Goal: Information Seeking & Learning: Check status

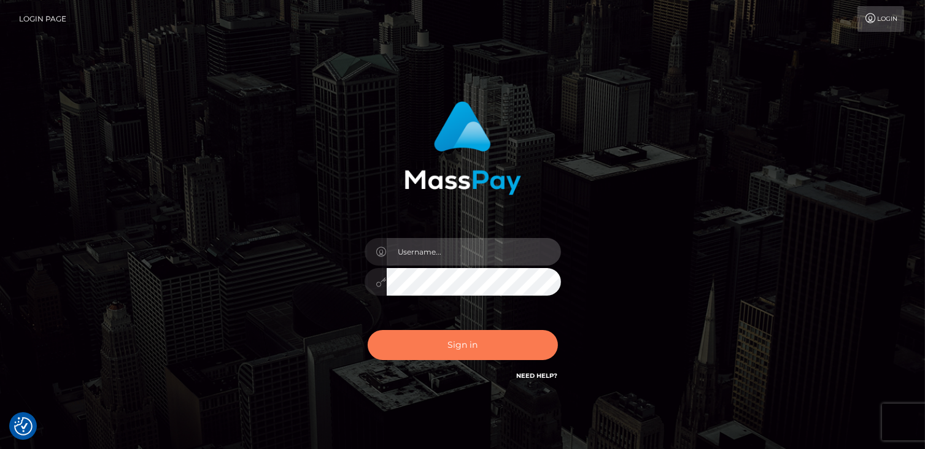
type input "catalinad"
click at [486, 346] on button "Sign in" at bounding box center [463, 345] width 190 height 30
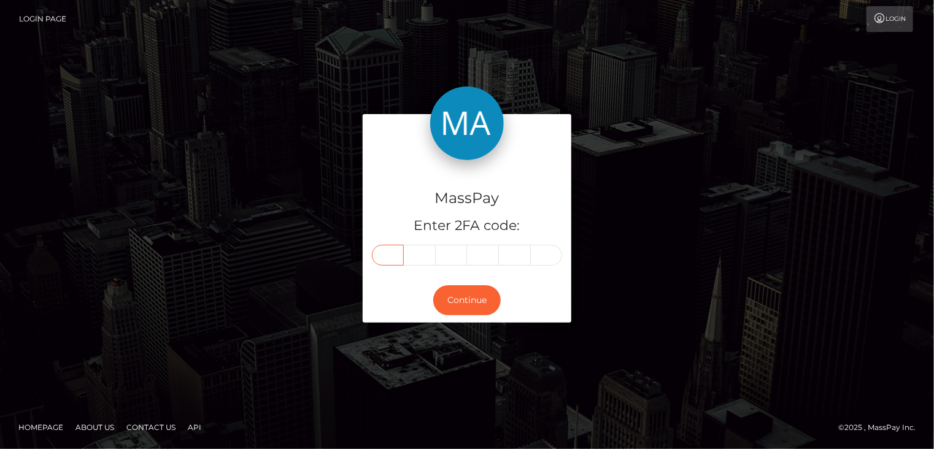
click at [387, 259] on input "text" at bounding box center [388, 255] width 32 height 21
type input "5"
type input "4"
type input "8"
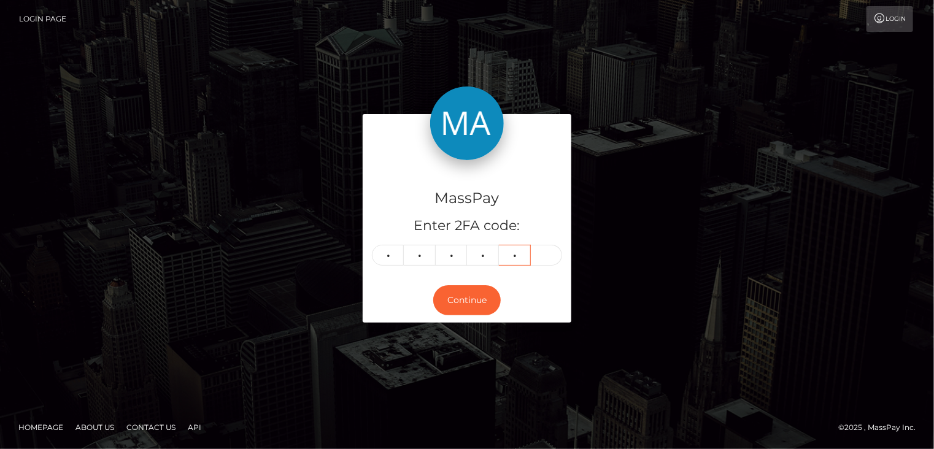
type input "7"
type input "3"
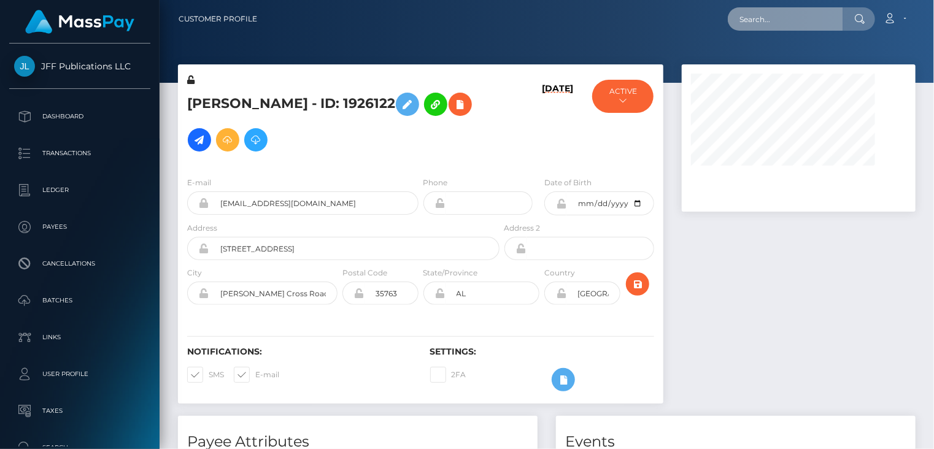
paste input "poact_kAy6niAe8NXO"
type input "poact_kAy6niAe8NXO"
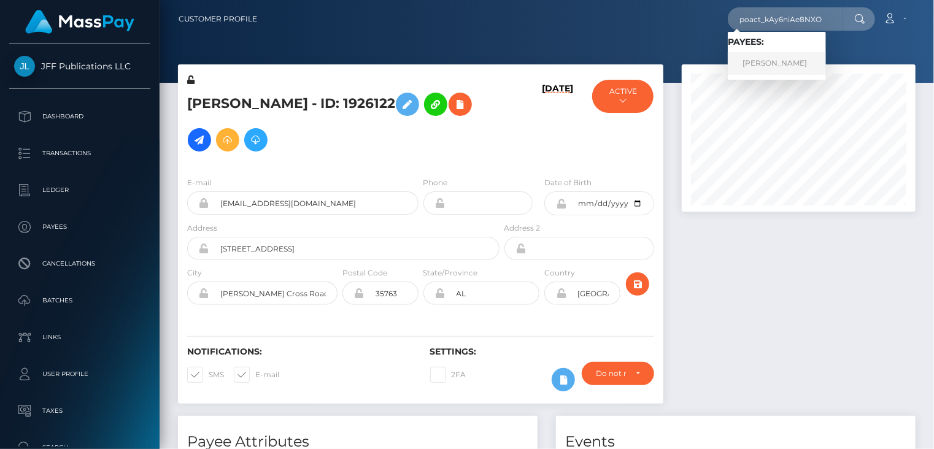
click at [777, 68] on link "mostafa shaban" at bounding box center [777, 63] width 98 height 23
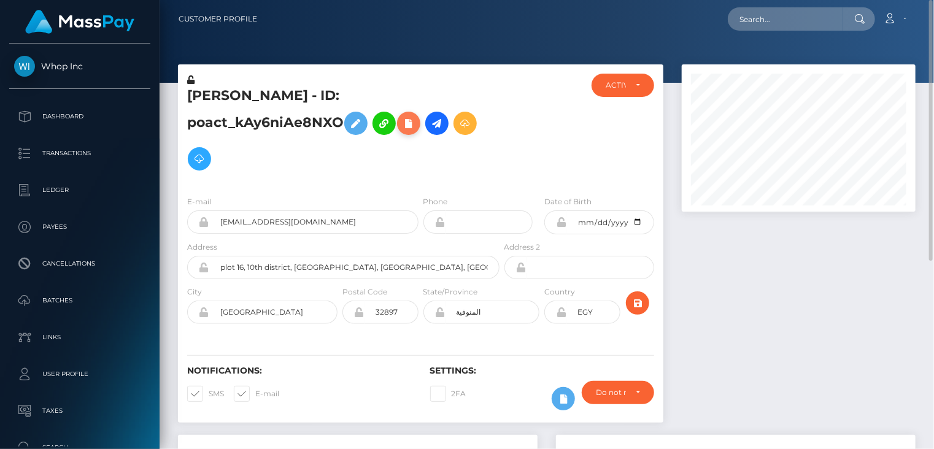
click at [402, 124] on icon at bounding box center [409, 123] width 15 height 15
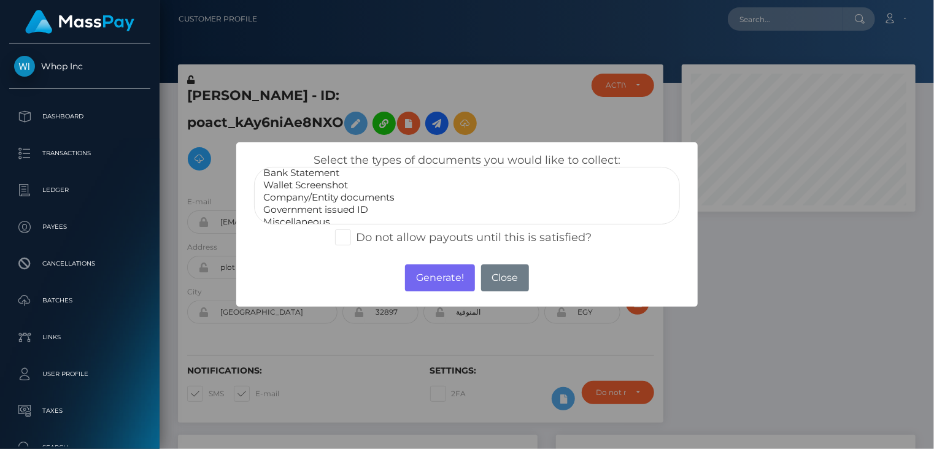
scroll to position [25, 0]
select select "Government issued ID"
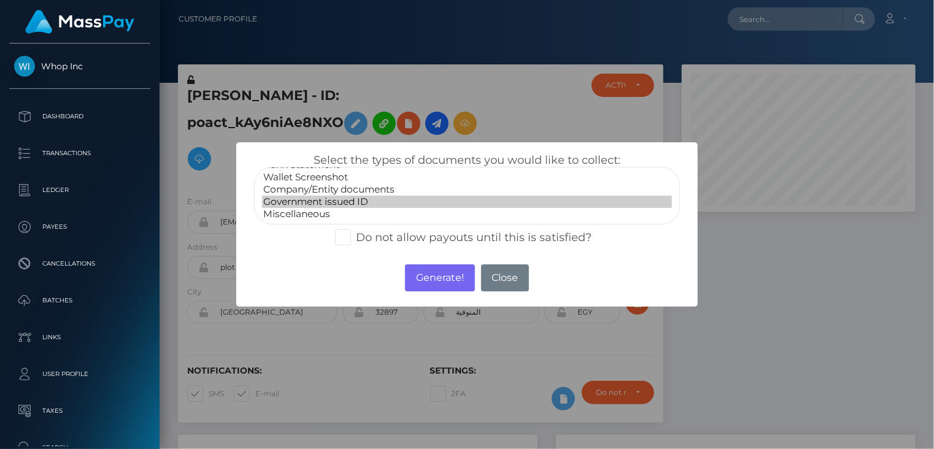
click at [356, 203] on option "Government issued ID" at bounding box center [467, 202] width 411 height 12
drag, startPoint x: 429, startPoint y: 282, endPoint x: 667, endPoint y: 168, distance: 263.9
click at [430, 281] on button "Generate!" at bounding box center [439, 278] width 69 height 27
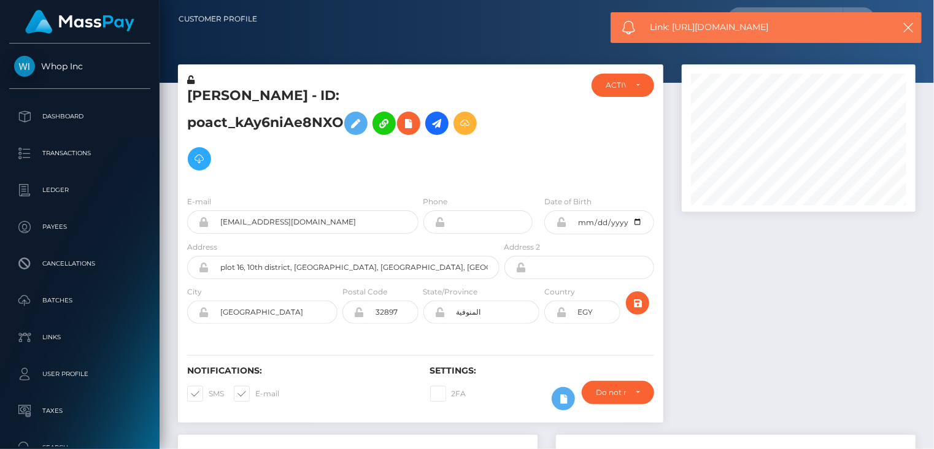
click at [711, 31] on span "Link: https://l.maspay.io/8gK7t" at bounding box center [766, 27] width 231 height 13
copy span "Link: https://l.maspay.io/8gK7t"
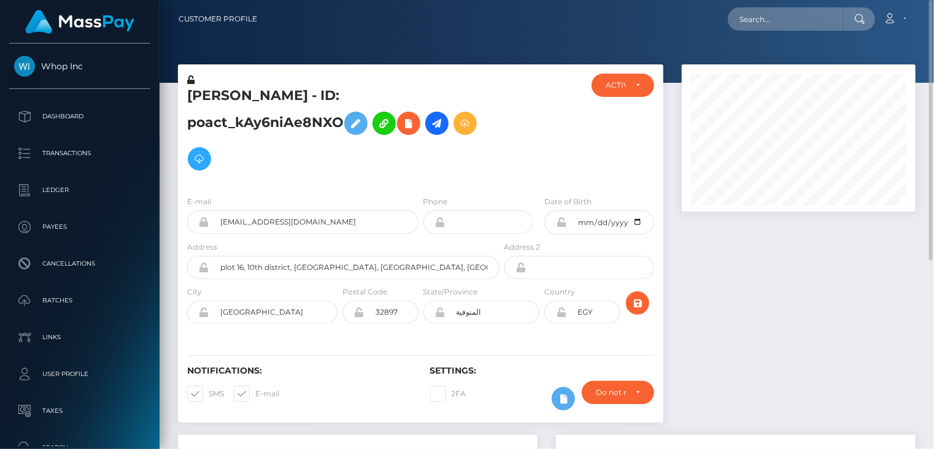
click at [300, 95] on h5 "mostafa shaban - ID: poact_kAy6niAe8NXO" at bounding box center [340, 132] width 306 height 90
copy h5 "mostafa shaban - ID: poact_kAy6niAe8NXO"
click at [790, 22] on input "text" at bounding box center [785, 18] width 115 height 23
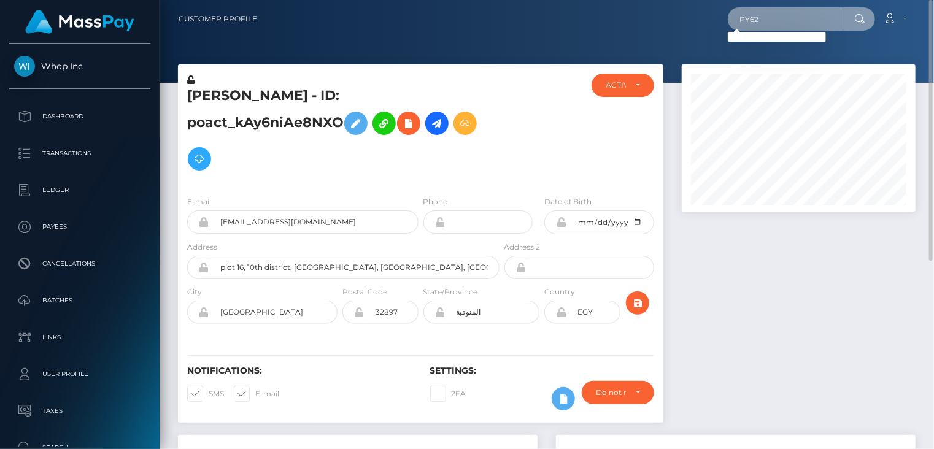
type input "PY62084072"
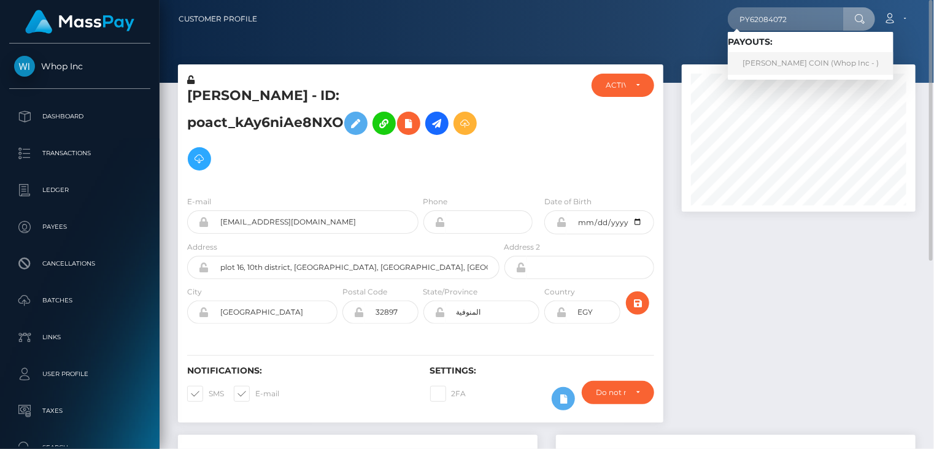
click at [794, 61] on link "OSCAR ONTAÑON COIN (Whop Inc - )" at bounding box center [811, 63] width 166 height 23
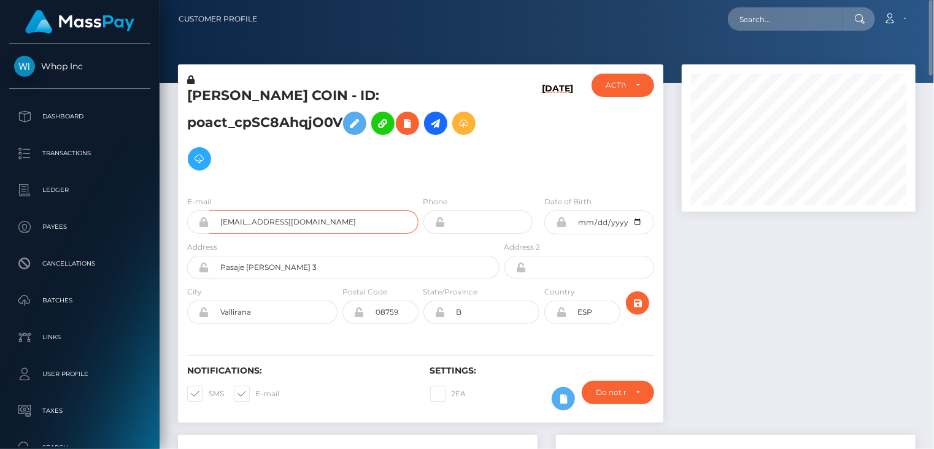
click at [260, 217] on input "santinocripto@gmail.com" at bounding box center [313, 222] width 209 height 23
paste input "aa2446b5-7991-11f0-9703-0266f44cc279"
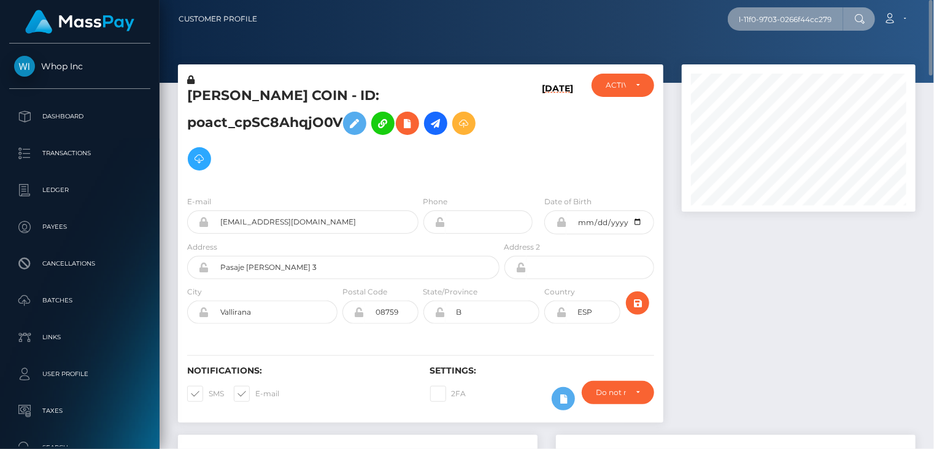
type input "aa2446b5-7991-11f0-9703-0266f44cc279"
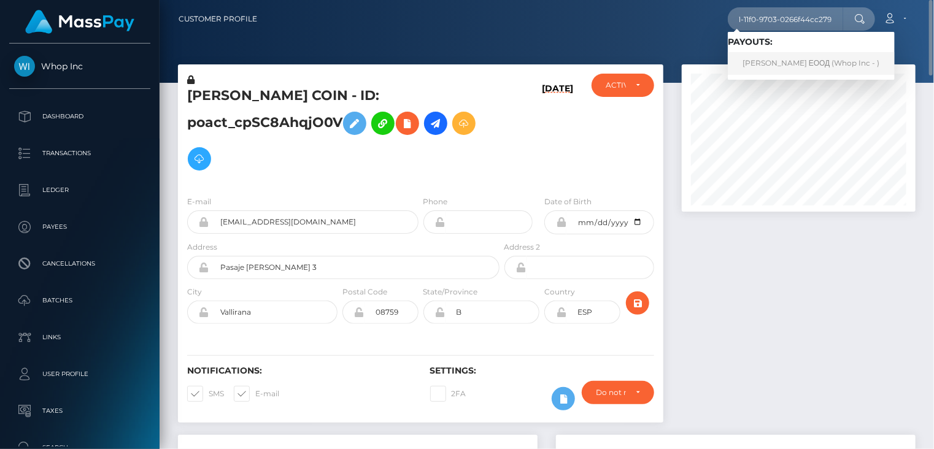
scroll to position [0, 0]
click at [780, 68] on link "Глобал Ауернес ЕООД (Whop Inc - )" at bounding box center [811, 63] width 167 height 23
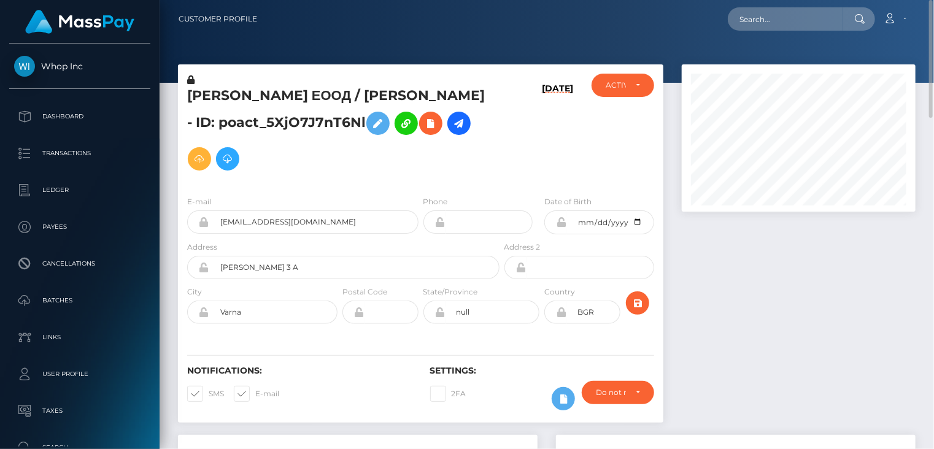
drag, startPoint x: 221, startPoint y: 122, endPoint x: 363, endPoint y: 114, distance: 142.7
click at [363, 114] on h5 "Глобал Ауернес ЕООД / NIKOLA YANCHEV - ID: poact_5XjO7J7nT6Nl" at bounding box center [340, 132] width 306 height 90
copy h5 "poact_5XjO7J7nT6Nl"
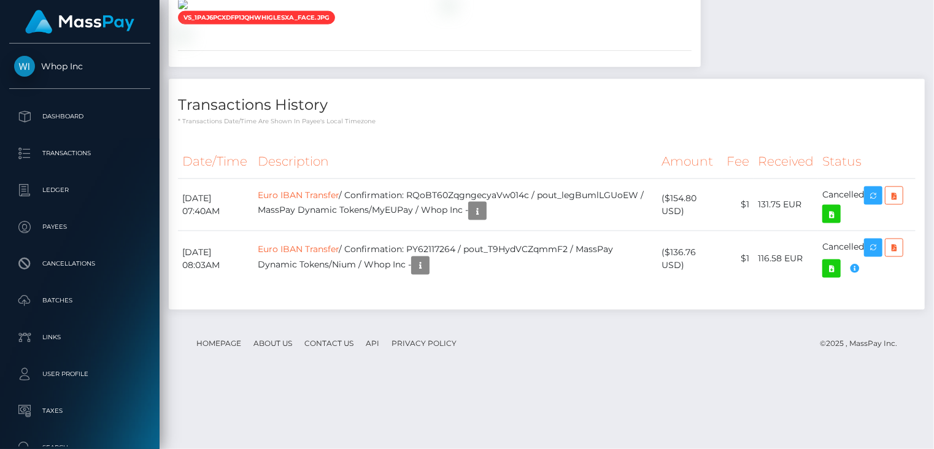
scroll to position [1255, 0]
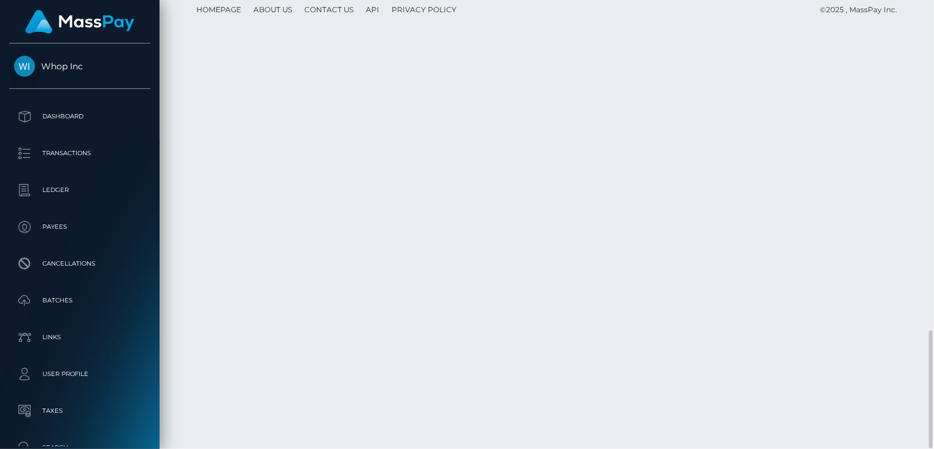
copy td "PY62117264"
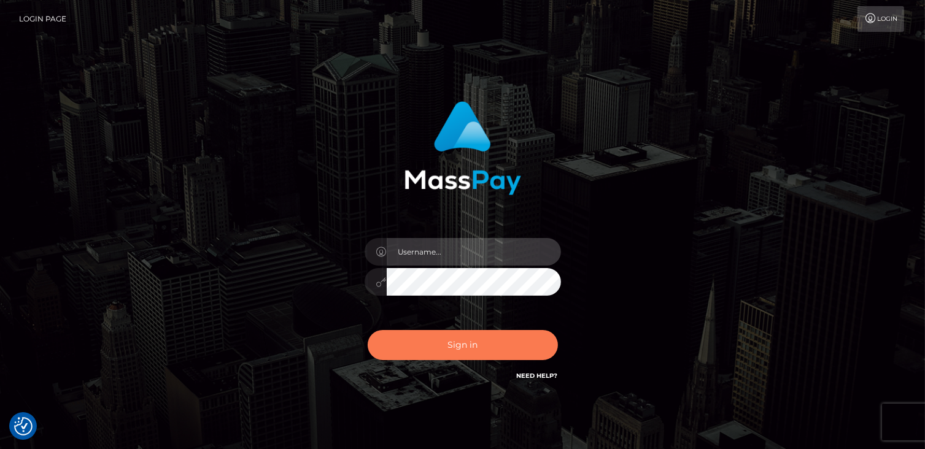
type input "catalinad"
click at [439, 354] on button "Sign in" at bounding box center [463, 345] width 190 height 30
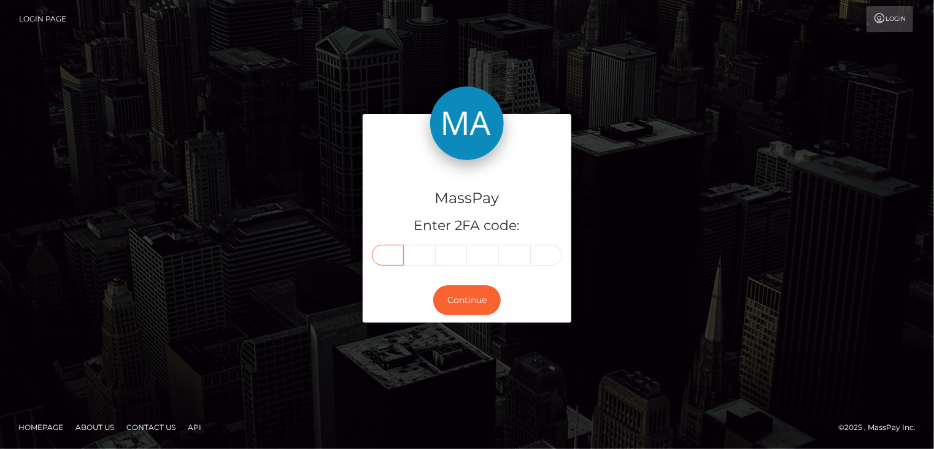
click at [391, 258] on input "text" at bounding box center [388, 255] width 32 height 21
type input "9"
type input "2"
type input "1"
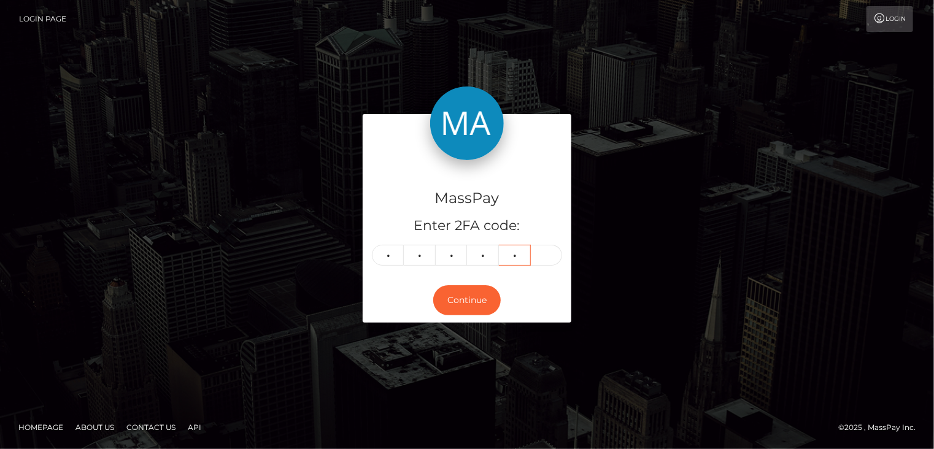
type input "0"
type input "6"
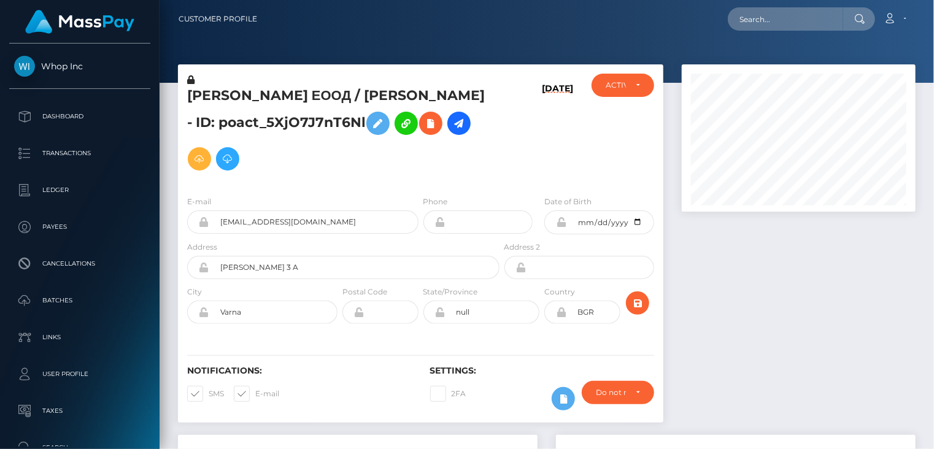
scroll to position [147, 233]
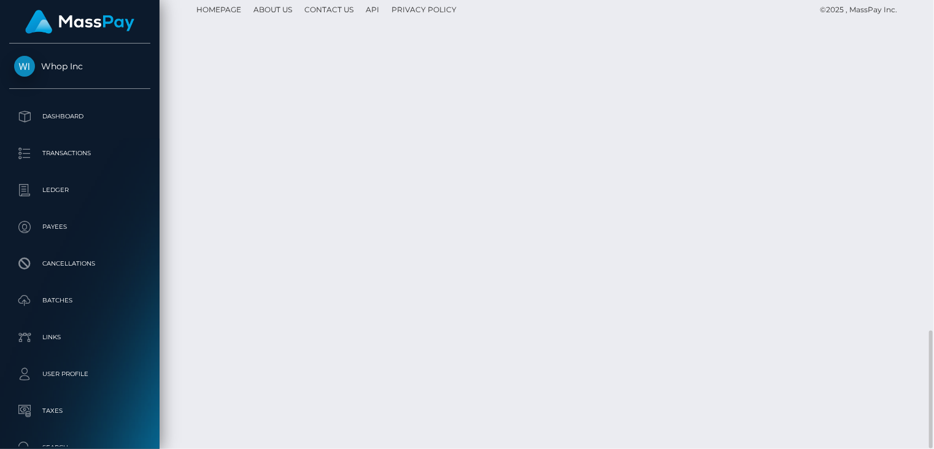
drag, startPoint x: 425, startPoint y: 261, endPoint x: 378, endPoint y: 278, distance: 50.1
copy td "RQoBT60ZqgngecyaVw014c / pout_legBumlLGUoEW"
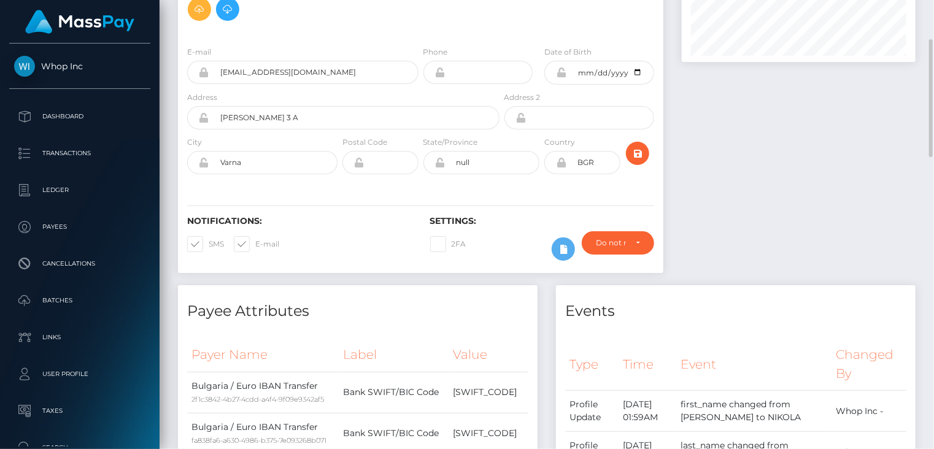
scroll to position [0, 0]
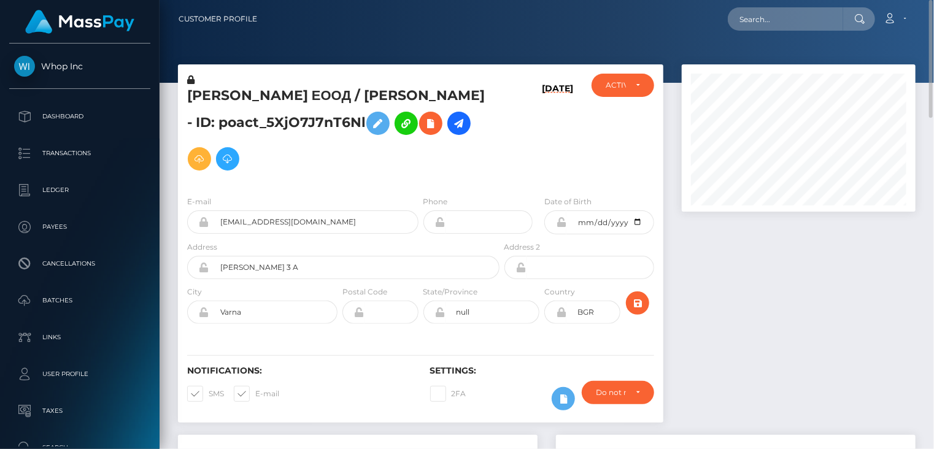
click at [295, 98] on h5 "[PERSON_NAME] ЕООД / [PERSON_NAME] - ID: poact_5XjO7J7nT6Nl" at bounding box center [340, 132] width 306 height 90
copy h5 "[PERSON_NAME] ЕООД / [PERSON_NAME] - ID: poact_5XjO7J7nT6Nl"
paste input "PY62096803"
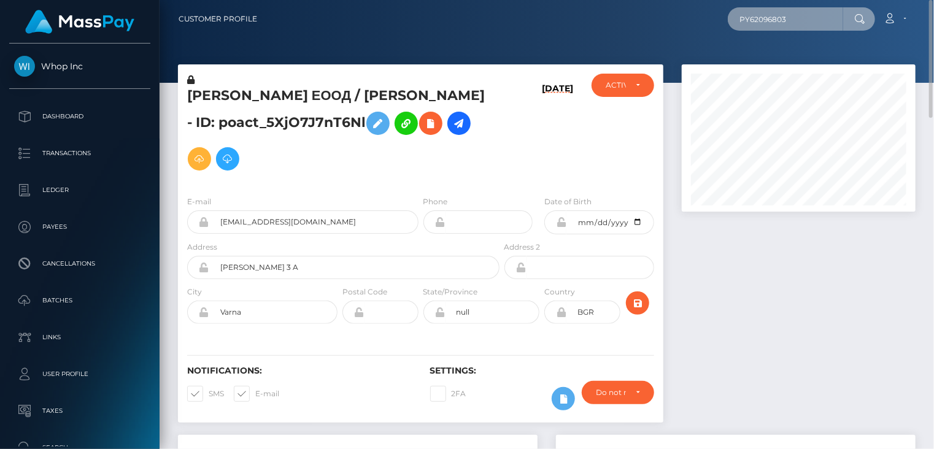
type input "PY62096803"
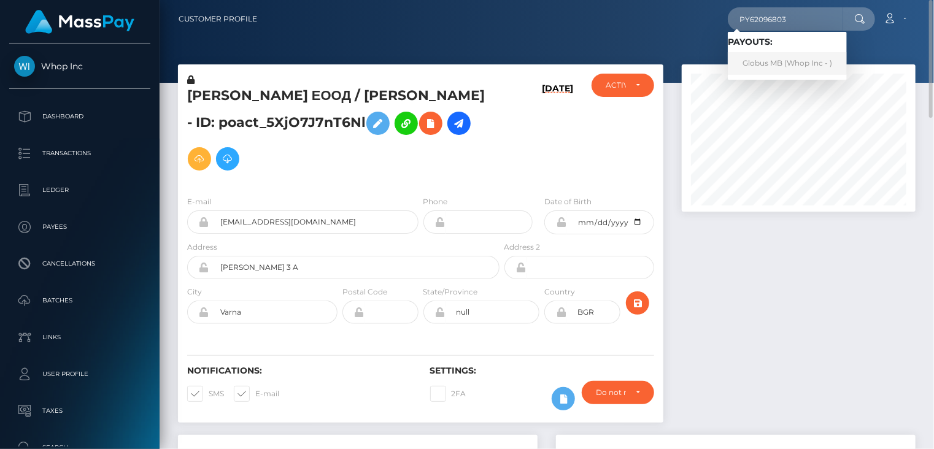
click at [776, 66] on link "Globus MB (Whop Inc - )" at bounding box center [787, 63] width 119 height 23
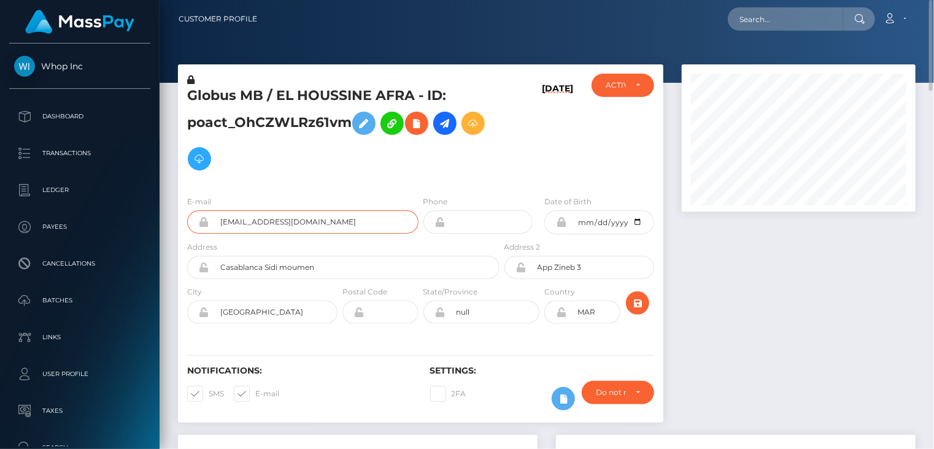
click at [290, 223] on input "[EMAIL_ADDRESS][DOMAIN_NAME]" at bounding box center [313, 222] width 209 height 23
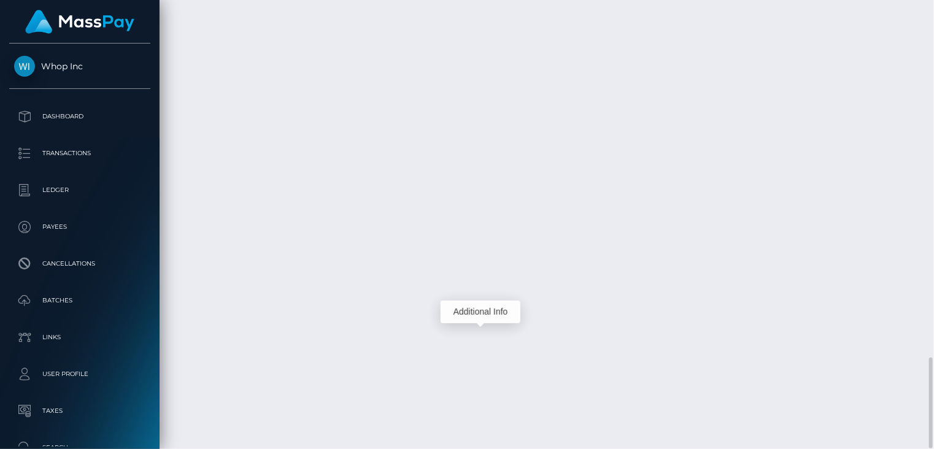
scroll to position [147, 233]
copy td "PY62096803"
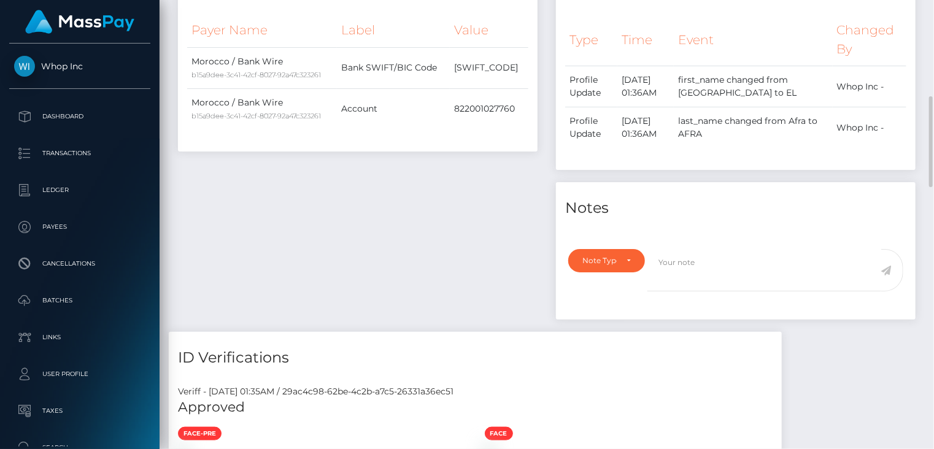
scroll to position [0, 0]
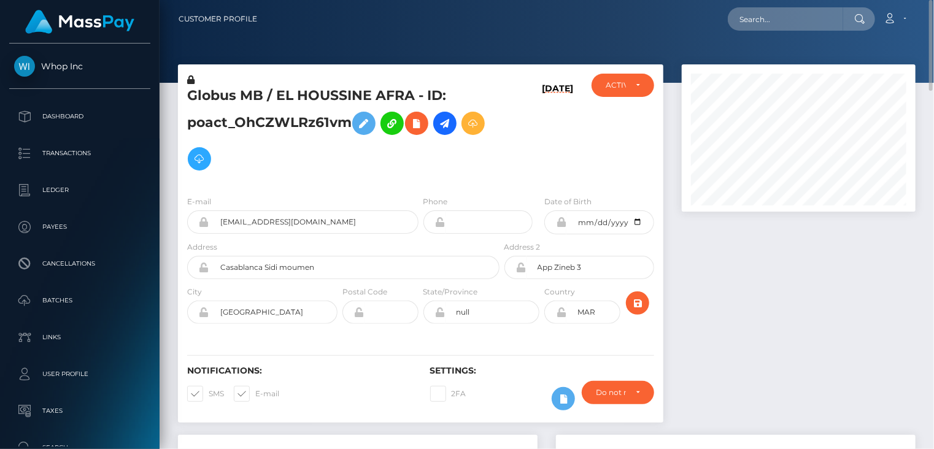
click at [312, 96] on h5 "Globus MB / EL HOUSSINE AFRA - ID: poact_OhCZWLRz61vm" at bounding box center [340, 132] width 306 height 90
copy h5 "HOUSSINE"
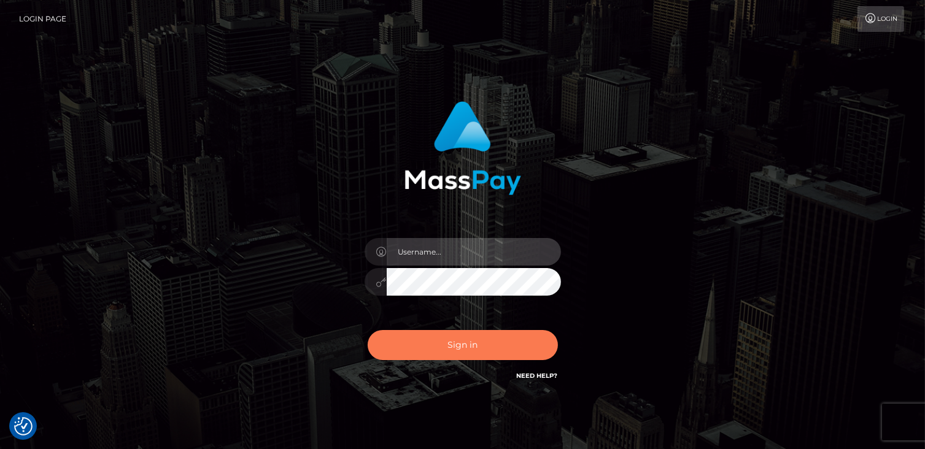
type input "catalinad"
click at [496, 347] on button "Sign in" at bounding box center [463, 345] width 190 height 30
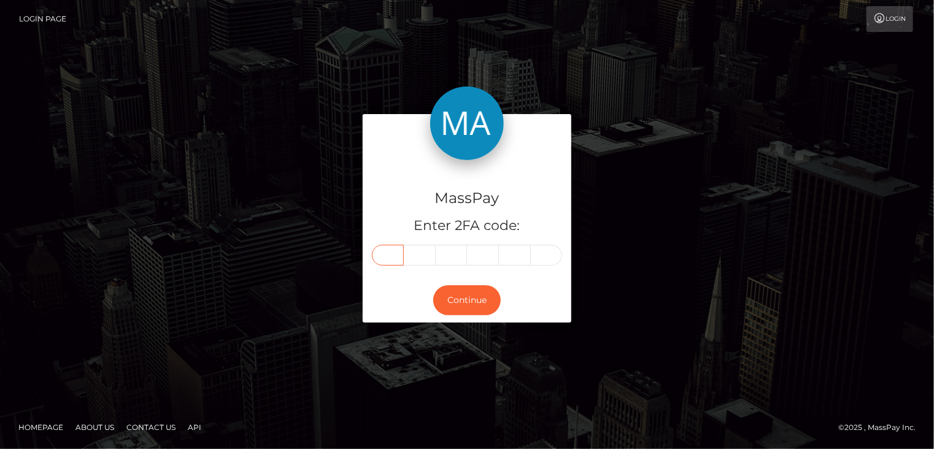
click at [398, 255] on input "text" at bounding box center [388, 255] width 32 height 21
type input "2"
type input "9"
type input "2"
type input "8"
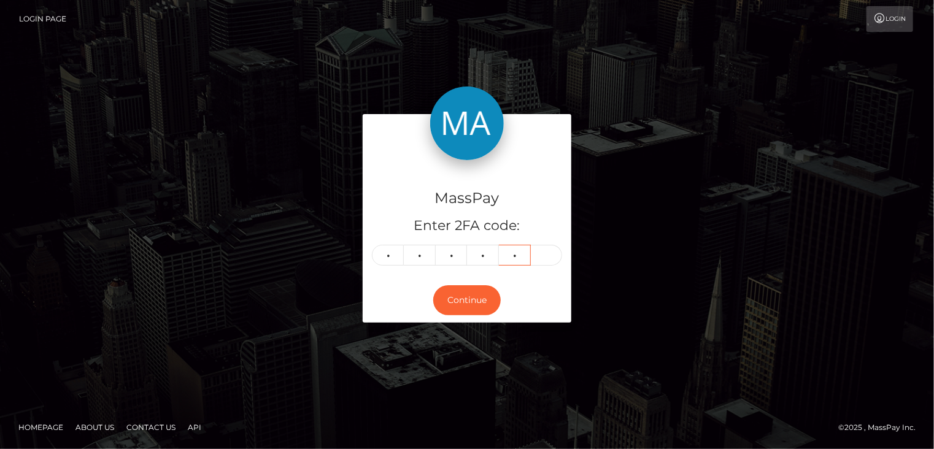
type input "5"
type input "2"
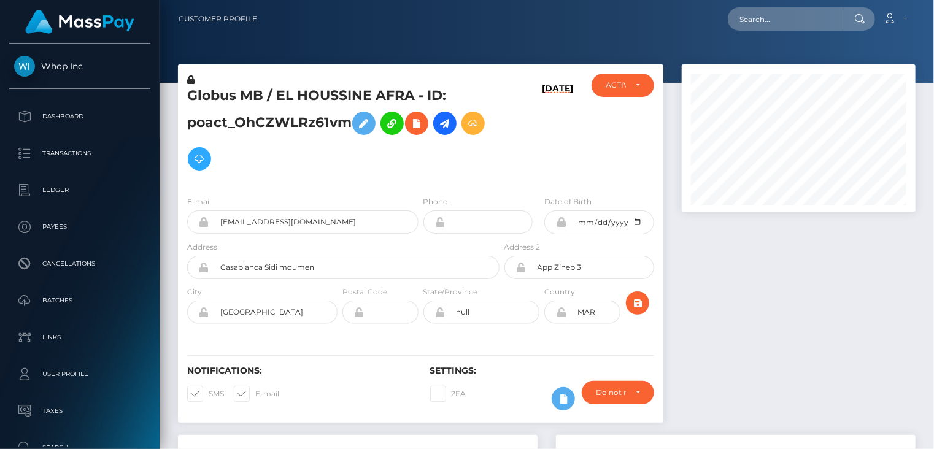
scroll to position [147, 233]
click at [778, 16] on input "text" at bounding box center [785, 18] width 115 height 23
paste input "poact_uNq0Nh7BS6Iv"
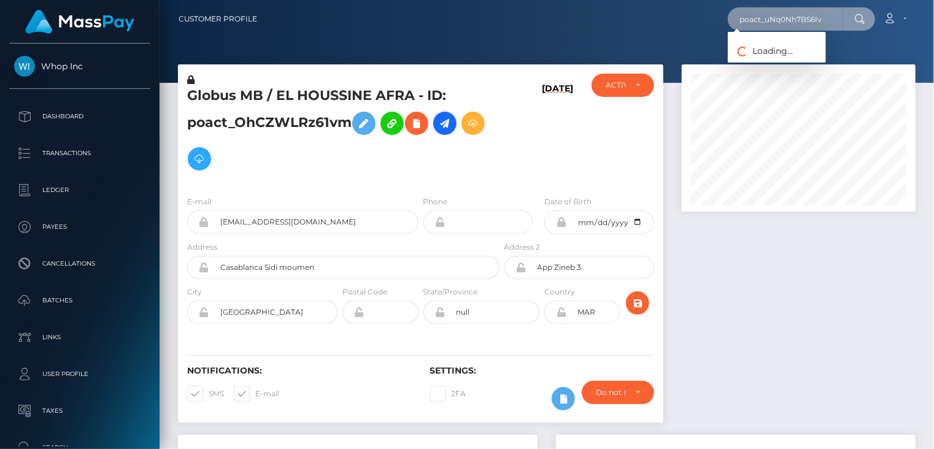
type input "poact_uNq0Nh7BS6Iv"
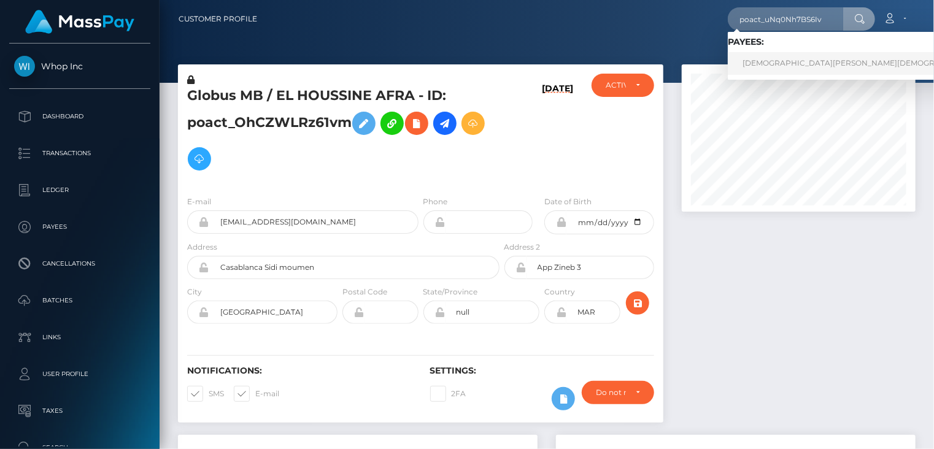
click at [783, 66] on link "[DEMOGRAPHIC_DATA][PERSON_NAME][DEMOGRAPHIC_DATA]" at bounding box center [865, 63] width 274 height 23
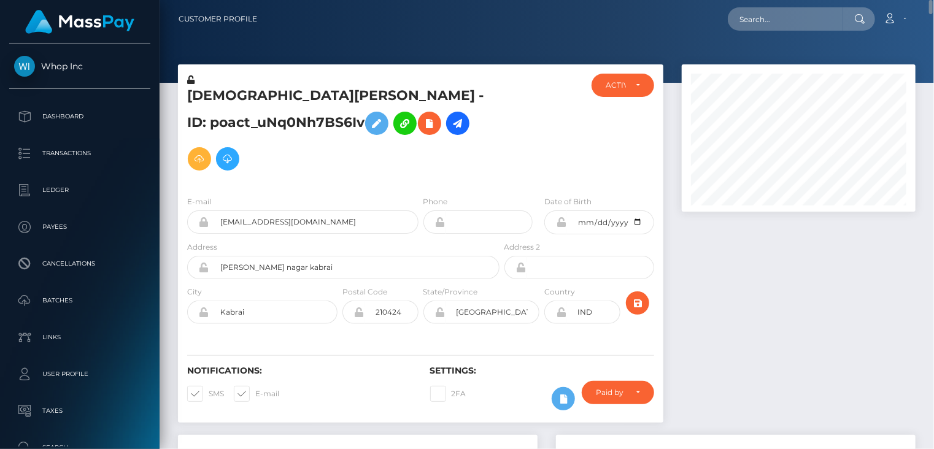
click at [304, 99] on h5 "Shivam Shivam - ID: poact_uNq0Nh7BS6Iv" at bounding box center [340, 132] width 306 height 90
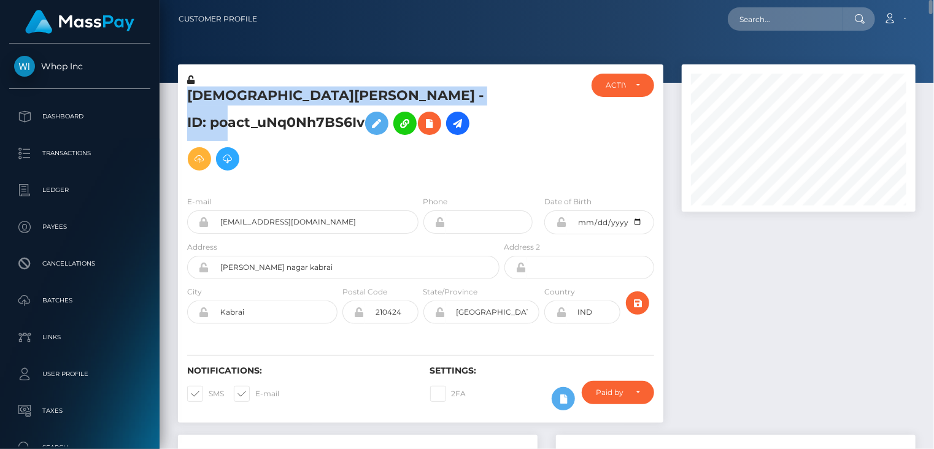
click at [304, 99] on h5 "Shivam Shivam - ID: poact_uNq0Nh7BS6Iv" at bounding box center [340, 132] width 306 height 90
copy h5 "Shivam Shivam - ID: poact_uNq0Nh7BS6Iv"
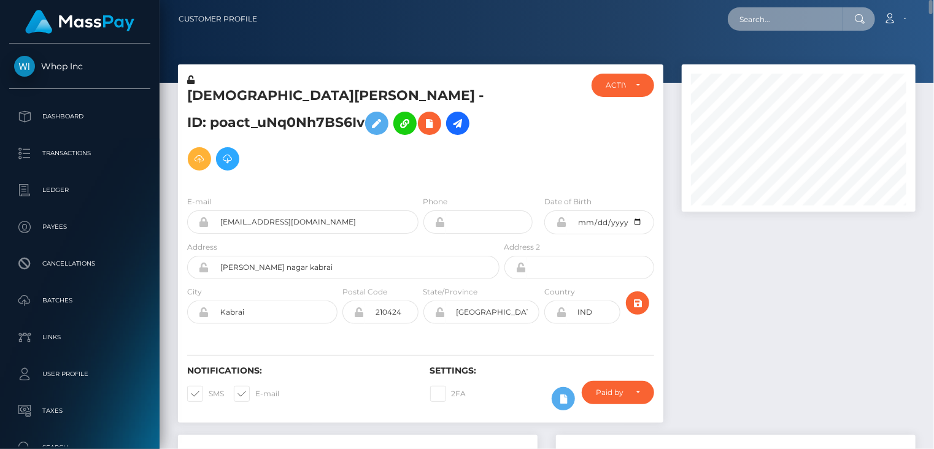
click at [777, 14] on input "text" at bounding box center [785, 18] width 115 height 23
paste input "30bae02a-798e-11f0-9703-0266f44cc279"
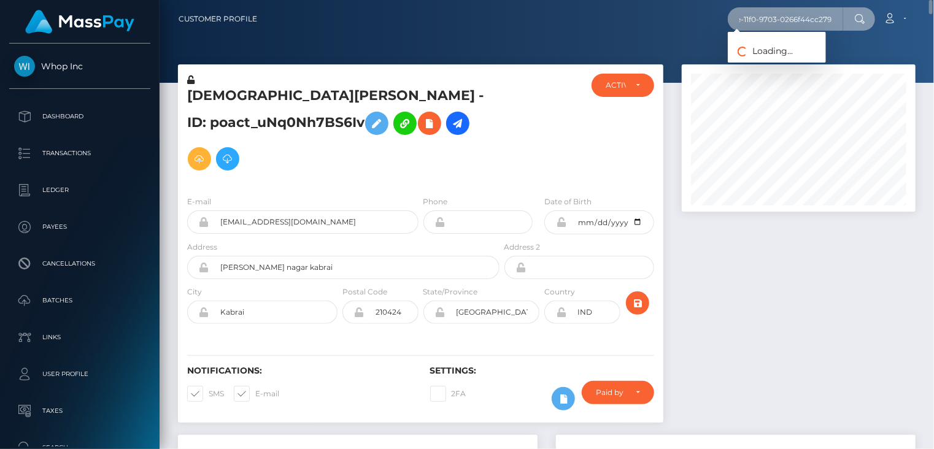
type input "30bae02a-798e-11f0-9703-0266f44cc279"
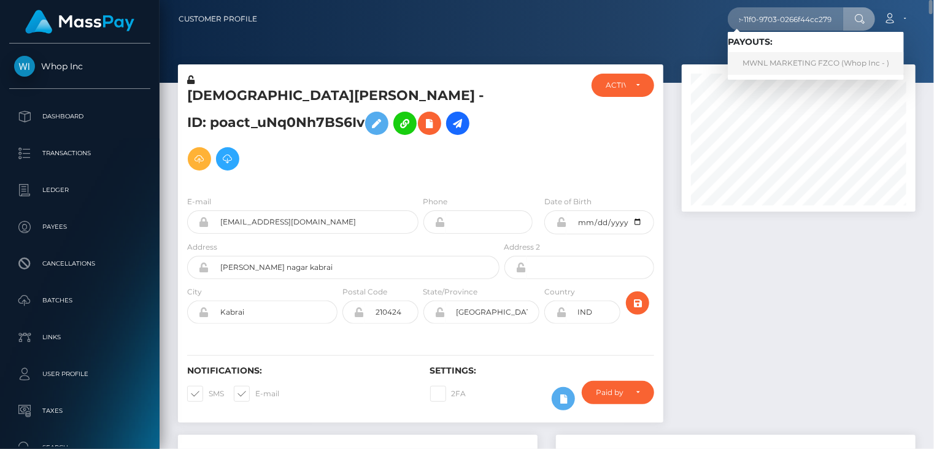
scroll to position [0, 0]
click at [788, 66] on link "MWNL MARKETING FZCO (Whop Inc - )" at bounding box center [816, 63] width 176 height 23
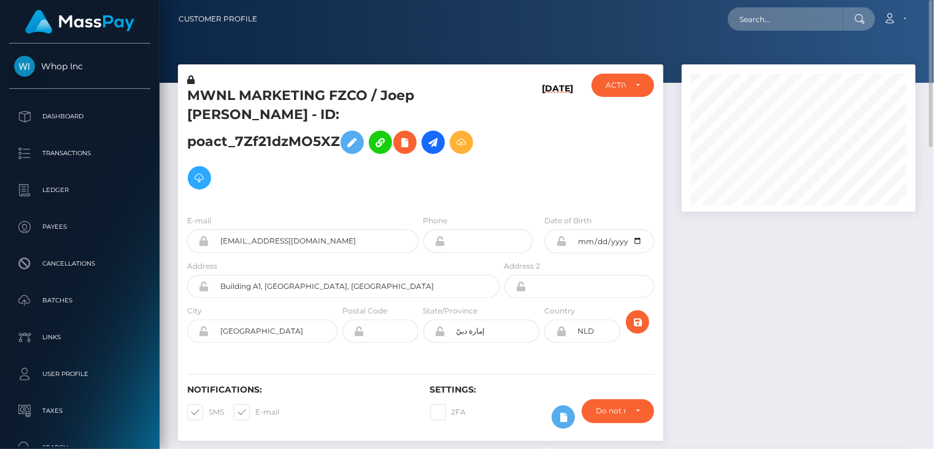
drag, startPoint x: 295, startPoint y: 122, endPoint x: 443, endPoint y: 123, distance: 147.4
click at [443, 123] on h5 "MWNL MARKETING FZCO / Joep Guido Camlnada - ID: poact_7Zf21dzMO5XZ" at bounding box center [340, 141] width 306 height 109
copy h5 "poact_7Zf21dzMO5XZ"
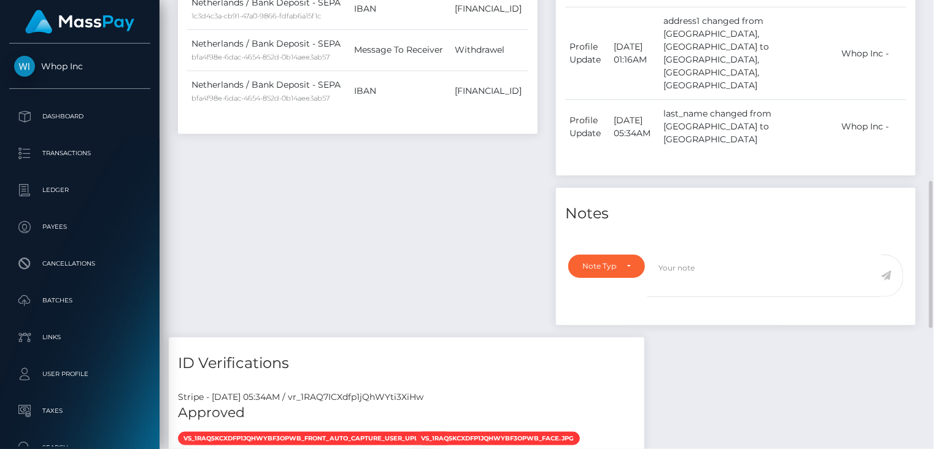
scroll to position [919, 0]
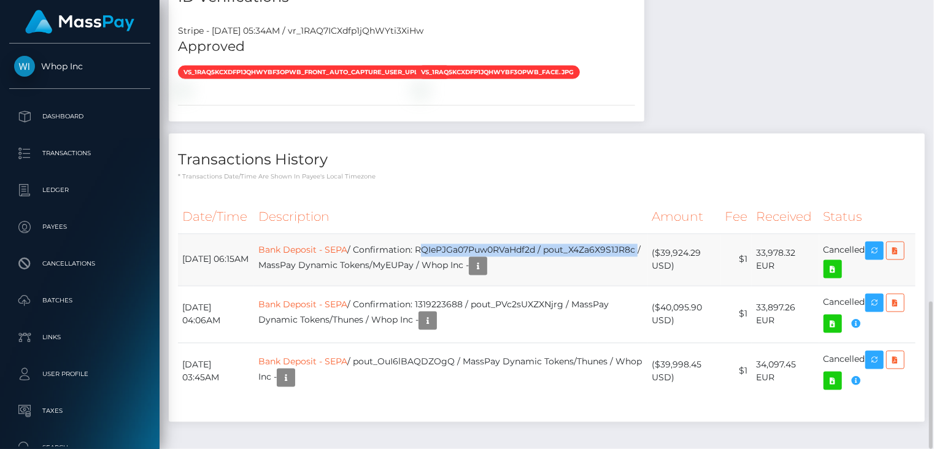
drag, startPoint x: 434, startPoint y: 200, endPoint x: 370, endPoint y: 218, distance: 66.9
click at [370, 234] on td "Bank Deposit - SEPA / Confirmation: RQIePJGa07Puw0RVaHdf2d / pout_X4Za6X9S1JR8c…" at bounding box center [451, 260] width 394 height 52
copy td "RQIePJGa07Puw0RVaHdf2d / pout_X4Za6X9S1JR8c"
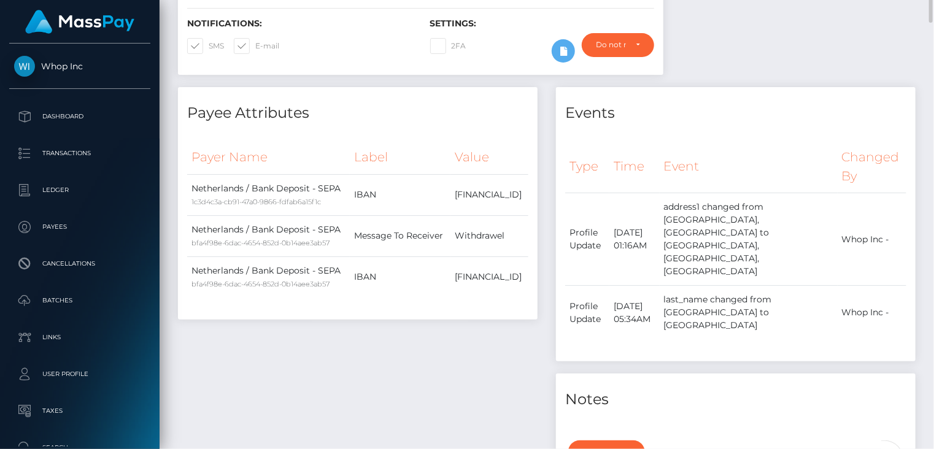
scroll to position [0, 0]
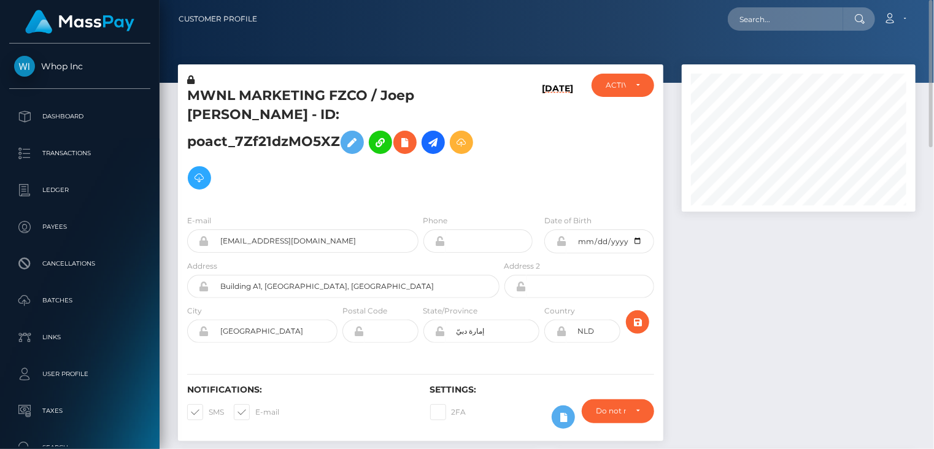
click at [311, 93] on h5 "MWNL MARKETING FZCO / Joep Guido Camlnada - ID: poact_7Zf21dzMO5XZ" at bounding box center [340, 141] width 306 height 109
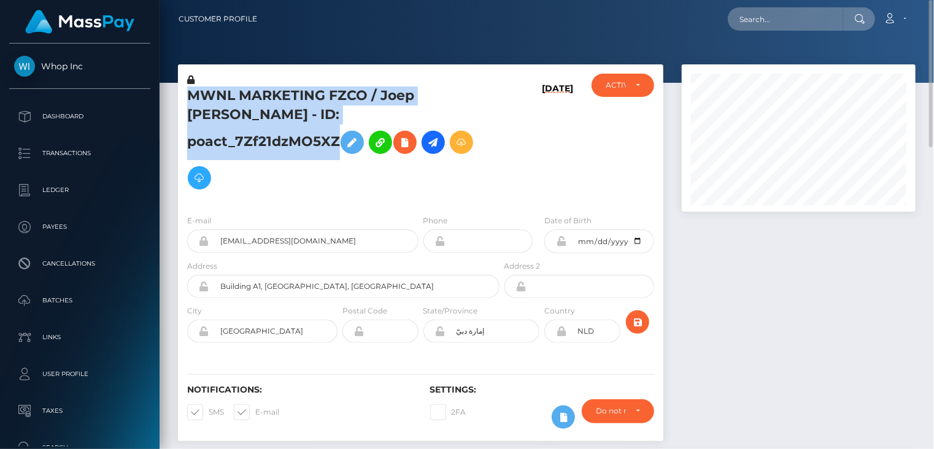
drag, startPoint x: 311, startPoint y: 93, endPoint x: 336, endPoint y: 94, distance: 25.8
click at [336, 94] on h5 "MWNL MARKETING FZCO / Joep Guido Camlnada - ID: poact_7Zf21dzMO5XZ" at bounding box center [340, 141] width 306 height 109
copy h5 "MWNL MARKETING FZCO / Joep Guido Camlnada - ID: poact_7Zf21dzMO5XZ"
click at [426, 150] on icon at bounding box center [433, 142] width 15 height 15
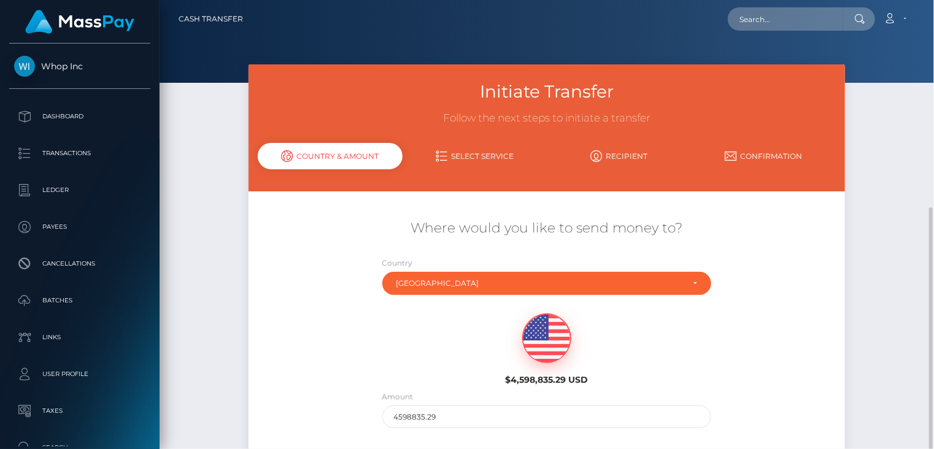
scroll to position [115, 0]
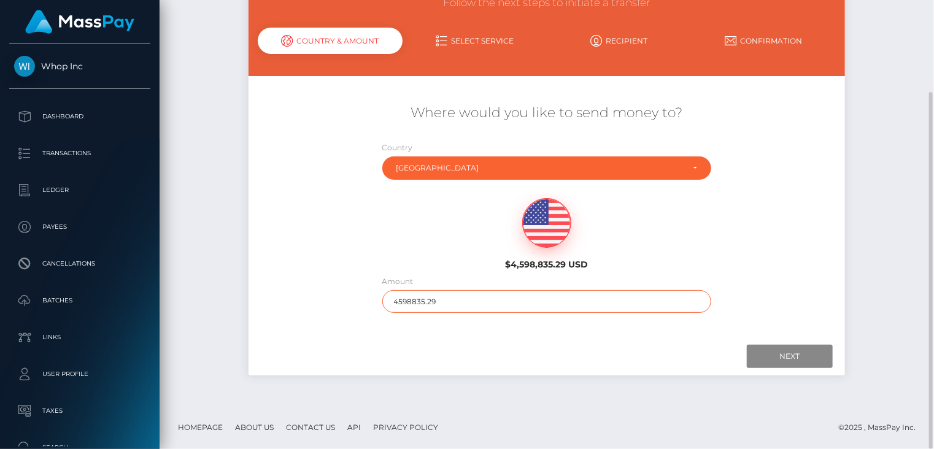
drag, startPoint x: 459, startPoint y: 303, endPoint x: 381, endPoint y: 309, distance: 78.8
click at [381, 309] on div "Amount 4598835.29" at bounding box center [547, 297] width 348 height 44
type input "100"
click at [782, 367] on input "Next" at bounding box center [790, 356] width 86 height 23
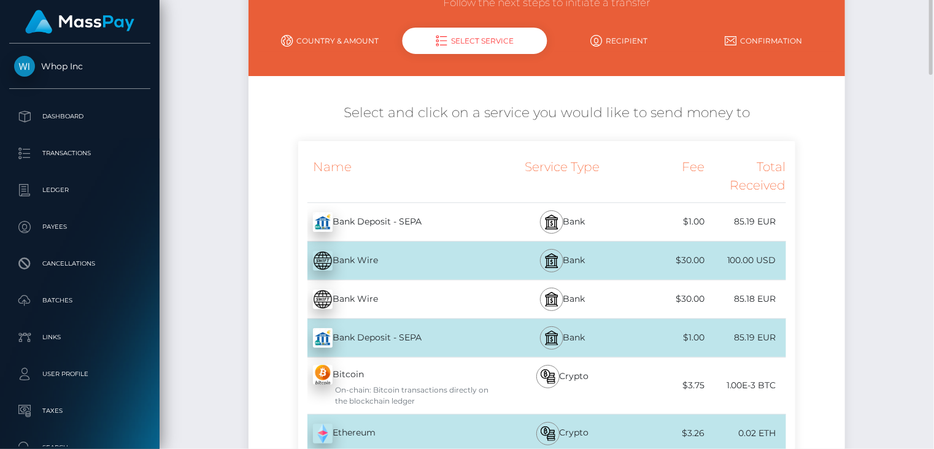
scroll to position [0, 0]
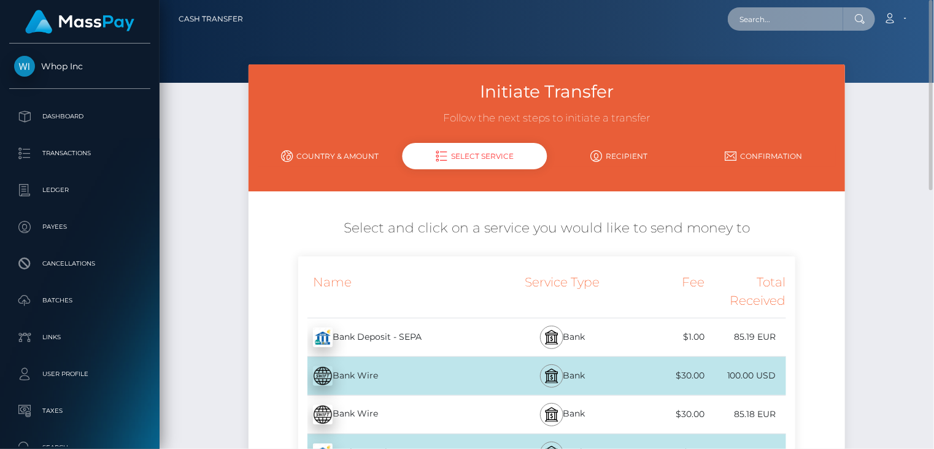
paste input "poact_7Zf21dzMO5XZ"
type input "poact_7Zf21dzMO5XZ"
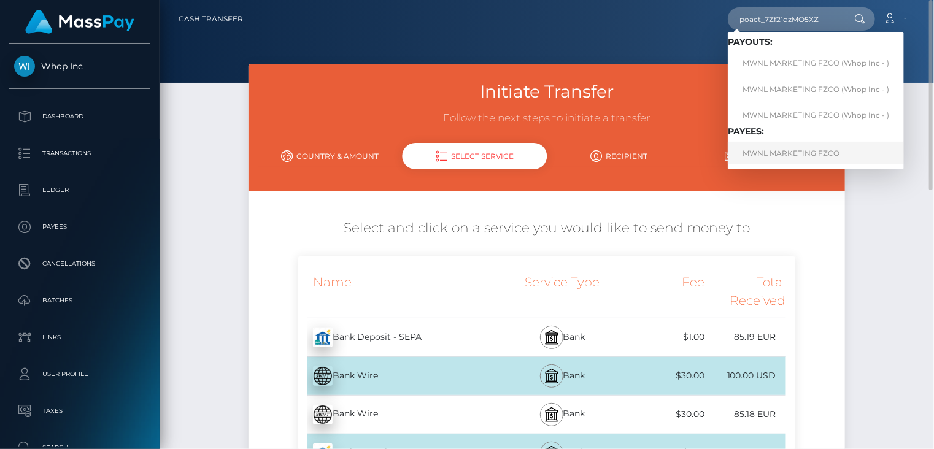
click at [769, 153] on link "MWNL MARKETING FZCO" at bounding box center [816, 153] width 176 height 23
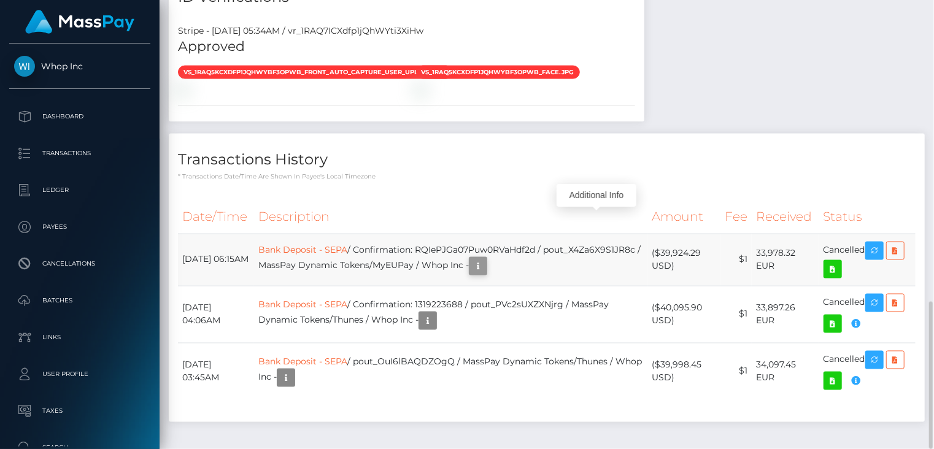
scroll to position [147, 233]
click at [486, 259] on icon "button" at bounding box center [478, 266] width 15 height 15
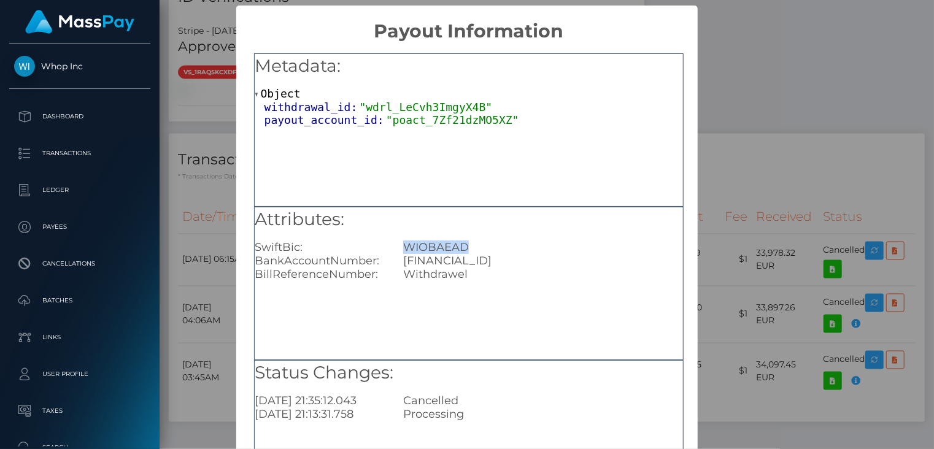
drag, startPoint x: 403, startPoint y: 243, endPoint x: 470, endPoint y: 242, distance: 67.5
click at [470, 243] on div "WIOBAEAD" at bounding box center [543, 248] width 298 height 14
copy div "WIOBAEAD"
click at [196, 378] on div "× Payout Information Metadata: Object withdrawal_id: "wdrl_LeCvh3ImgyX4B" payou…" at bounding box center [467, 224] width 934 height 449
click at [216, 400] on div "× Payout Information Metadata: Object withdrawal_id: "wdrl_LeCvh3ImgyX4B" payou…" at bounding box center [467, 224] width 934 height 449
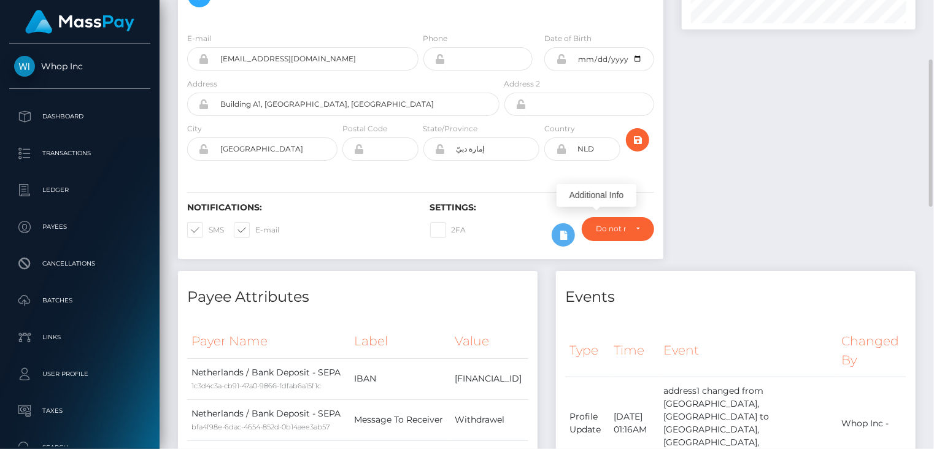
scroll to position [0, 0]
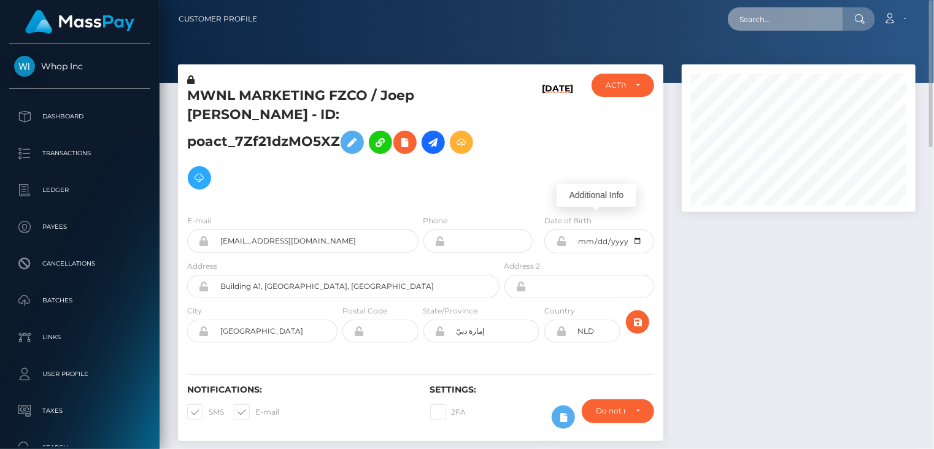
click at [778, 17] on input "text" at bounding box center [785, 18] width 115 height 23
paste input "[EMAIL_ADDRESS][DOMAIN_NAME]"
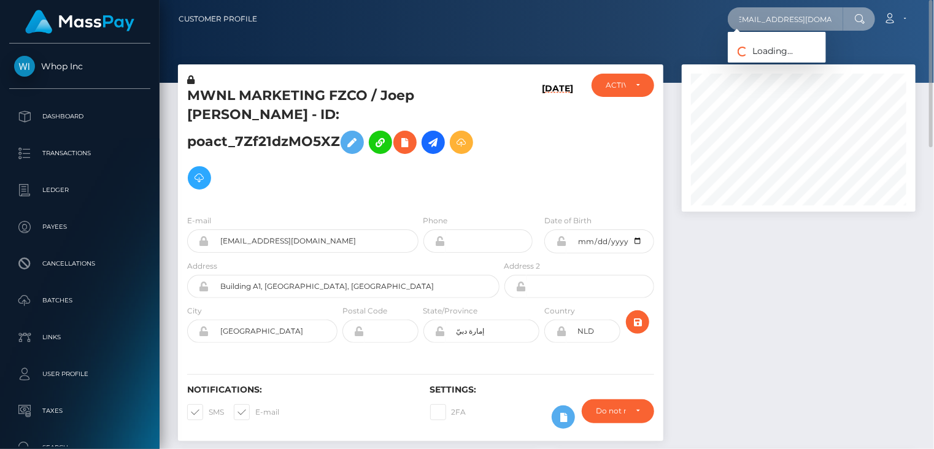
type input "[EMAIL_ADDRESS][DOMAIN_NAME]"
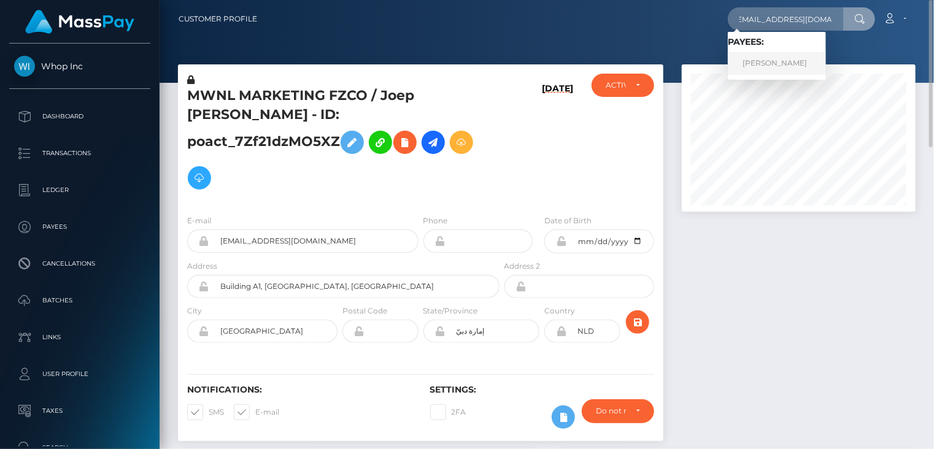
scroll to position [0, 0]
click at [758, 64] on link "[PERSON_NAME]" at bounding box center [777, 63] width 98 height 23
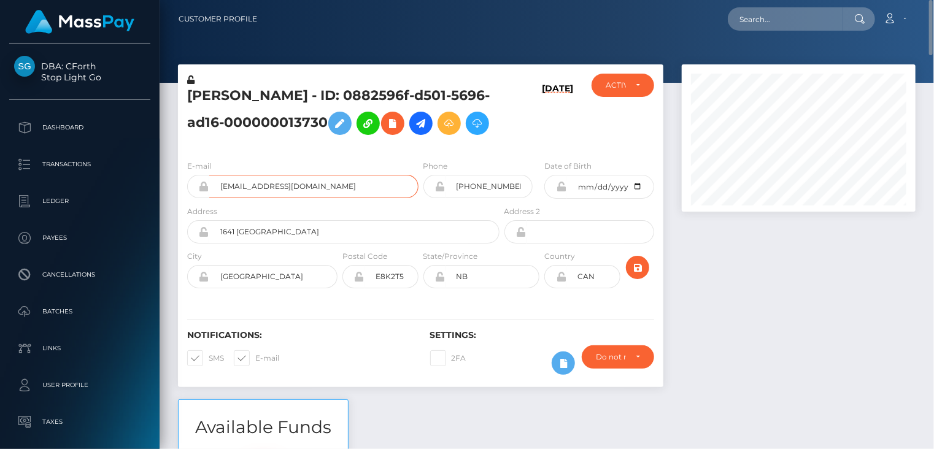
click at [264, 198] on input "[EMAIL_ADDRESS][DOMAIN_NAME]" at bounding box center [313, 186] width 209 height 23
click at [264, 198] on input "goacaiplus24@gmail.com" at bounding box center [313, 186] width 209 height 23
click at [784, 21] on input "text" at bounding box center [785, 18] width 115 height 23
paste input "[PERSON_NAME][EMAIL_ADDRESS][DOMAIN_NAME]"
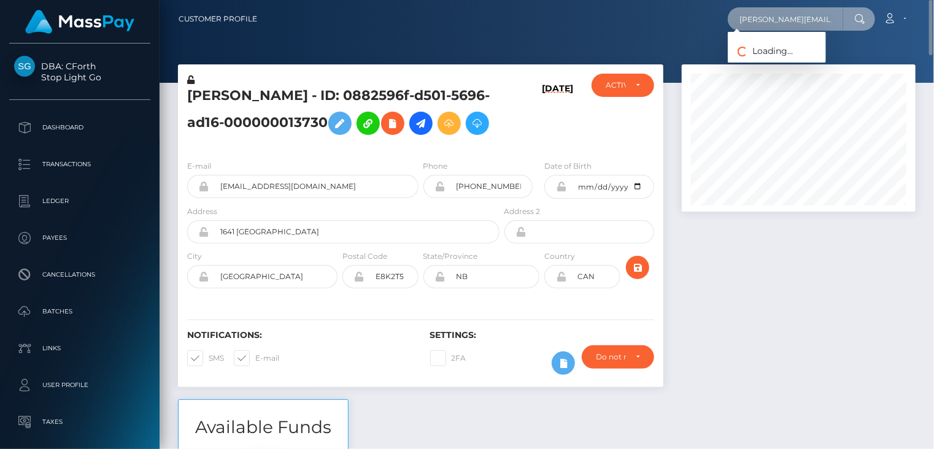
type input "[PERSON_NAME][EMAIL_ADDRESS][DOMAIN_NAME]"
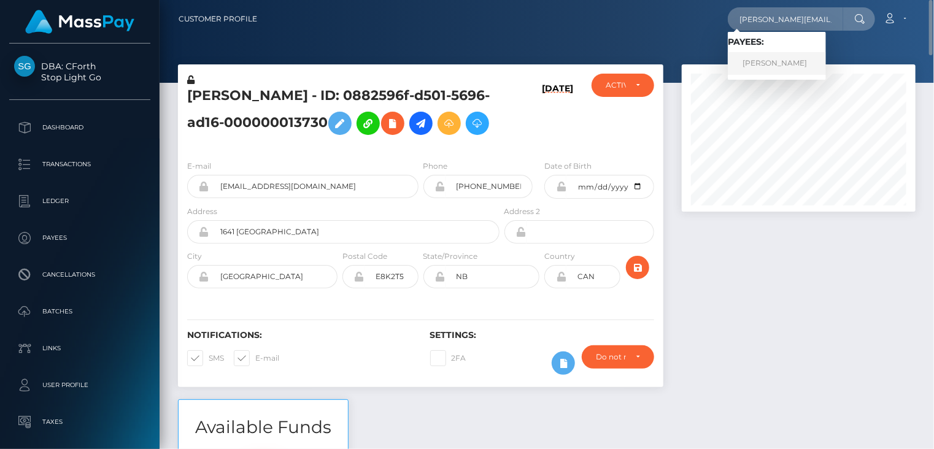
click at [801, 68] on link "Samantha Belliveau" at bounding box center [777, 63] width 98 height 23
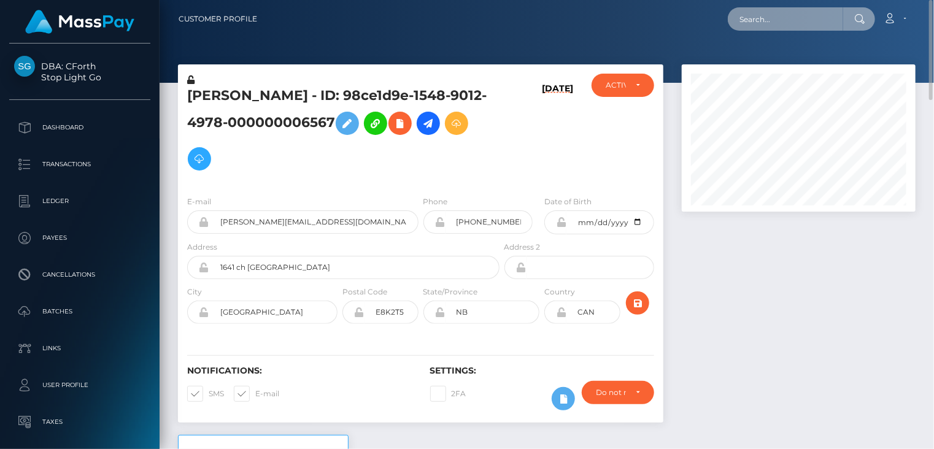
click at [801, 17] on input "text" at bounding box center [785, 18] width 115 height 23
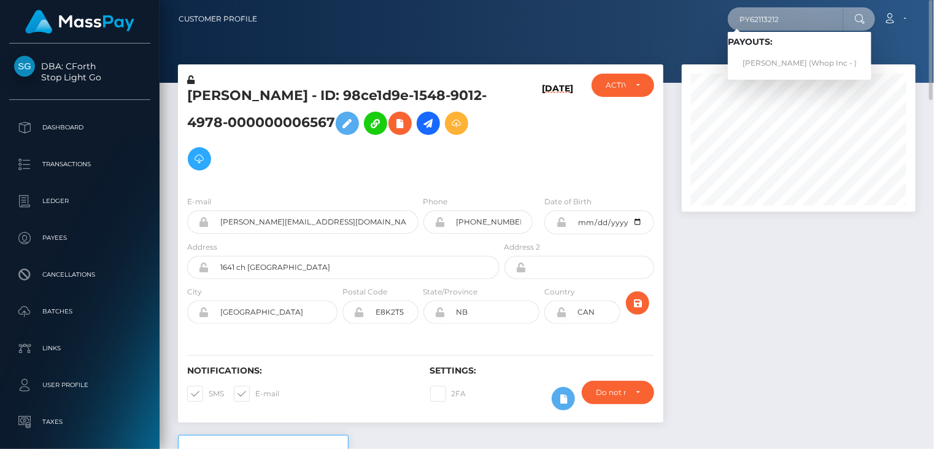
type input "PY62113212"
click at [772, 57] on link "[PERSON_NAME] (Whop Inc - )" at bounding box center [800, 63] width 144 height 23
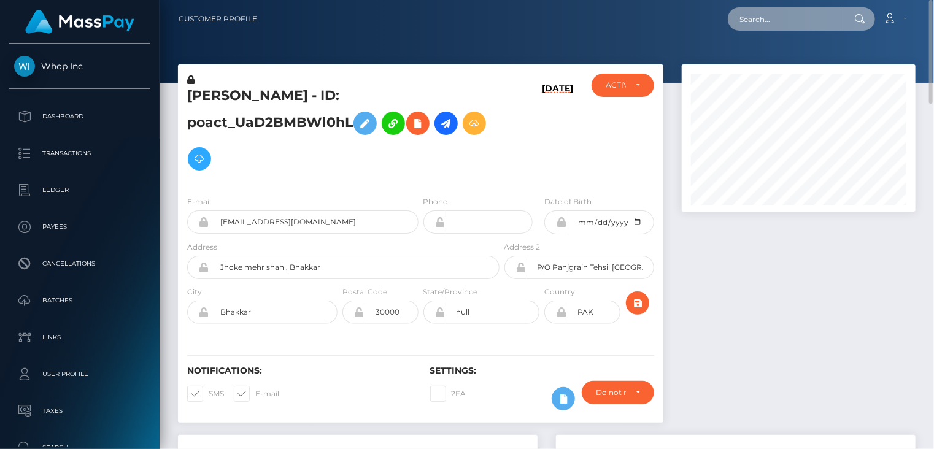
click at [760, 16] on input "text" at bounding box center [785, 18] width 115 height 23
drag, startPoint x: 790, startPoint y: 25, endPoint x: 731, endPoint y: 14, distance: 59.4
click at [731, 14] on input "PY62113212" at bounding box center [785, 18] width 115 height 23
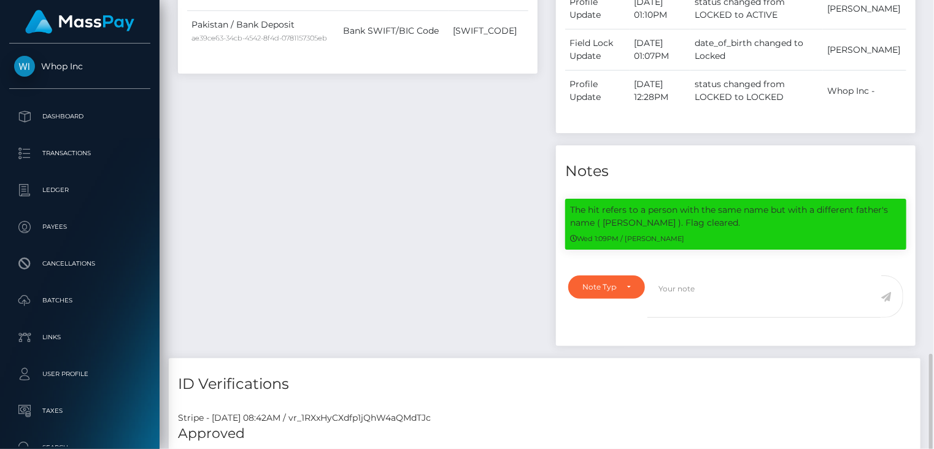
scroll to position [1105, 0]
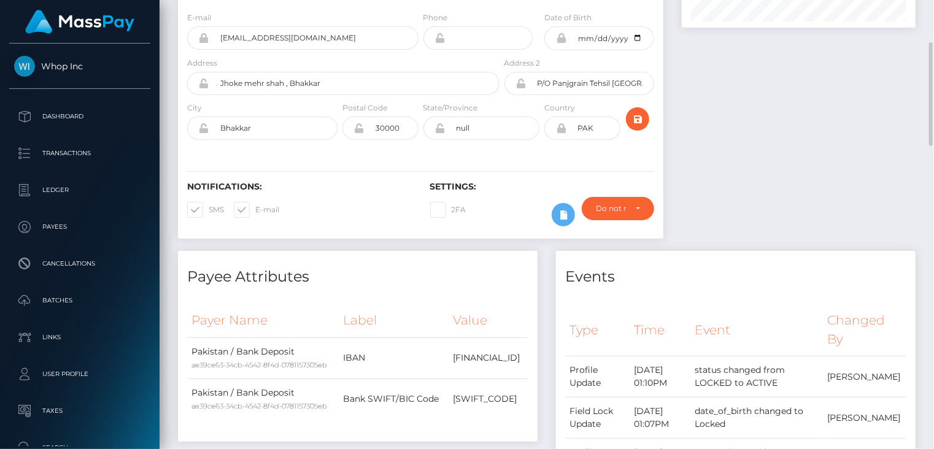
scroll to position [0, 0]
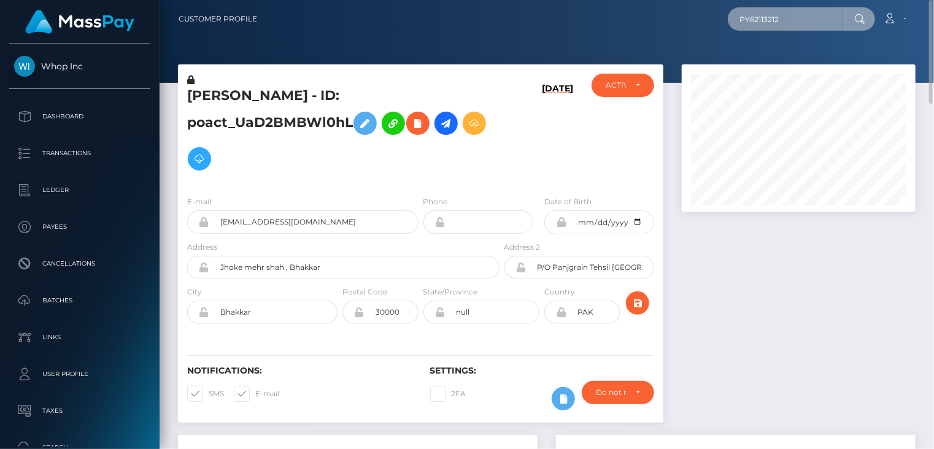
click at [796, 16] on input "PY62113212" at bounding box center [785, 18] width 115 height 23
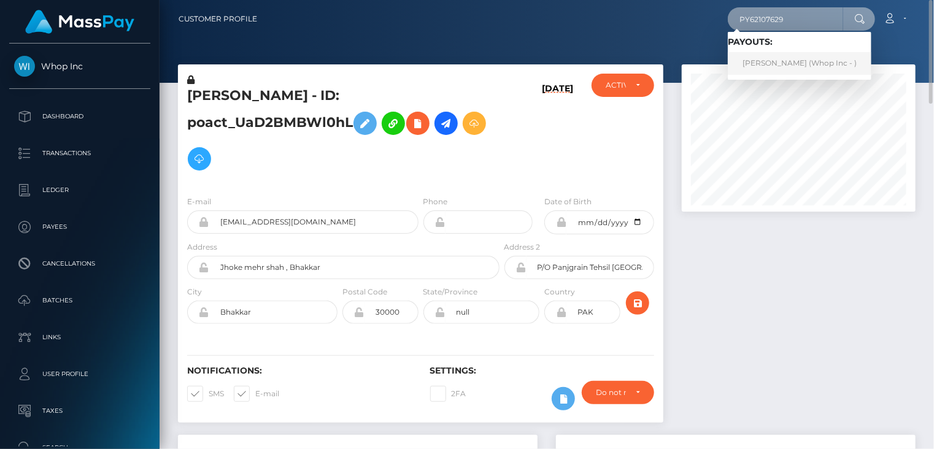
type input "PY62107629"
click at [789, 67] on link "Muhammad Younas (Whop Inc - )" at bounding box center [800, 63] width 144 height 23
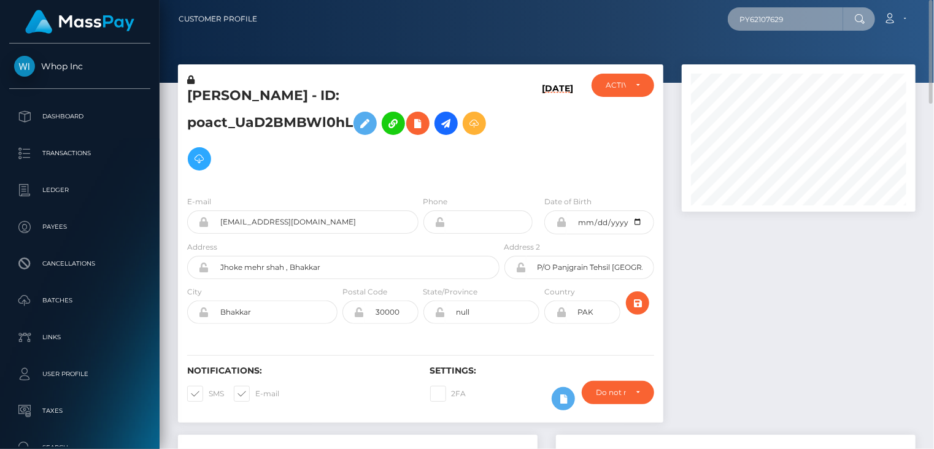
drag, startPoint x: 791, startPoint y: 11, endPoint x: 742, endPoint y: 21, distance: 50.1
click at [742, 21] on input "PY62107629" at bounding box center [785, 18] width 115 height 23
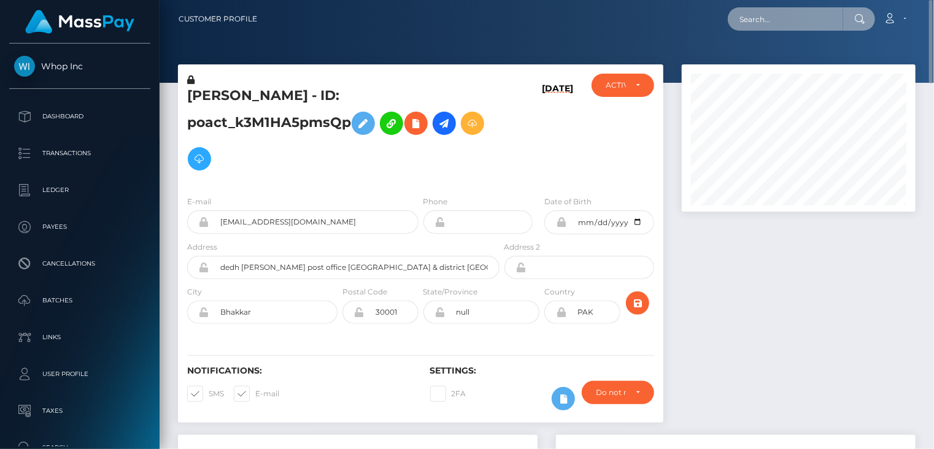
click at [778, 23] on input "text" at bounding box center [785, 18] width 115 height 23
drag, startPoint x: 793, startPoint y: 15, endPoint x: 737, endPoint y: 25, distance: 56.7
click at [737, 25] on input "PY62107629" at bounding box center [785, 18] width 115 height 23
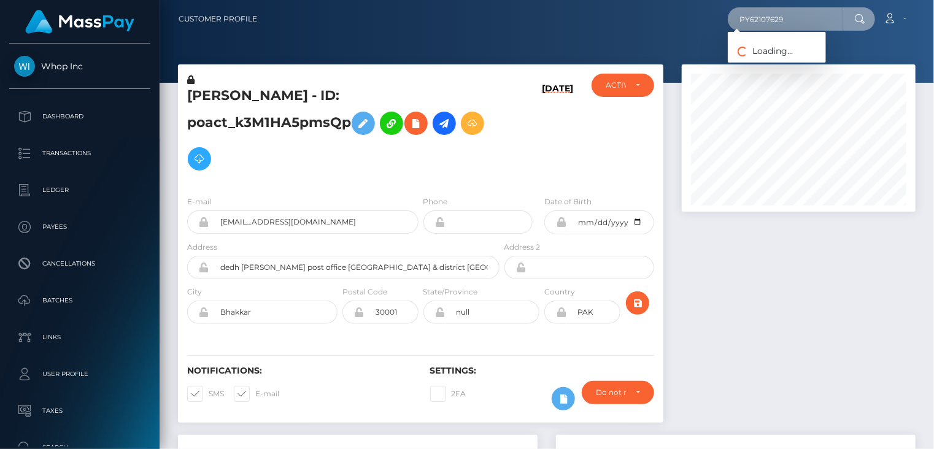
type input "PY62107629"
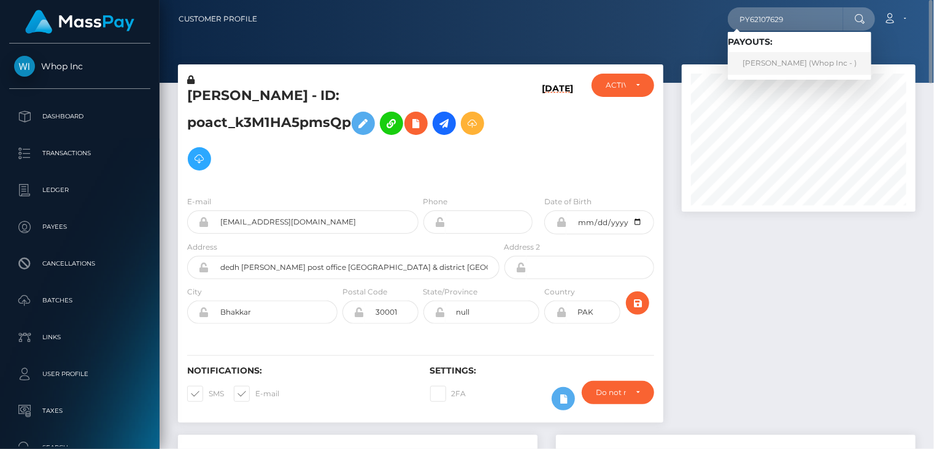
click at [780, 62] on link "Muhammad Younas (Whop Inc - )" at bounding box center [800, 63] width 144 height 23
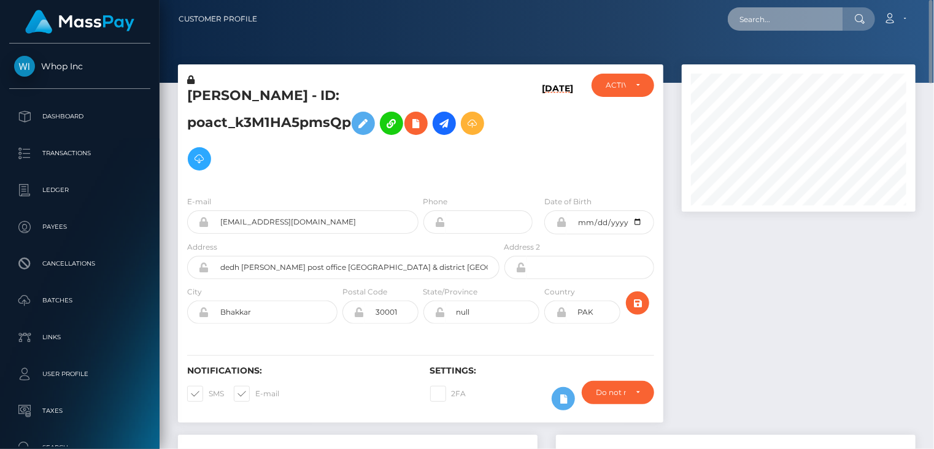
click at [771, 16] on input "text" at bounding box center [785, 18] width 115 height 23
type input "p"
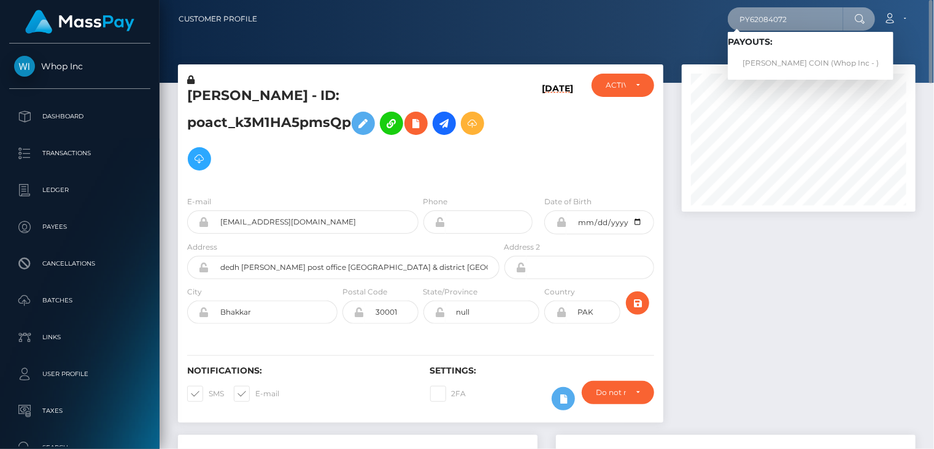
drag, startPoint x: 792, startPoint y: 23, endPoint x: 743, endPoint y: 15, distance: 49.7
click at [743, 15] on input "PY62084072" at bounding box center [785, 18] width 115 height 23
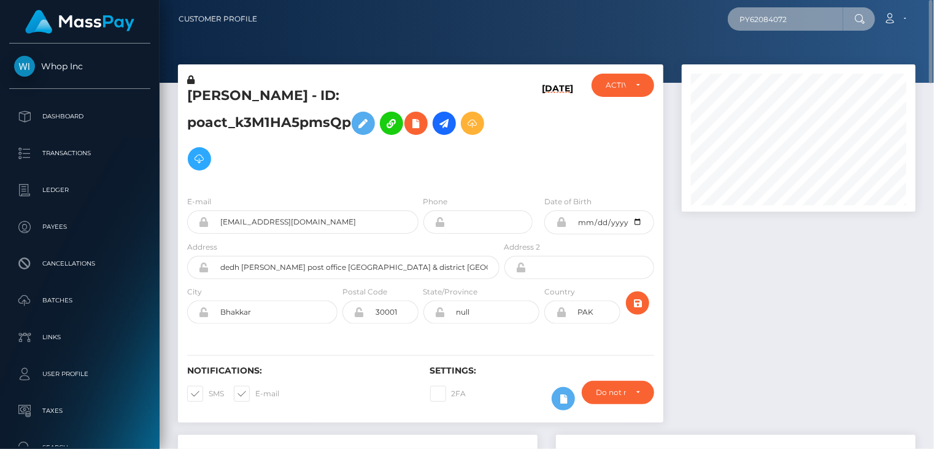
click at [793, 19] on input "PY62084072" at bounding box center [785, 18] width 115 height 23
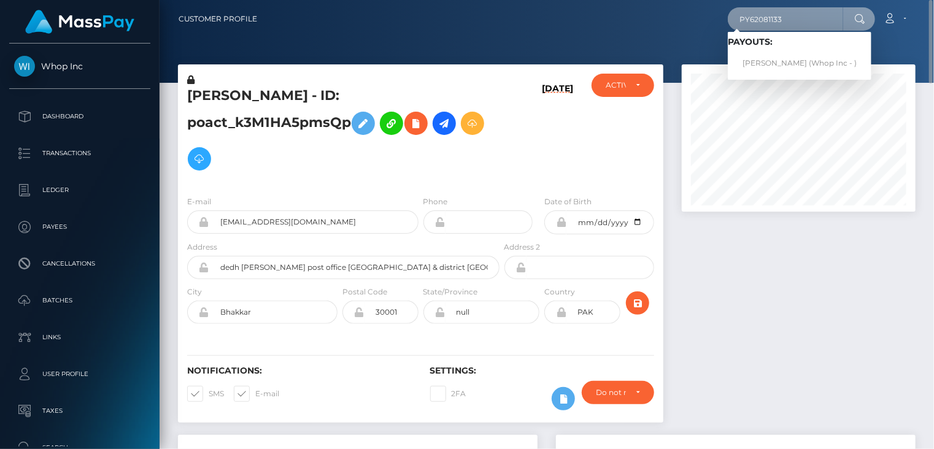
drag, startPoint x: 793, startPoint y: 14, endPoint x: 742, endPoint y: 17, distance: 51.1
click at [742, 17] on input "PY62081133" at bounding box center [785, 18] width 115 height 23
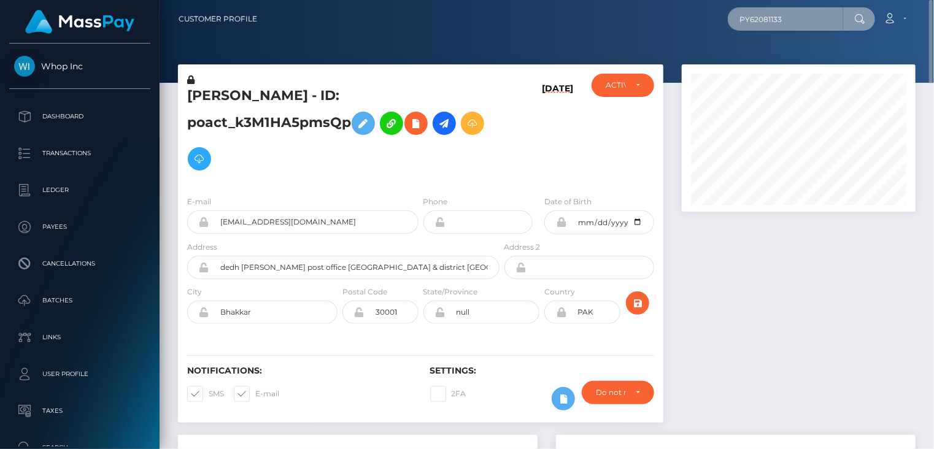
click at [795, 20] on input "PY62081133" at bounding box center [785, 18] width 115 height 23
drag, startPoint x: 795, startPoint y: 20, endPoint x: 740, endPoint y: 20, distance: 55.3
click at [740, 20] on input "PY62081133" at bounding box center [785, 18] width 115 height 23
paste input "m.gmoser@niklaspedde.com"
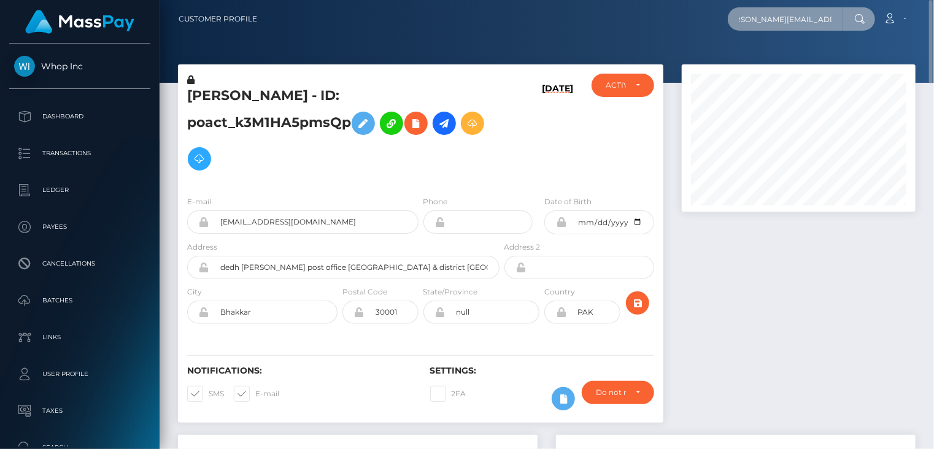
type input "m.gmoser@niklaspedde.com"
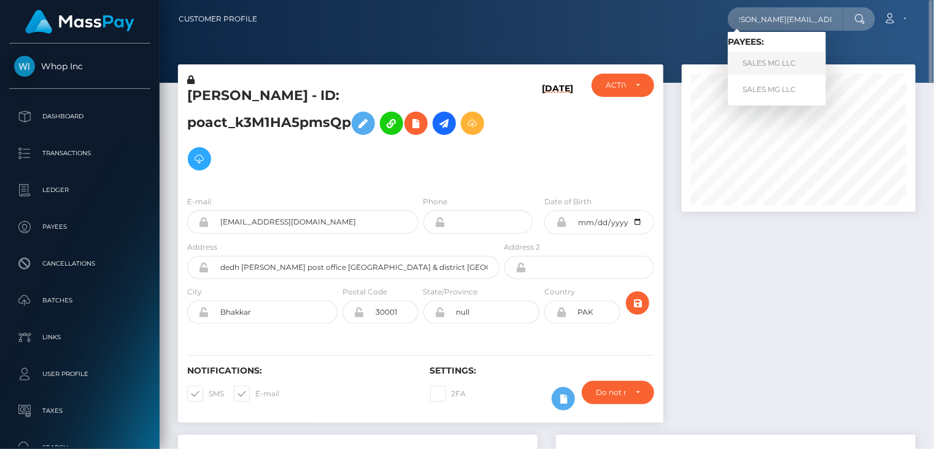
click at [790, 62] on link "SALES MG LLC" at bounding box center [777, 63] width 98 height 23
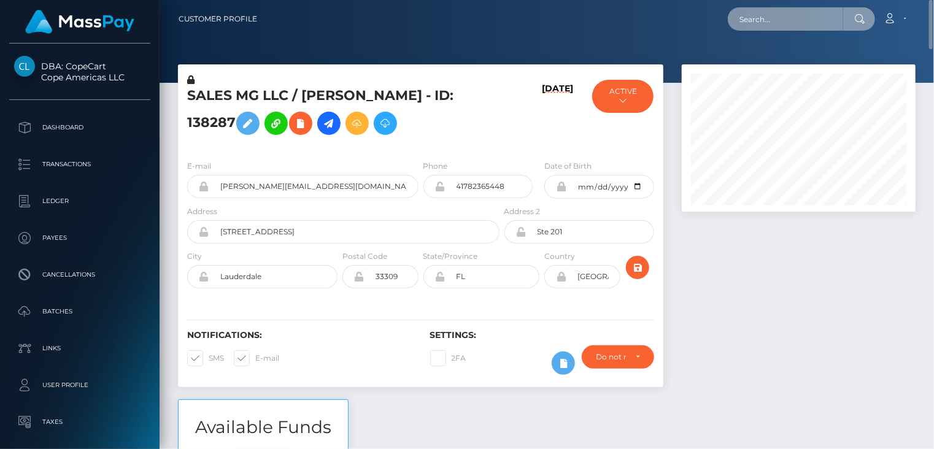
paste input "[PERSON_NAME][EMAIL_ADDRESS][DOMAIN_NAME]"
type input "[PERSON_NAME][EMAIL_ADDRESS][DOMAIN_NAME]"
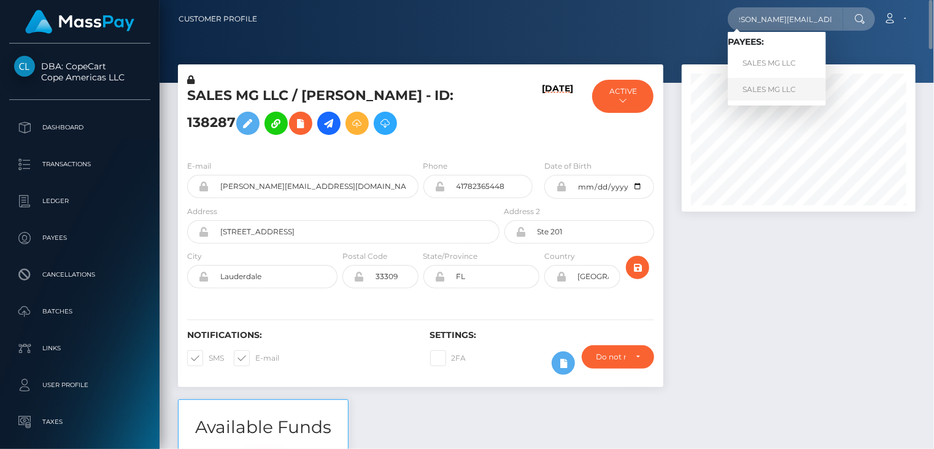
scroll to position [0, 0]
click at [772, 91] on link "SALES MG LLC" at bounding box center [777, 89] width 98 height 23
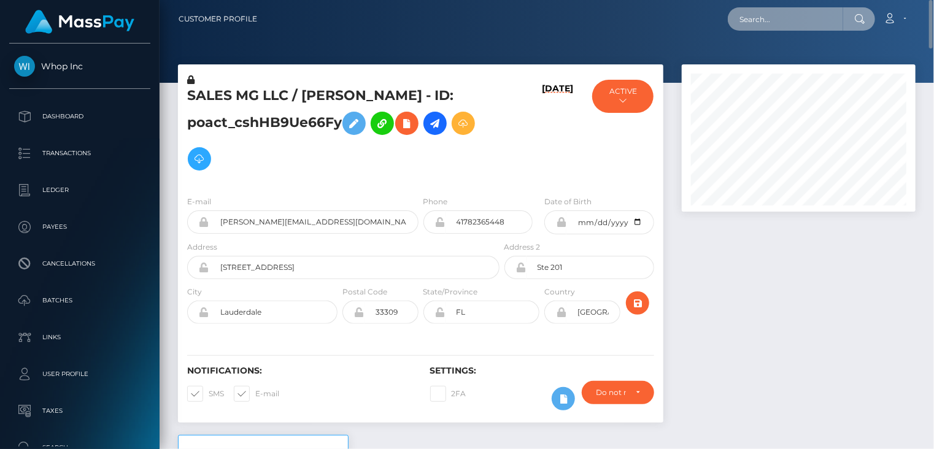
paste input "MSP7fa02f406e0bcd7"
type input "MSP7fa02f406e0bcd7"
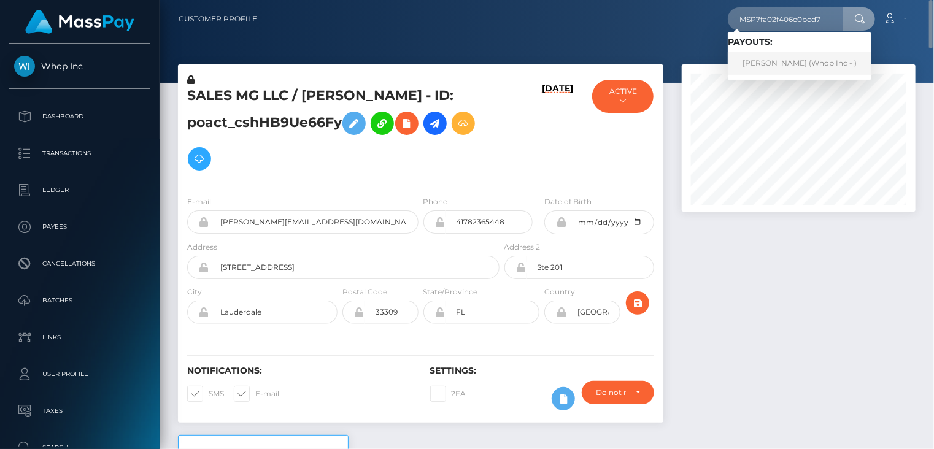
click at [766, 64] on link "AMAN NASIR (Whop Inc - )" at bounding box center [800, 63] width 144 height 23
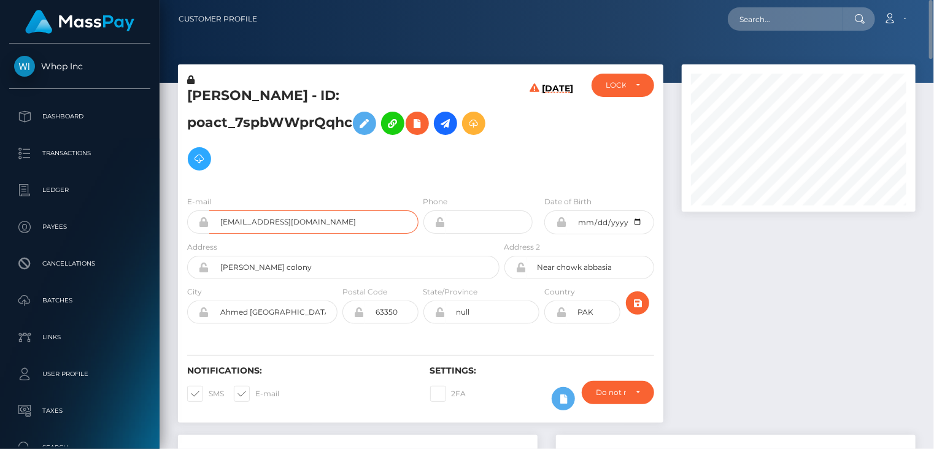
click at [303, 211] on input "[EMAIL_ADDRESS][DOMAIN_NAME]" at bounding box center [313, 222] width 209 height 23
click at [303, 211] on input "sleembabar07+621473dc0f@gmail.com" at bounding box center [313, 222] width 209 height 23
click at [289, 94] on h5 "AMAN NASIR - ID: poact_7spbWWprQqhc" at bounding box center [340, 132] width 306 height 90
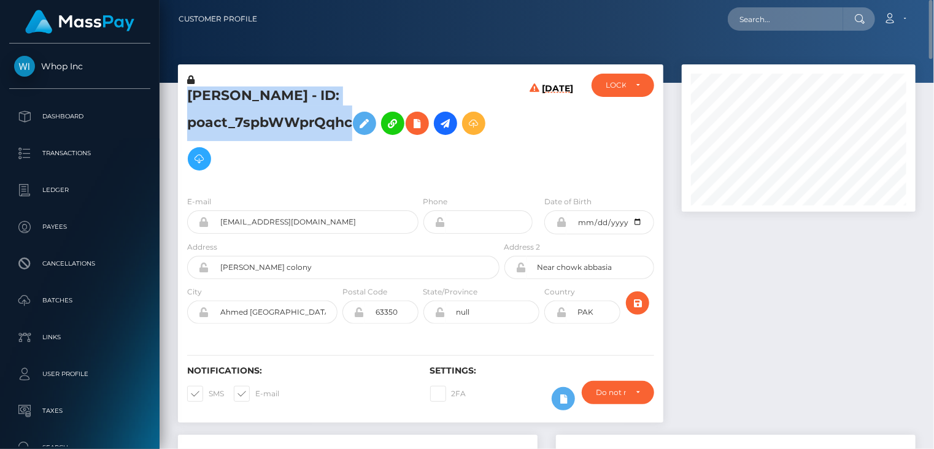
click at [289, 94] on h5 "AMAN NASIR - ID: poact_7spbWWprQqhc" at bounding box center [340, 132] width 306 height 90
copy h5 "AMAN NASIR - ID: poact_7spbWWprQqhc"
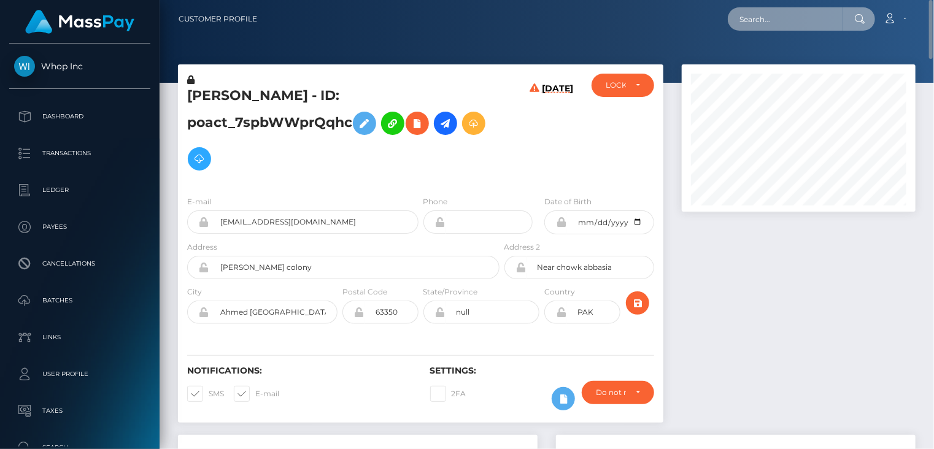
click at [763, 25] on input "text" at bounding box center [785, 18] width 115 height 23
drag, startPoint x: 798, startPoint y: 20, endPoint x: 743, endPoint y: 14, distance: 55.6
click at [723, 18] on div "PY62087332 Loading... Loading... Account Edit Profile Logout" at bounding box center [591, 19] width 648 height 26
click at [809, 17] on input "PY62087332" at bounding box center [785, 18] width 115 height 23
type input "PY62087332"
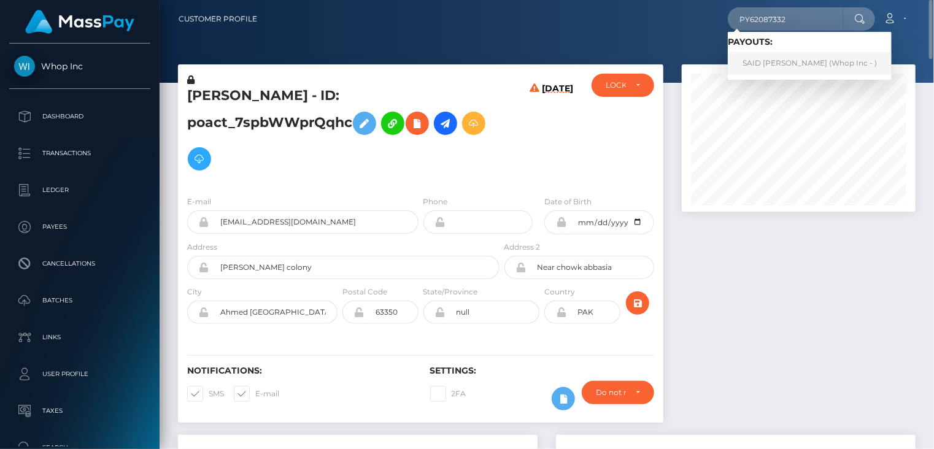
click at [752, 61] on link "SAID ISLAMOVIĆ (Whop Inc - )" at bounding box center [810, 63] width 164 height 23
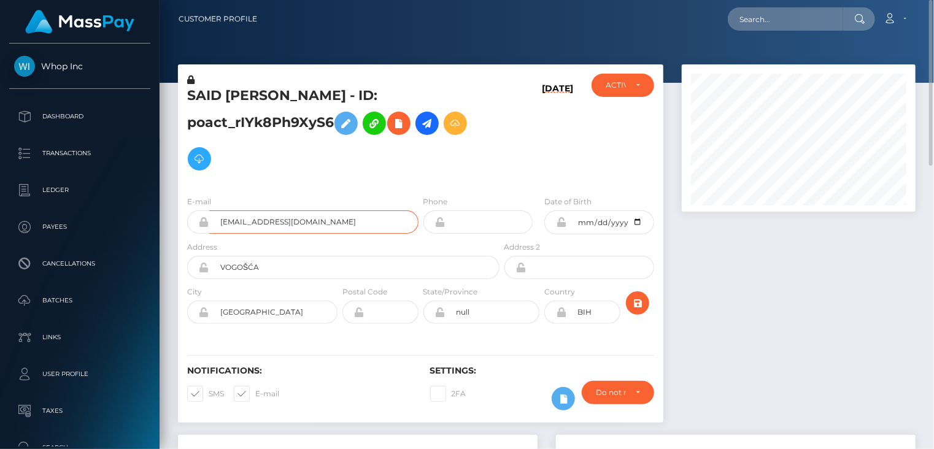
click at [251, 211] on input "[EMAIL_ADDRESS][DOMAIN_NAME]" at bounding box center [313, 222] width 209 height 23
click at [212, 96] on h5 "SAID [PERSON_NAME] - ID: poact_rIYk8Ph9XyS6" at bounding box center [340, 132] width 306 height 90
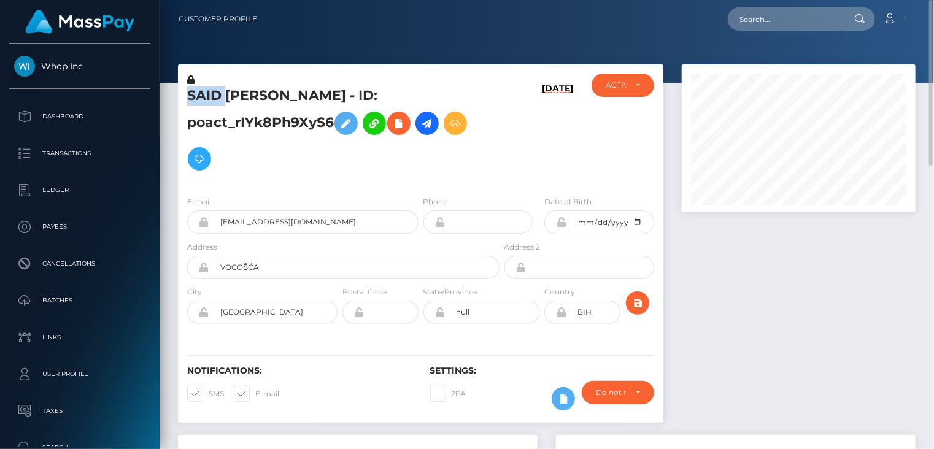
copy h5 "SAID"
click at [773, 19] on input "text" at bounding box center [785, 18] width 115 height 23
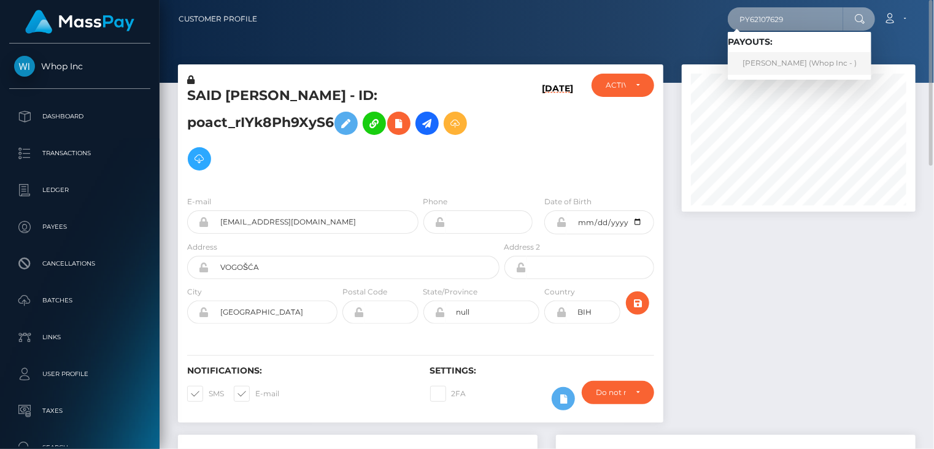
type input "PY62107629"
click at [769, 61] on link "[PERSON_NAME] (Whop Inc - )" at bounding box center [800, 63] width 144 height 23
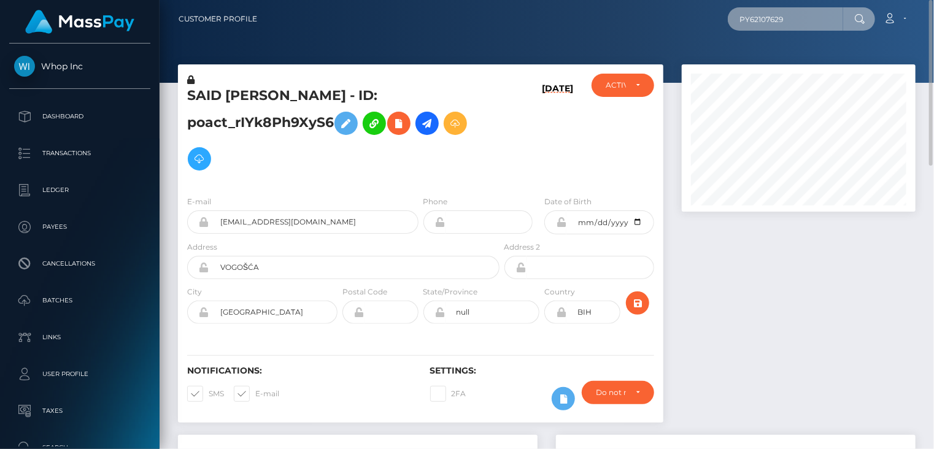
drag, startPoint x: 802, startPoint y: 13, endPoint x: 739, endPoint y: 15, distance: 63.9
click at [739, 15] on input "PY62107629" at bounding box center [785, 18] width 115 height 23
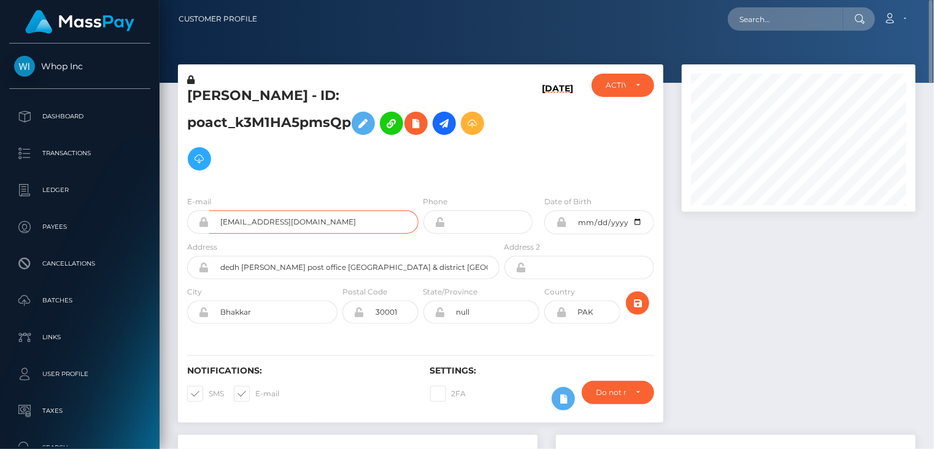
click at [267, 224] on input "[EMAIL_ADDRESS][DOMAIN_NAME]" at bounding box center [313, 222] width 209 height 23
click at [806, 20] on input "text" at bounding box center [785, 18] width 115 height 23
click at [772, 28] on input "PY" at bounding box center [785, 18] width 115 height 23
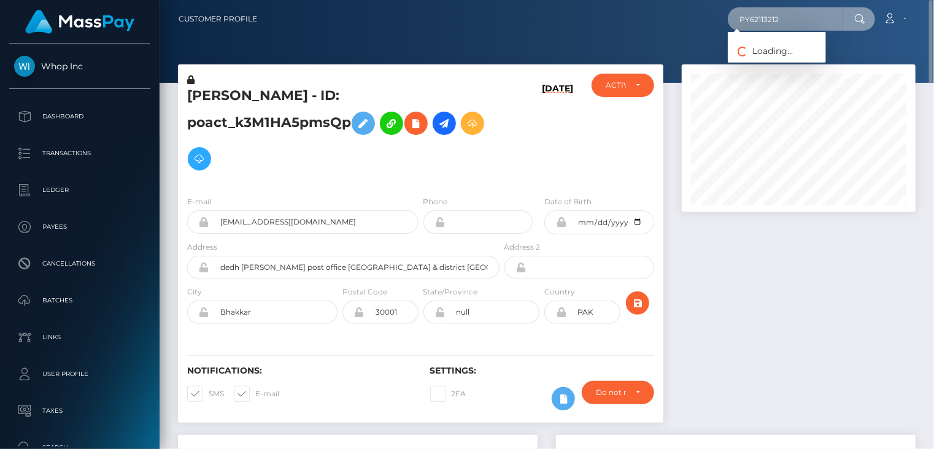
drag, startPoint x: 763, startPoint y: 28, endPoint x: 727, endPoint y: 33, distance: 35.9
click at [727, 33] on nav "Customer Profile PY62113212 Loading... Loading..." at bounding box center [547, 19] width 775 height 38
click at [783, 21] on input "PY62113212" at bounding box center [785, 18] width 115 height 23
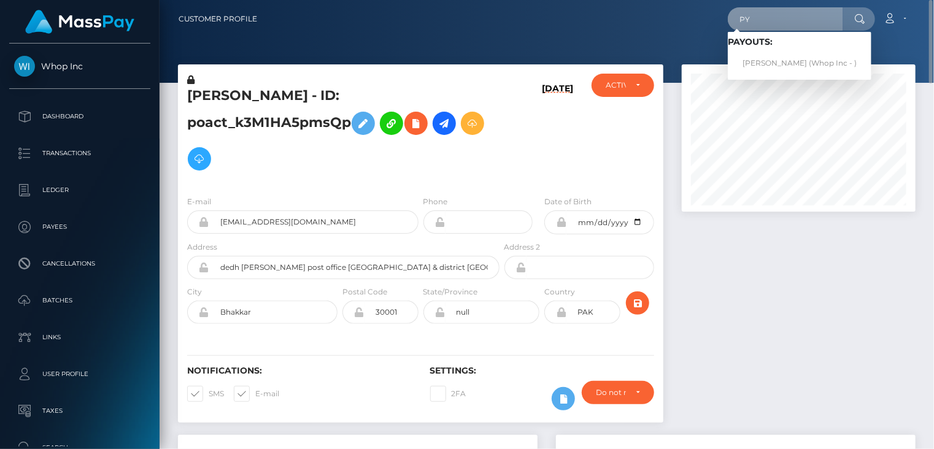
click at [767, 28] on input "PY" at bounding box center [785, 18] width 115 height 23
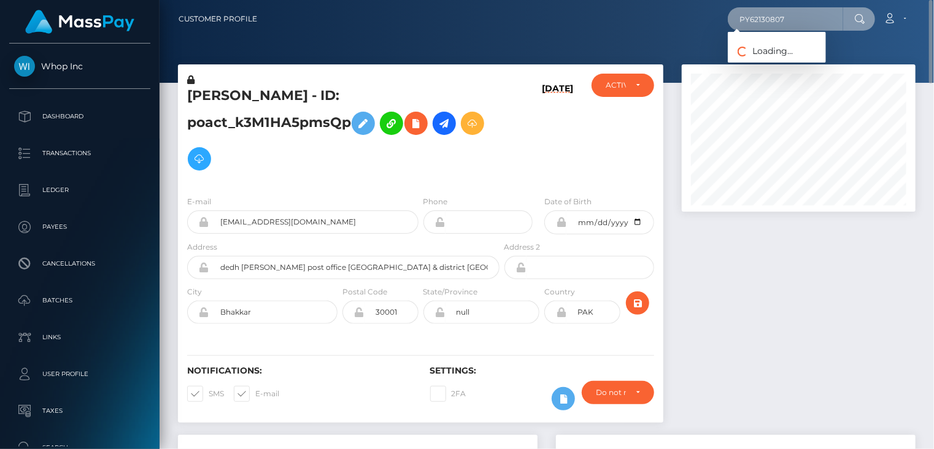
drag, startPoint x: 776, startPoint y: 17, endPoint x: 741, endPoint y: 13, distance: 35.3
click at [741, 13] on input "PY62130807" at bounding box center [785, 18] width 115 height 23
click at [802, 17] on input "PY62130807" at bounding box center [785, 18] width 115 height 23
type input "PY62130807"
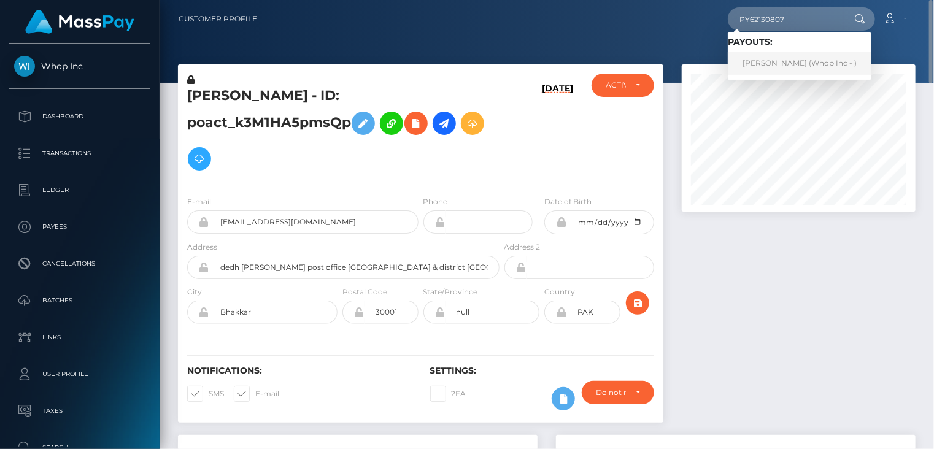
click at [788, 67] on link "MUHAMMAD AMIR KHAN Khan (Whop Inc - )" at bounding box center [800, 63] width 144 height 23
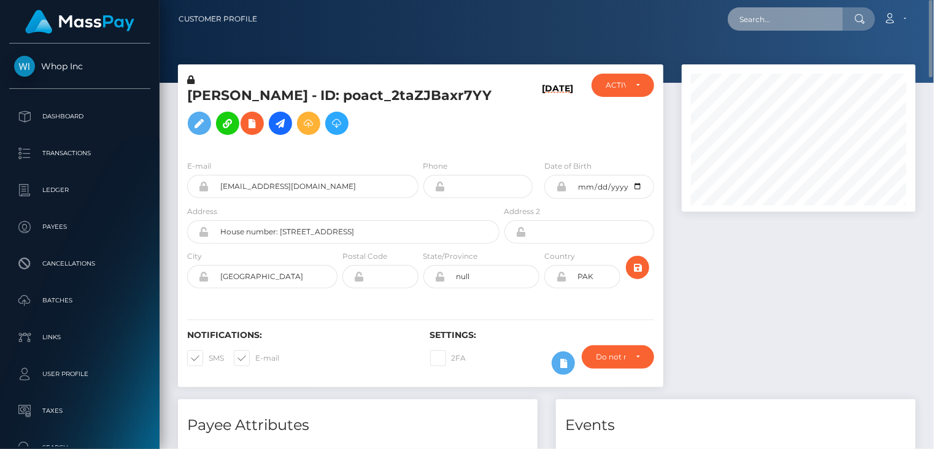
click at [798, 21] on input "text" at bounding box center [785, 18] width 115 height 23
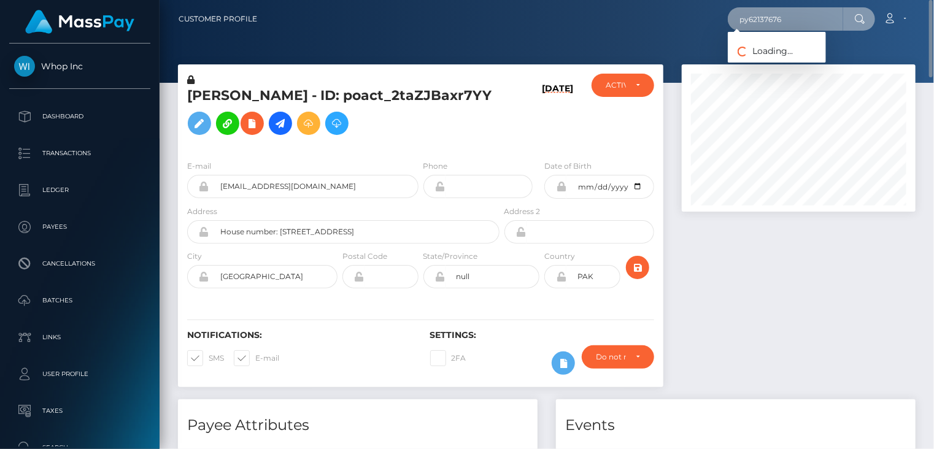
drag, startPoint x: 798, startPoint y: 20, endPoint x: 747, endPoint y: 23, distance: 51.7
click at [732, 22] on input "py62137676" at bounding box center [785, 18] width 115 height 23
click at [788, 16] on input "py62137676" at bounding box center [785, 18] width 115 height 23
type input "py62137676"
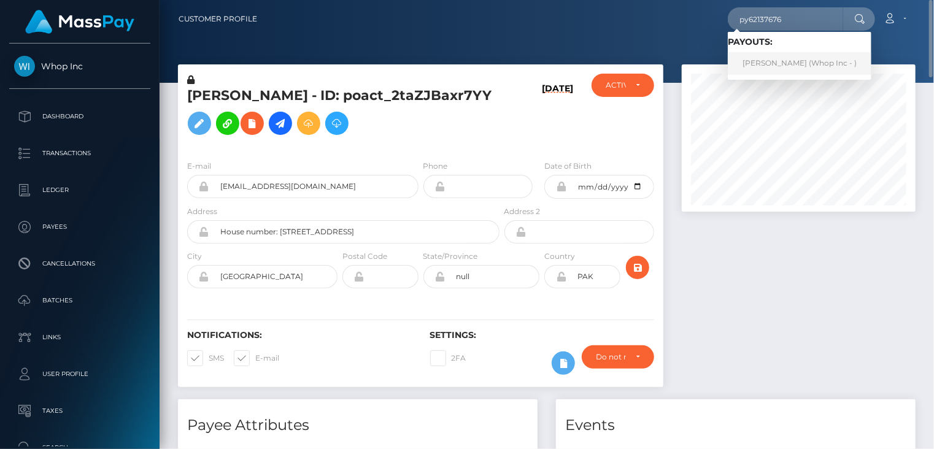
click at [766, 62] on link "Muhammad Younas (Whop Inc - )" at bounding box center [800, 63] width 144 height 23
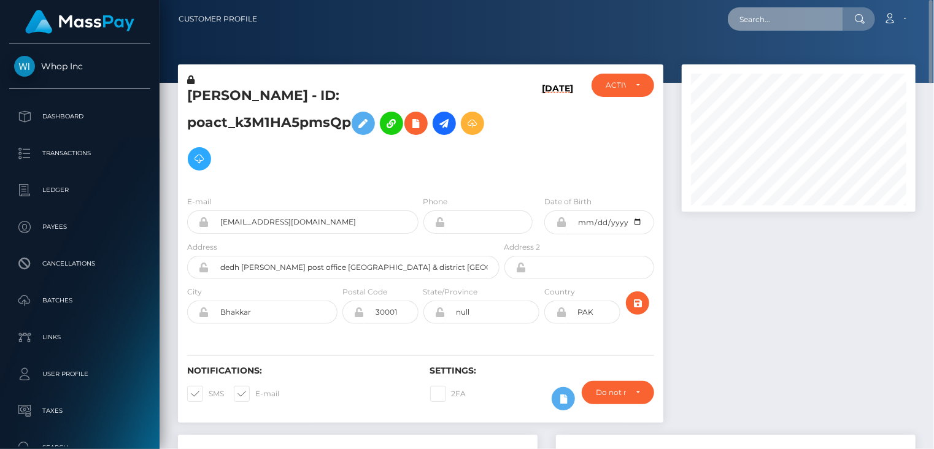
click at [771, 23] on input "text" at bounding box center [785, 18] width 115 height 23
type input "PY62056088"
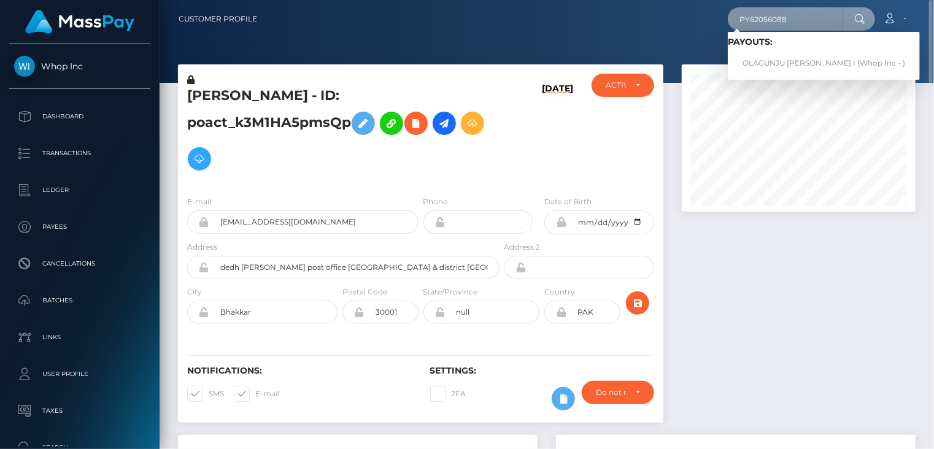
drag, startPoint x: 743, startPoint y: 19, endPoint x: 732, endPoint y: 20, distance: 11.1
click at [732, 20] on input "PY62056088" at bounding box center [785, 18] width 115 height 23
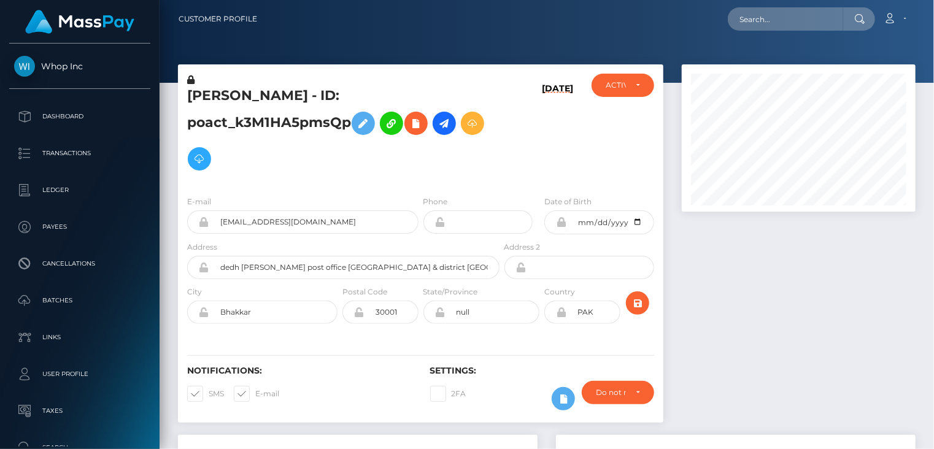
scroll to position [147, 233]
click at [778, 10] on input "text" at bounding box center [785, 18] width 115 height 23
paste input "1f1f776e-1927-4218-a0b1-edfee9d35ff6"
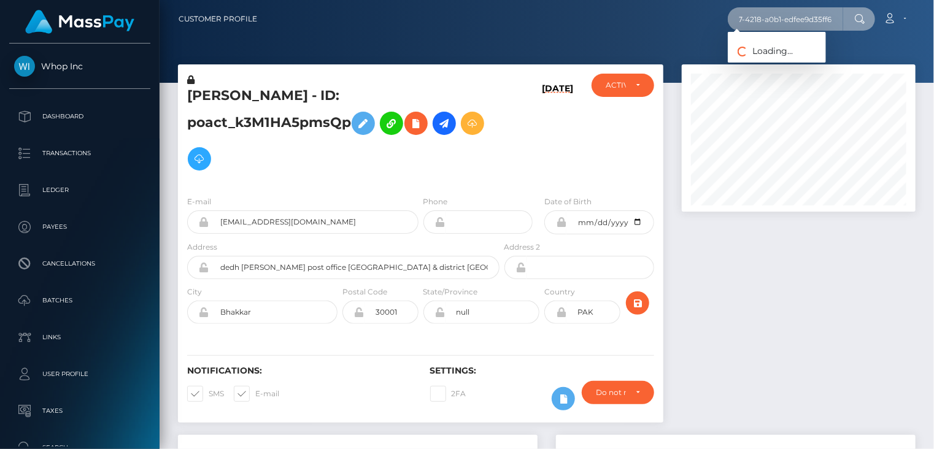
type input "1f1f776e-1927-4218-a0b1-edfee9d35ff6"
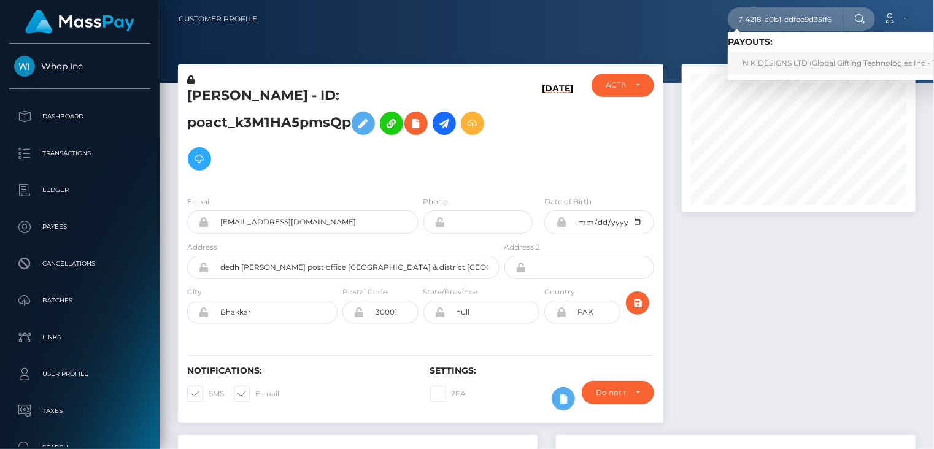
scroll to position [0, 0]
click at [773, 71] on link "N K DESIGNS LTD (Global Gifting Technologies Inc - Throne)" at bounding box center [852, 63] width 248 height 23
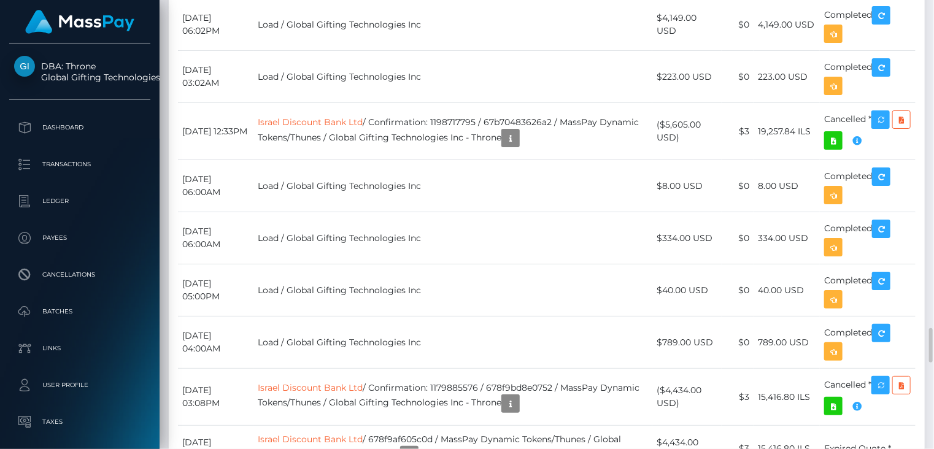
scroll to position [147, 233]
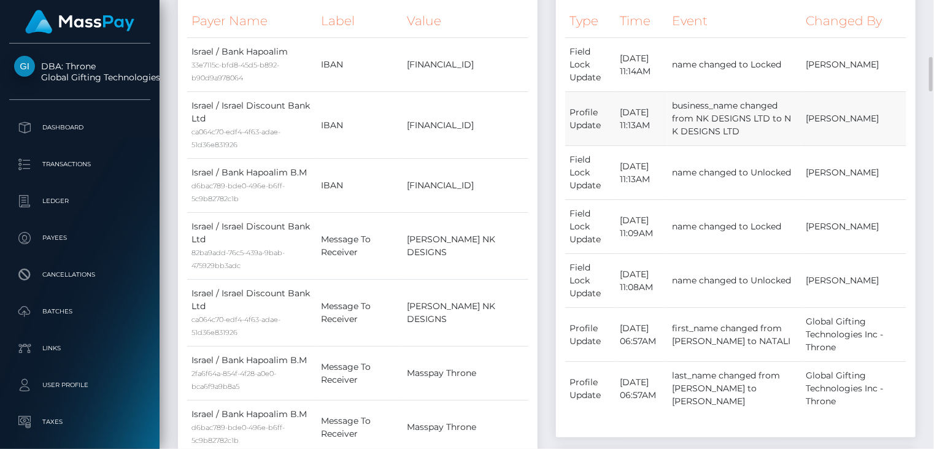
scroll to position [0, 0]
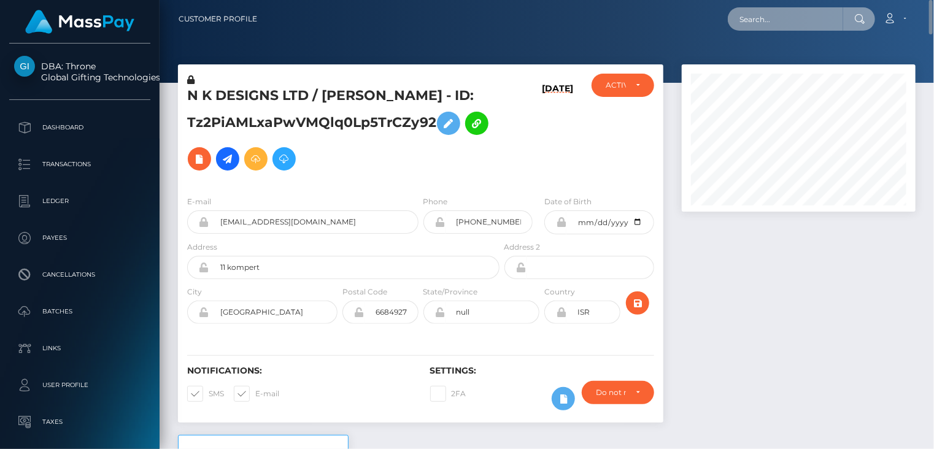
paste input "[PERSON_NAME][EMAIL_ADDRESS][DOMAIN_NAME]"
type input "[PERSON_NAME][EMAIL_ADDRESS][DOMAIN_NAME]"
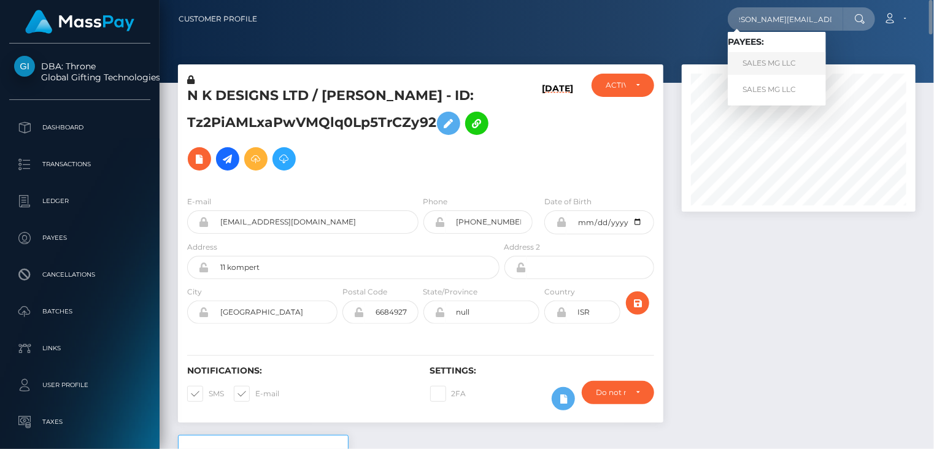
scroll to position [0, 0]
click at [769, 63] on link "SALES MG LLC" at bounding box center [777, 63] width 98 height 23
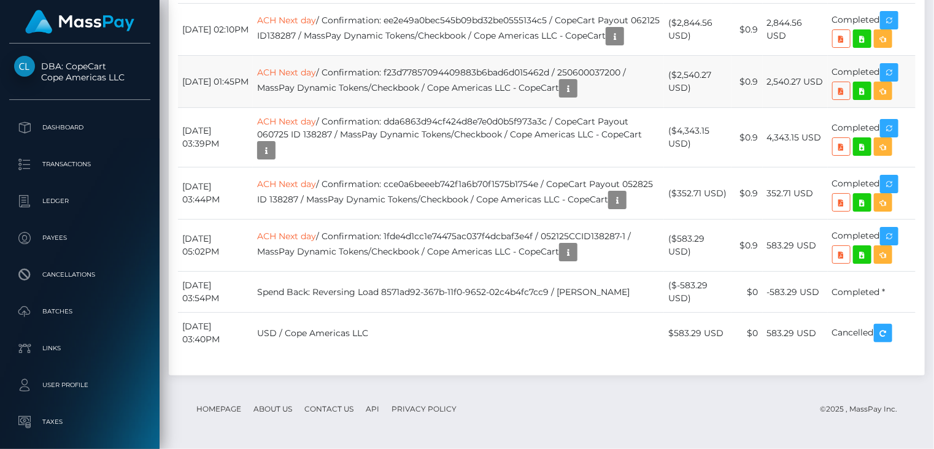
scroll to position [2763, 0]
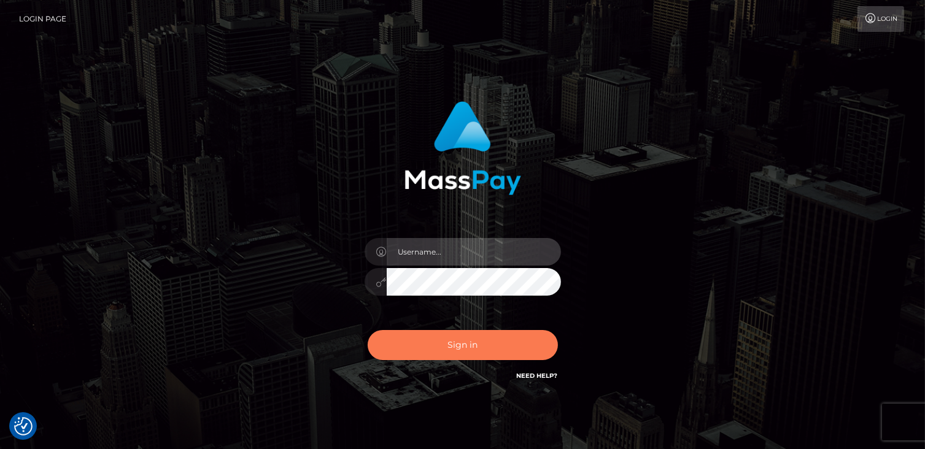
type input "catalinad"
click at [450, 340] on button "Sign in" at bounding box center [463, 345] width 190 height 30
checkbox input "true"
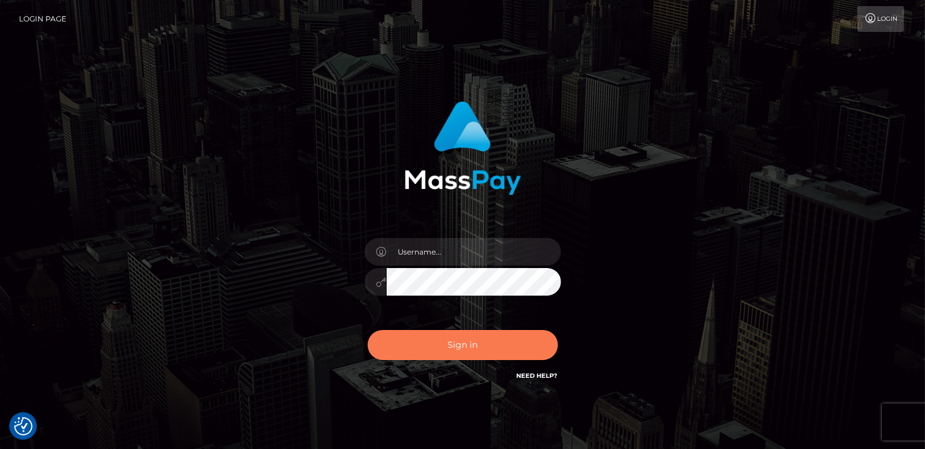
checkbox input "true"
type input "catalinad"
click at [457, 345] on button "Sign in" at bounding box center [463, 345] width 190 height 30
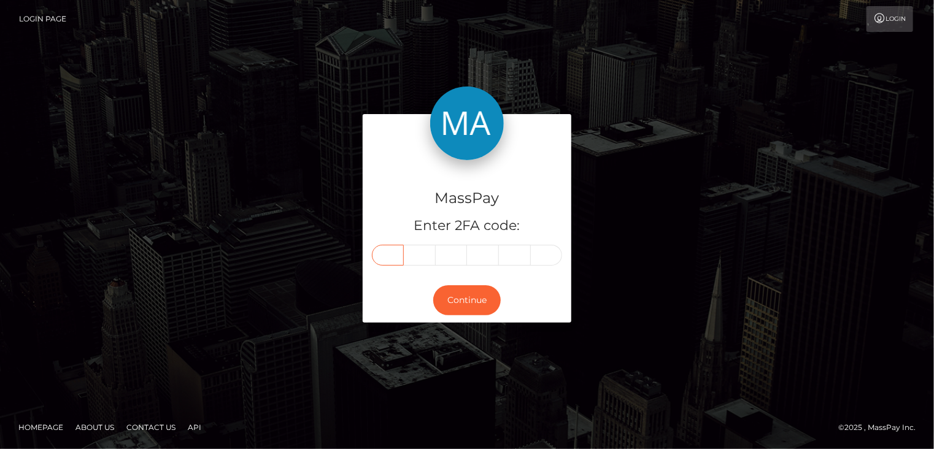
click at [386, 257] on input "text" at bounding box center [388, 255] width 32 height 21
type input "0"
type input "5"
type input "6"
type input "5"
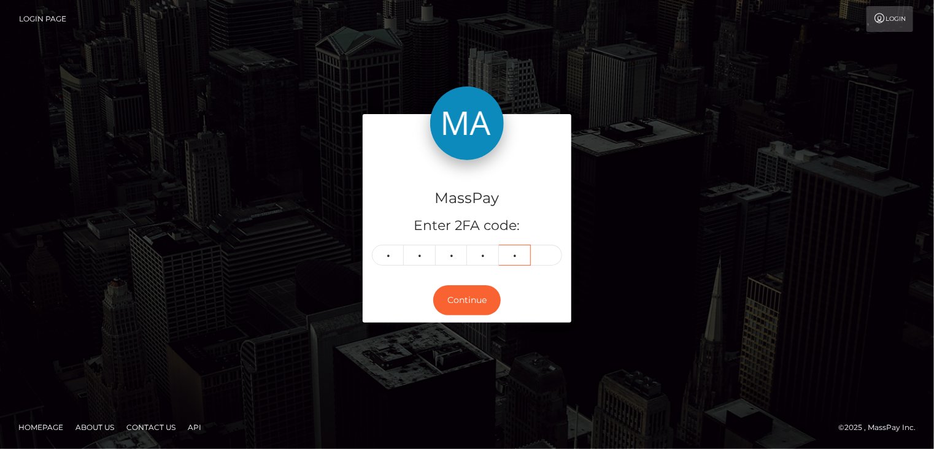
type input "6"
type input "9"
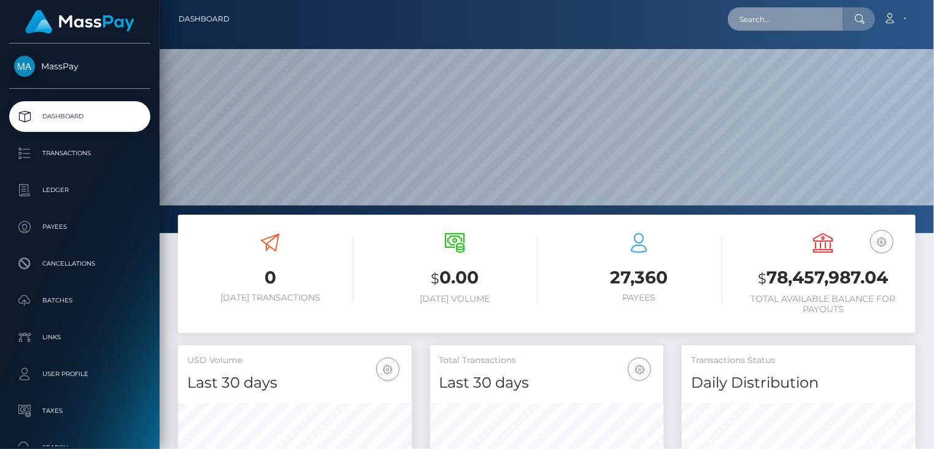
scroll to position [217, 233]
paste input "poact_fio0TVdONTtB"
type input "poact_fio0TVdONTtB"
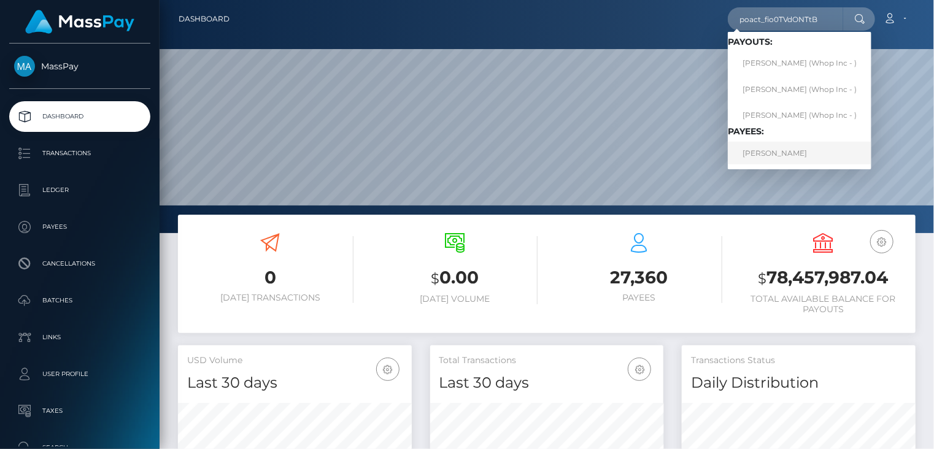
click at [777, 148] on link "[PERSON_NAME]" at bounding box center [800, 153] width 144 height 23
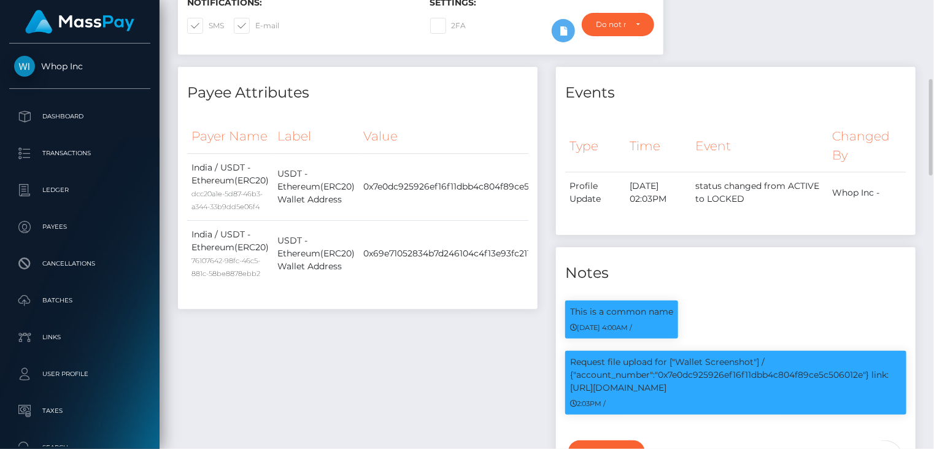
scroll to position [147, 233]
click at [720, 356] on p "Request file upload for ["Wallet Screenshot"] / {"account_number":"0x7e0dc92592…" at bounding box center [736, 375] width 332 height 39
click at [722, 358] on p "Request file upload for ["Wallet Screenshot"] / {"account_number":"0x7e0dc92592…" at bounding box center [736, 375] width 332 height 39
copy p "0x7e0dc925926ef16f11dbb4c804f89ce5c506012e"
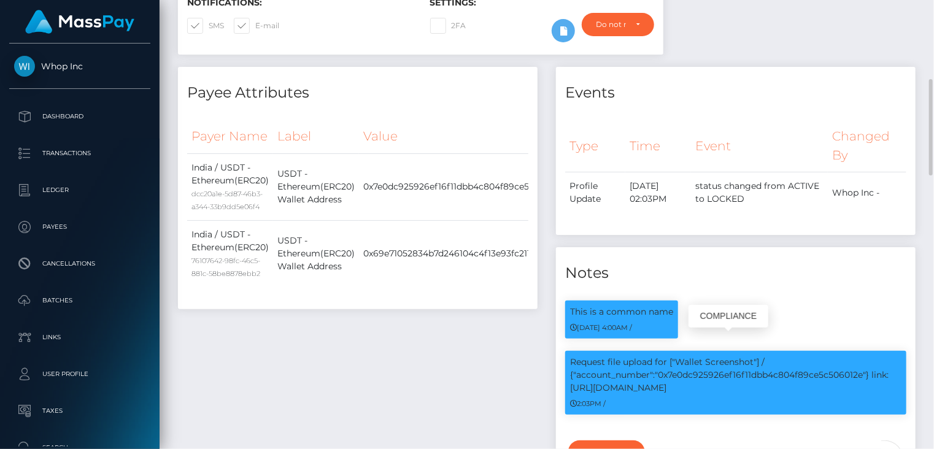
click at [616, 368] on p "Request file upload for ["Wallet Screenshot"] / {"account_number":"0x7e0dc92592…" at bounding box center [736, 375] width 332 height 39
drag, startPoint x: 681, startPoint y: 363, endPoint x: 570, endPoint y: 371, distance: 112.0
click at [570, 371] on p "Request file upload for ["Wallet Screenshot"] / {"account_number":"0x7e0dc92592…" at bounding box center [736, 375] width 332 height 39
copy p "https://l.maspay.io/EgKPi"
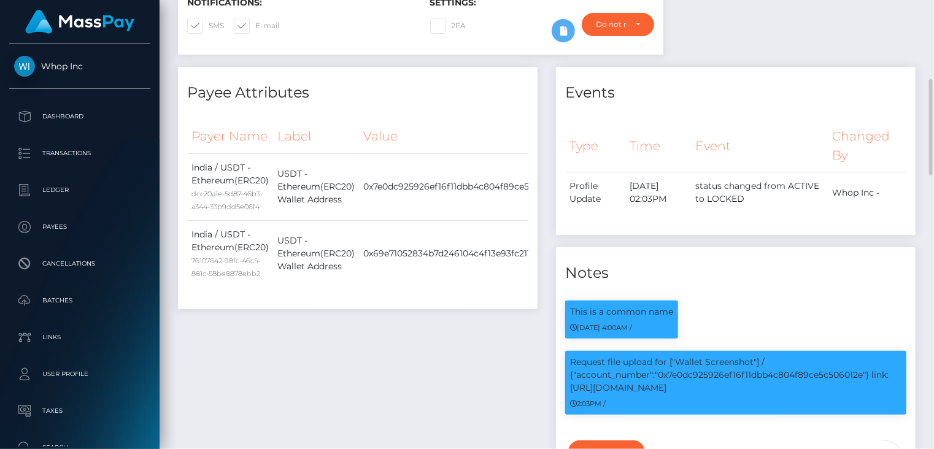
scroll to position [0, 0]
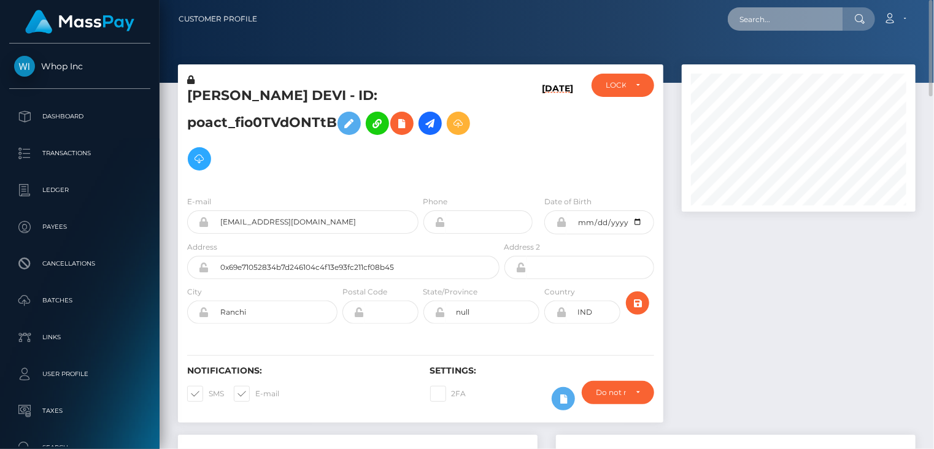
click at [796, 23] on input "text" at bounding box center [785, 18] width 115 height 23
paste input "poact_GX43izS8j86d"
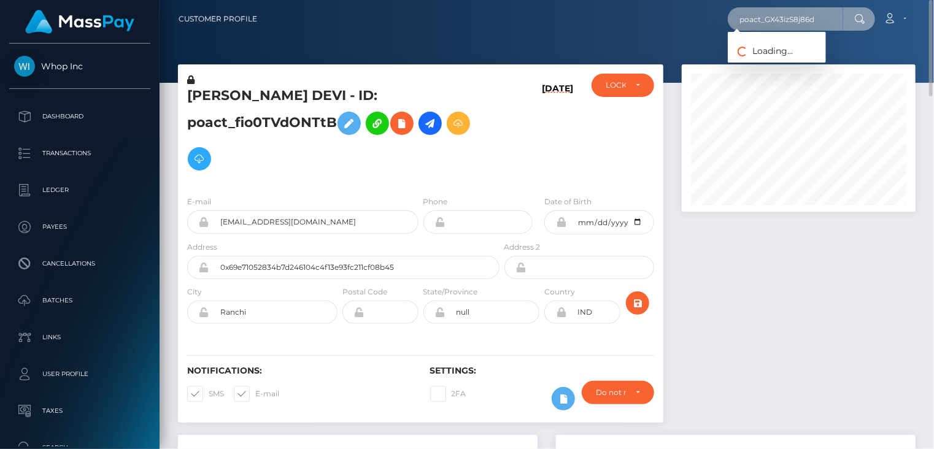
type input "poact_GX43izS8j86d"
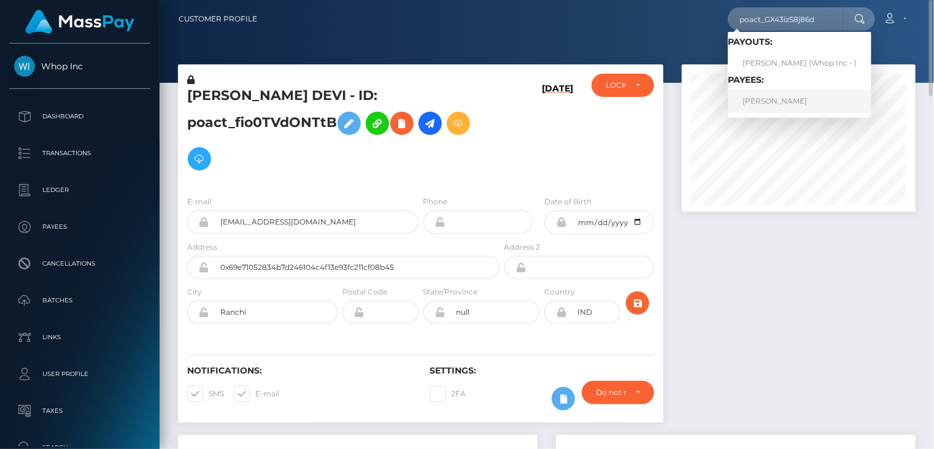
click at [757, 107] on link "AMON EDWARD WYNDHAM" at bounding box center [800, 101] width 144 height 23
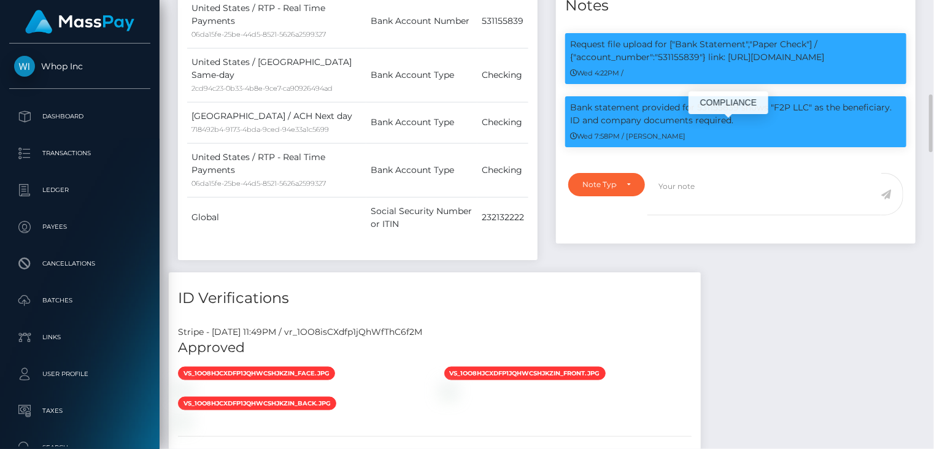
scroll to position [147, 233]
drag, startPoint x: 893, startPoint y: 130, endPoint x: 891, endPoint y: 147, distance: 16.6
click at [893, 127] on p "Bank statement provided for 531155839 shows "F2P LLC" as the beneficiary. ID an…" at bounding box center [736, 114] width 332 height 26
copy p "ID and company documents required."
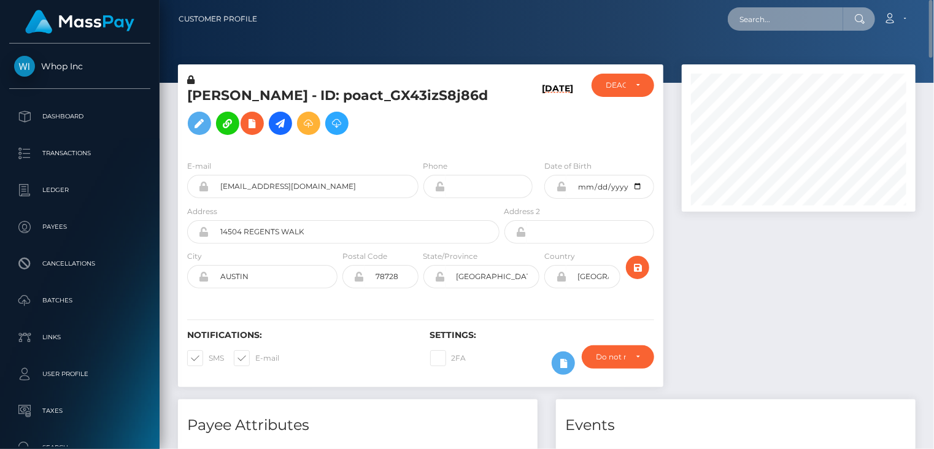
paste input "poact_NnccLcai5JXI"
type input "poact_NnccLcai5JXI"
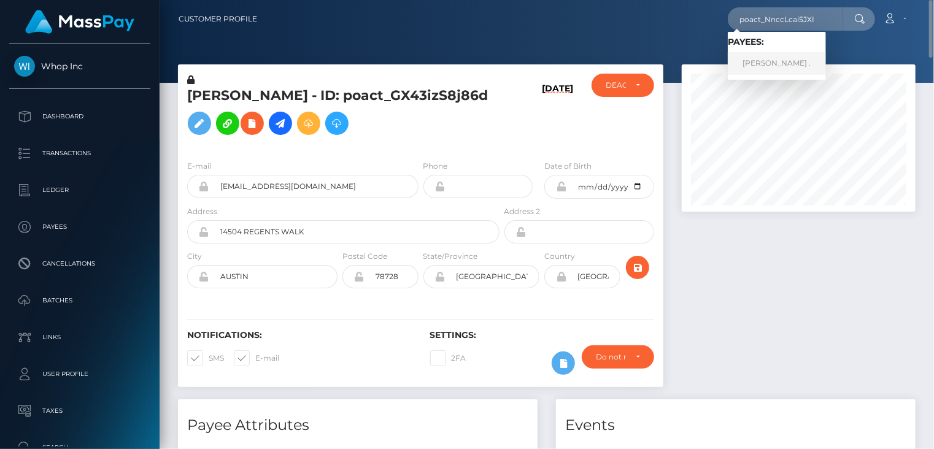
drag, startPoint x: 767, startPoint y: 59, endPoint x: 761, endPoint y: 57, distance: 6.4
click at [767, 59] on link "KARAN ." at bounding box center [777, 63] width 98 height 23
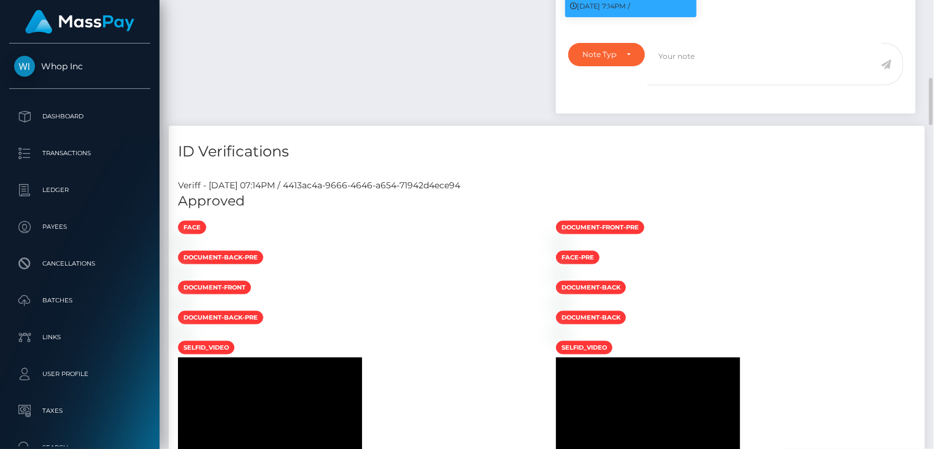
scroll to position [147, 233]
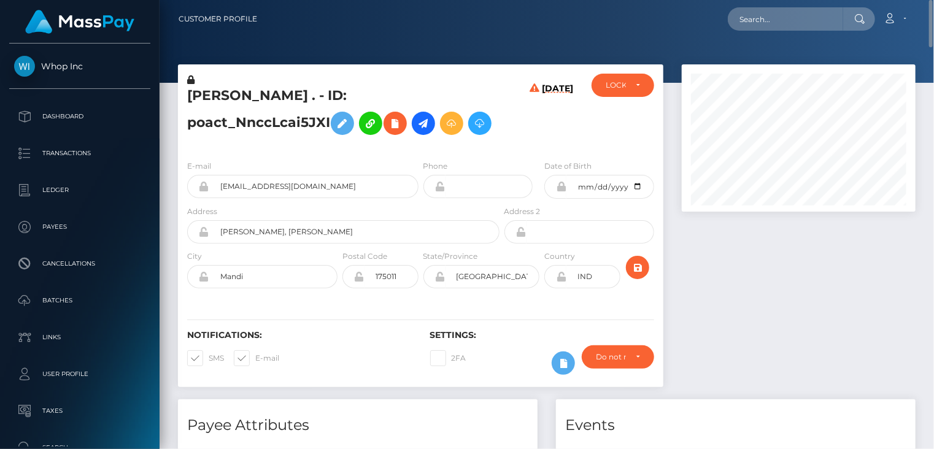
click at [281, 94] on h5 "[PERSON_NAME] . - ID: poact_NnccLcai5JXI" at bounding box center [340, 114] width 306 height 55
click at [281, 94] on h5 "KARAN . - ID: poact_NnccLcai5JXI" at bounding box center [340, 114] width 306 height 55
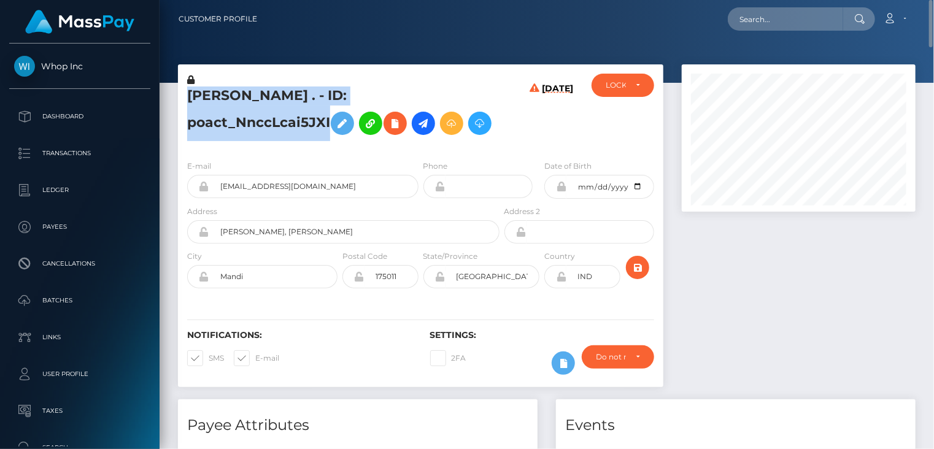
click at [281, 94] on h5 "KARAN . - ID: poact_NnccLcai5JXI" at bounding box center [340, 114] width 306 height 55
copy h5 "KARAN . - ID: poact_NnccLcai5JXI"
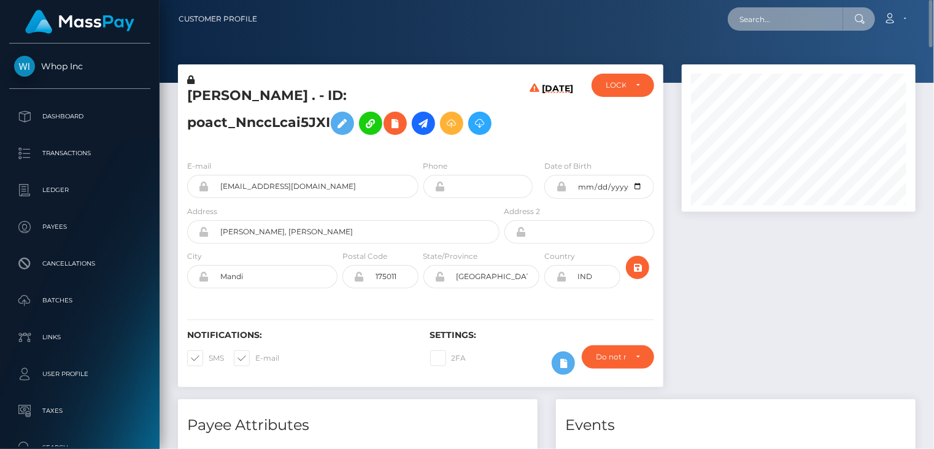
click at [783, 15] on input "text" at bounding box center [785, 18] width 115 height 23
paste input "poact_98UltKqiEaKX"
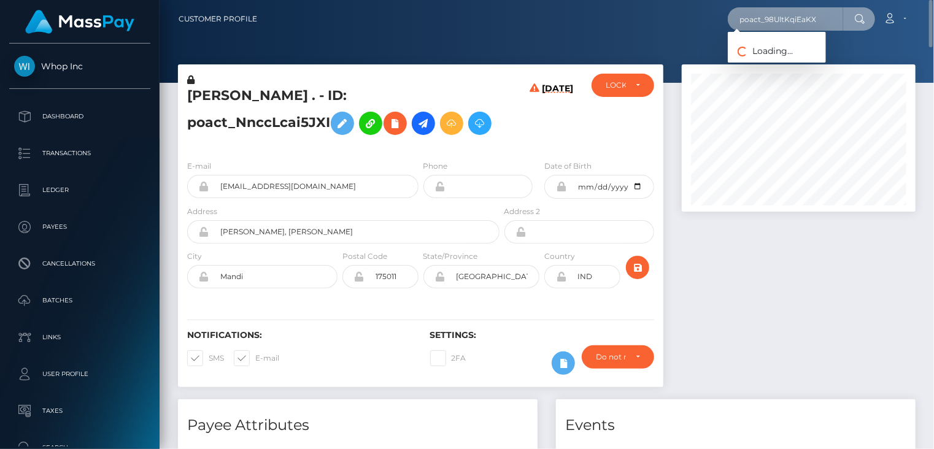
type input "poact_98UltKqiEaKX"
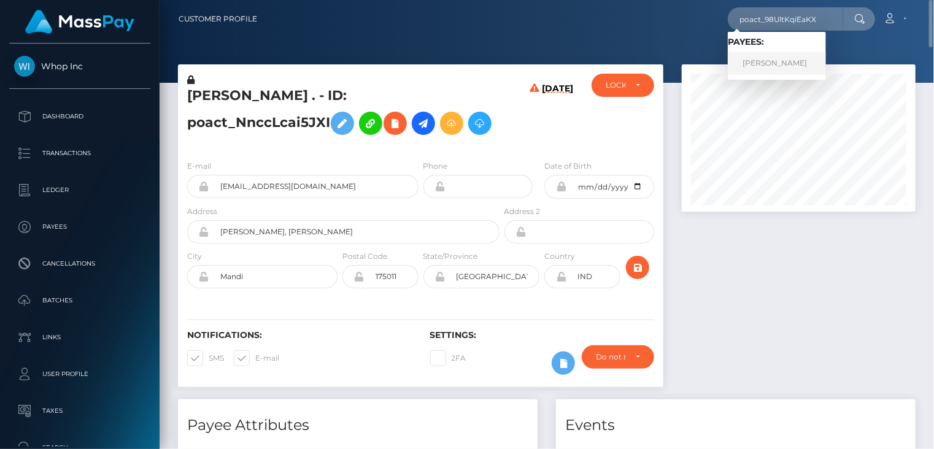
click at [791, 60] on link "VILMA ELIZABETH MEREJO" at bounding box center [777, 63] width 98 height 23
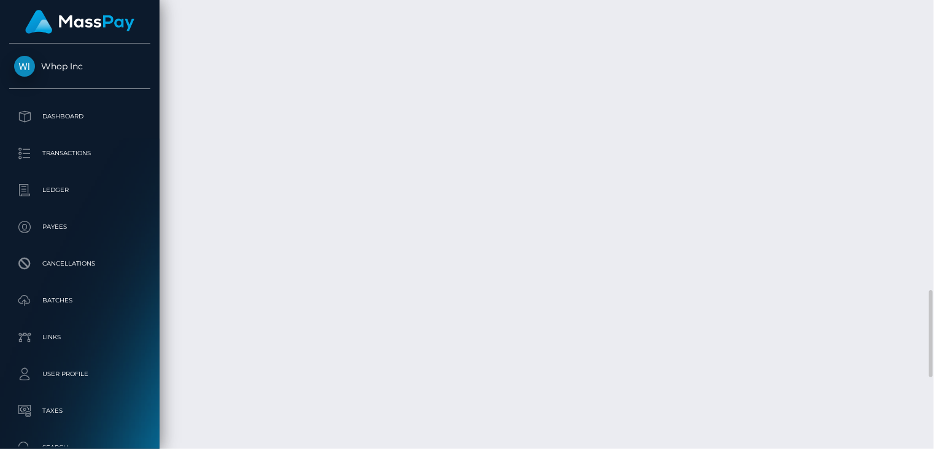
scroll to position [1866, 0]
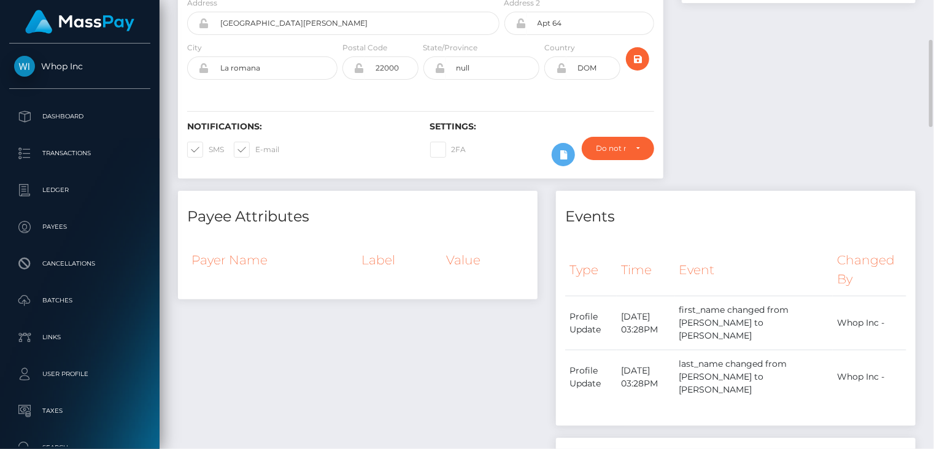
scroll to position [0, 0]
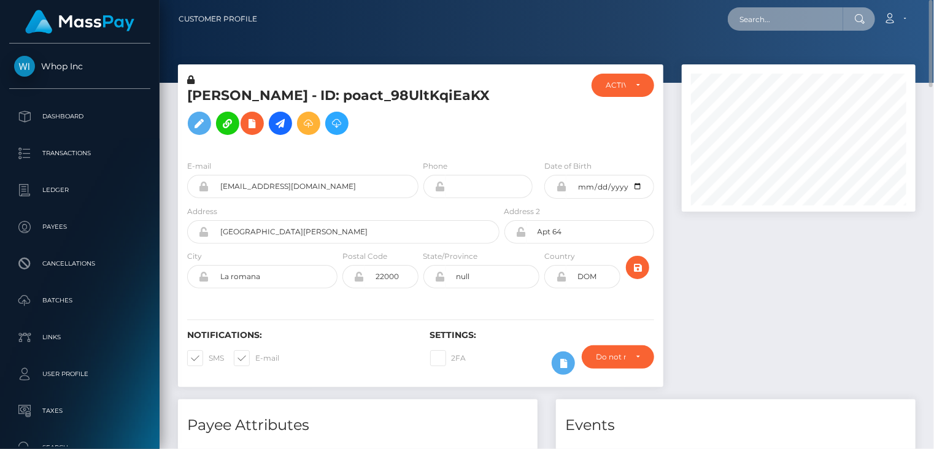
click at [761, 17] on input "text" at bounding box center [785, 18] width 115 height 23
paste input "poact_y3DF36j9038j"
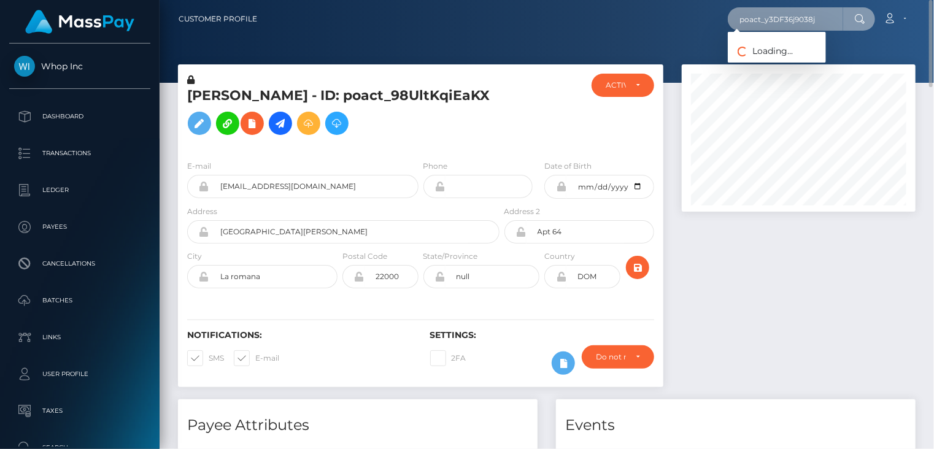
type input "poact_y3DF36j9038j"
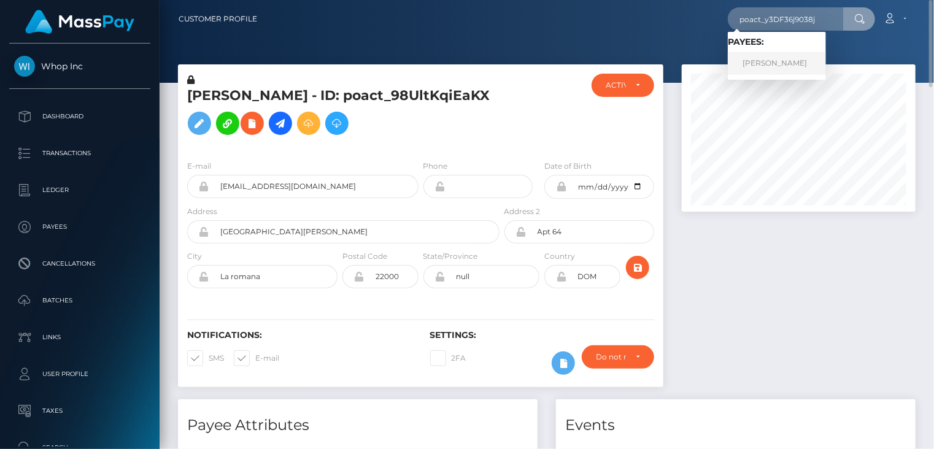
click at [774, 58] on link "Hussain Tariq" at bounding box center [777, 63] width 98 height 23
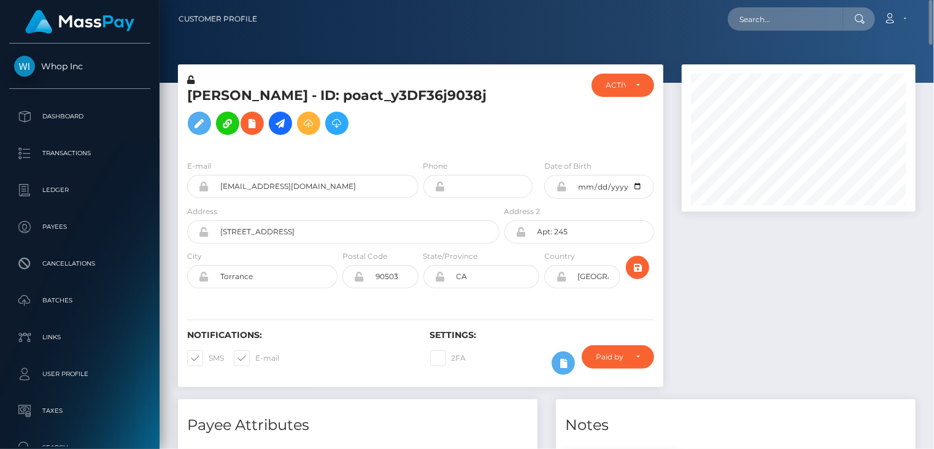
click at [308, 99] on h5 "Hussain Tariq - ID: poact_y3DF36j9038j" at bounding box center [340, 114] width 306 height 55
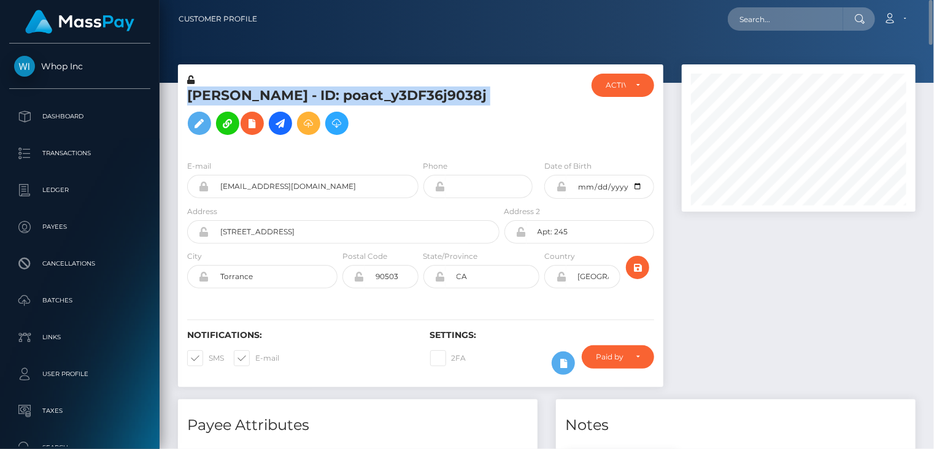
copy h5 "Hussain Tariq - ID: poact_y3DF36j9038j"
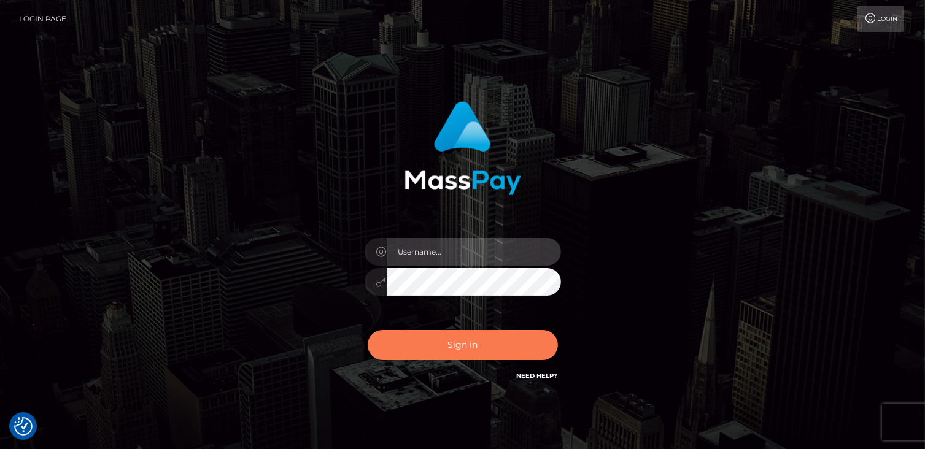
type input "catalinad"
click at [452, 344] on button "Sign in" at bounding box center [463, 345] width 190 height 30
type input "catalinad"
click at [445, 355] on button "Sign in" at bounding box center [463, 345] width 190 height 30
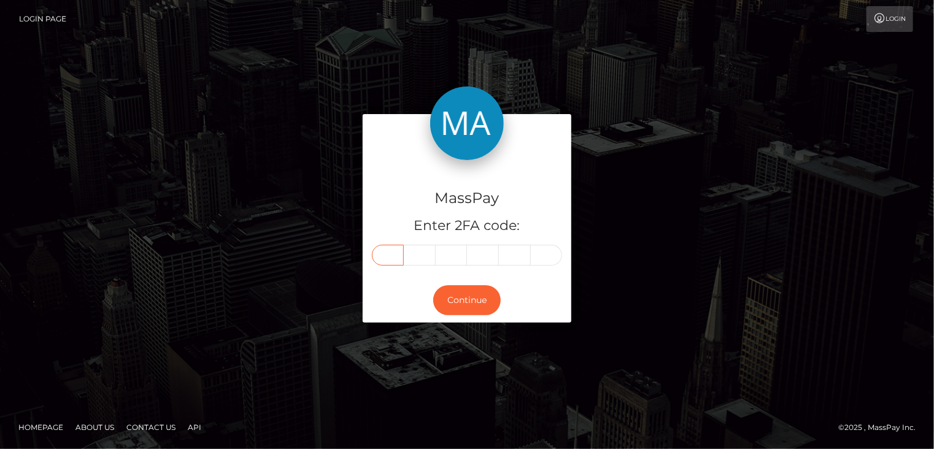
click at [395, 258] on input "text" at bounding box center [388, 255] width 32 height 21
type input "6"
type input "2"
type input "3"
type input "8"
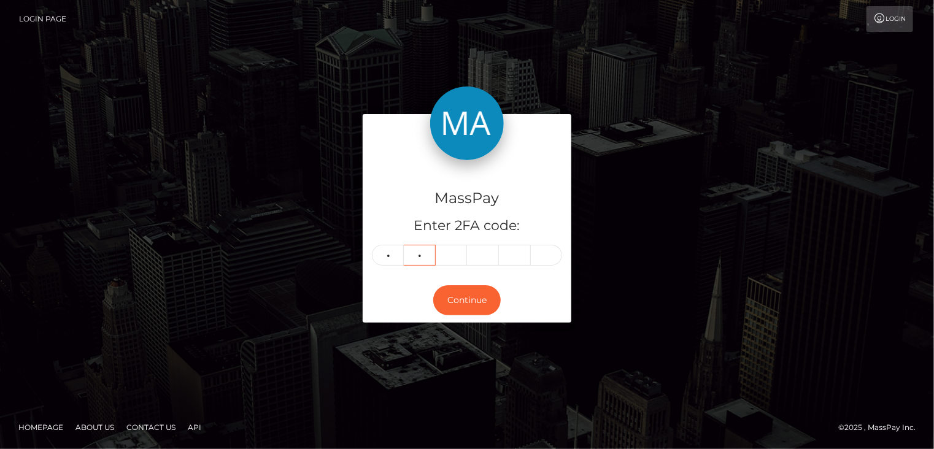
type input "2"
type input "0"
type input "7"
type input "5"
type input "3"
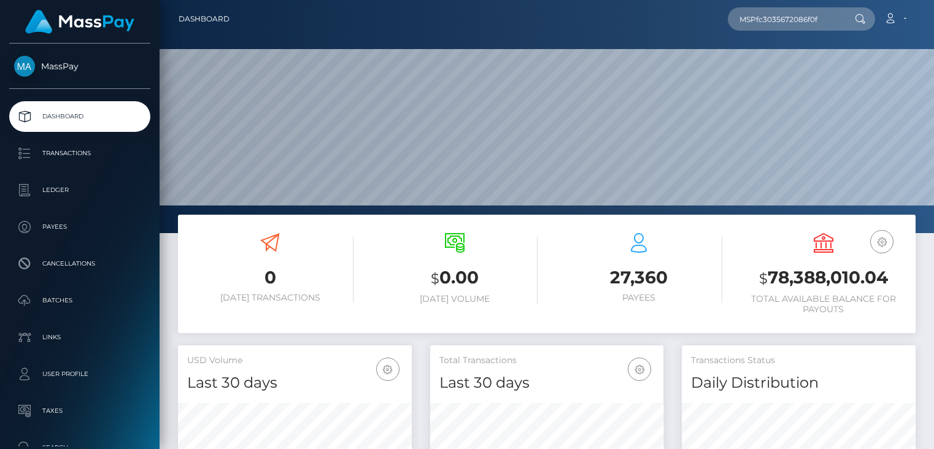
type input "MSPfc3035672086f0f"
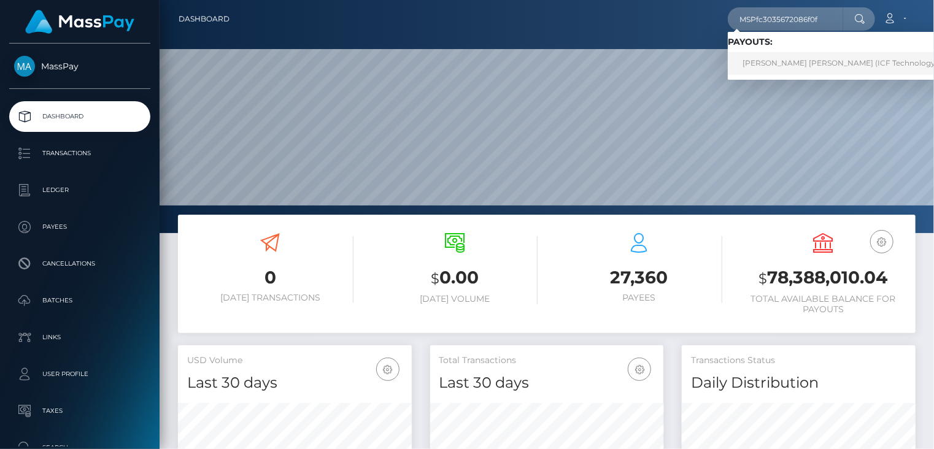
click at [793, 71] on link "[PERSON_NAME] [PERSON_NAME] (ICF Technology, Inc. - )" at bounding box center [852, 63] width 249 height 23
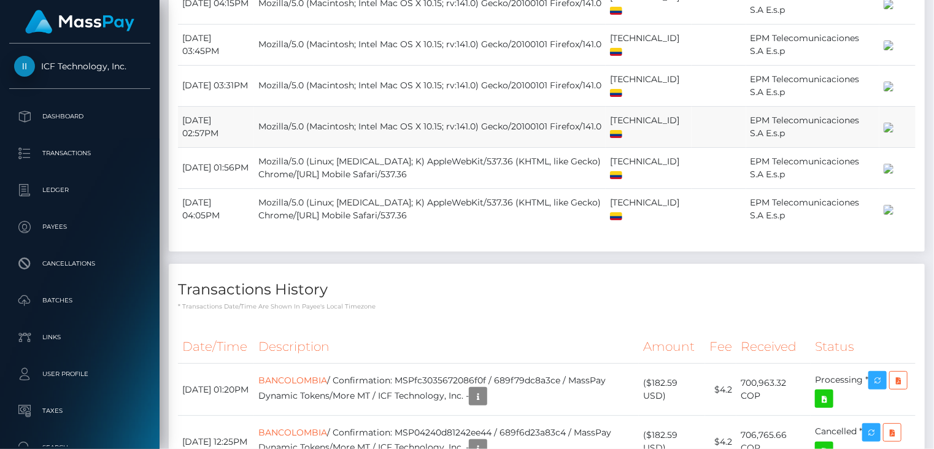
scroll to position [2394, 0]
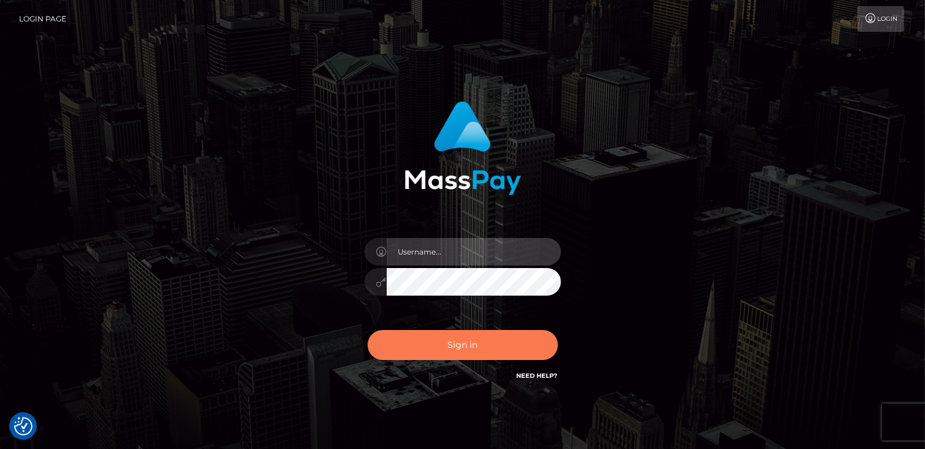
type input "catalinad"
click at [474, 349] on button "Sign in" at bounding box center [463, 345] width 190 height 30
type input "catalinad"
click at [478, 346] on button "Sign in" at bounding box center [463, 345] width 190 height 30
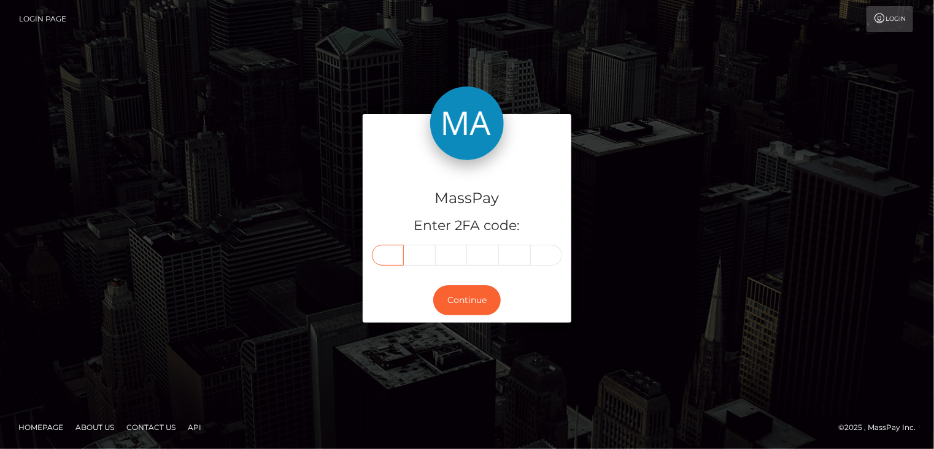
click at [381, 262] on input "text" at bounding box center [388, 255] width 32 height 21
click at [395, 259] on input "text" at bounding box center [388, 255] width 32 height 21
type input "2"
type input "0"
type input "9"
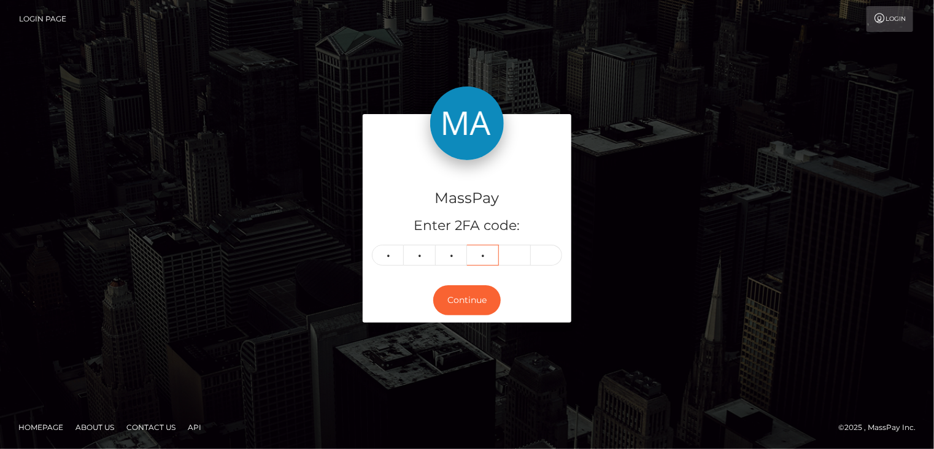
type input "6"
type input "9"
type input "0"
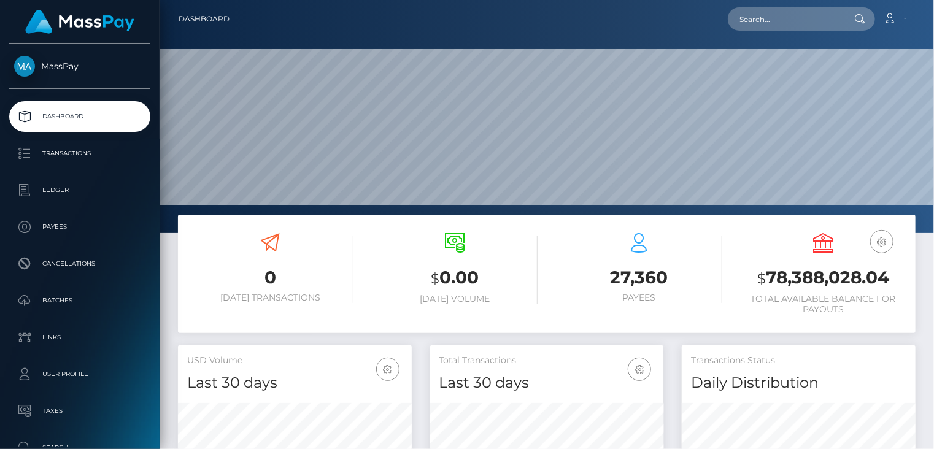
scroll to position [217, 233]
click at [810, 19] on input "text" at bounding box center [785, 18] width 115 height 23
paste input "poact_SOamyFap3XI2"
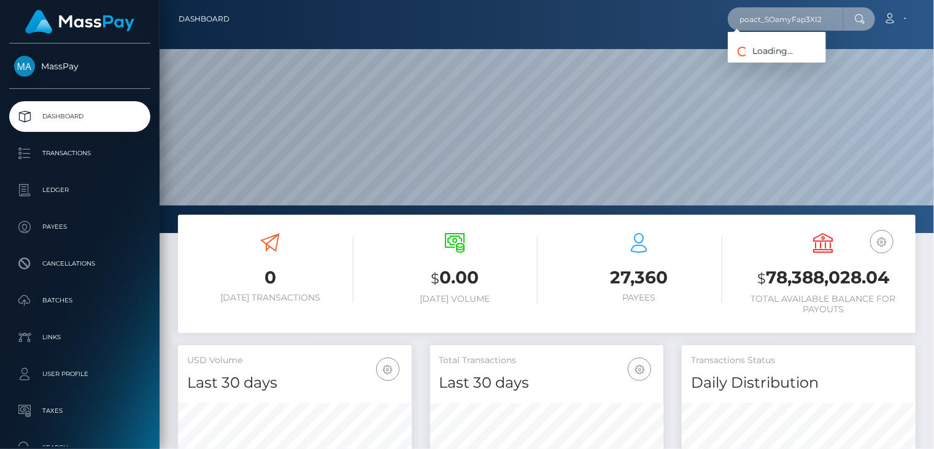
type input "poact_SOamyFap3XI2"
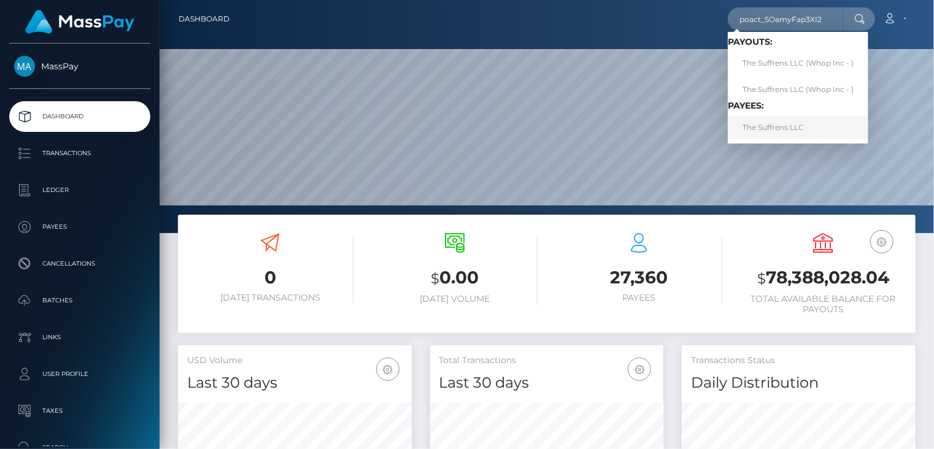
click at [786, 129] on link "The Suffrens LLC" at bounding box center [798, 127] width 141 height 23
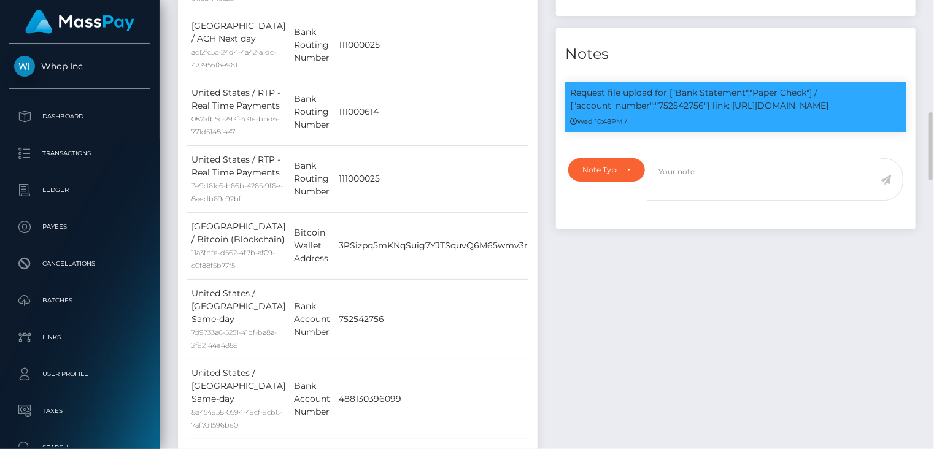
scroll to position [147, 233]
click at [683, 87] on p "Request file upload for ["Bank Statement","Paper Check"] / {"account_number":"7…" at bounding box center [736, 100] width 332 height 26
copy p "752542756"
drag, startPoint x: 735, startPoint y: 81, endPoint x: 840, endPoint y: 84, distance: 105.0
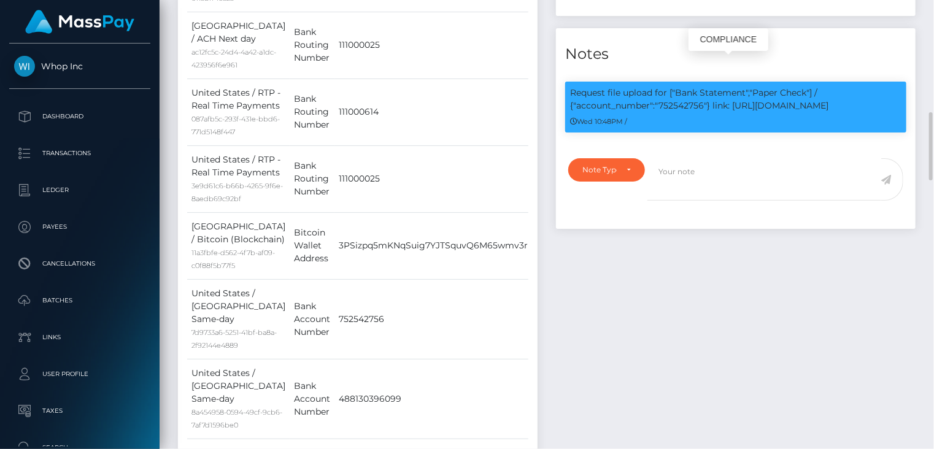
click at [840, 87] on p "Request file upload for ["Bank Statement","Paper Check"] / {"account_number":"7…" at bounding box center [736, 100] width 332 height 26
copy p "https://l.maspay.io/FgF2Y"
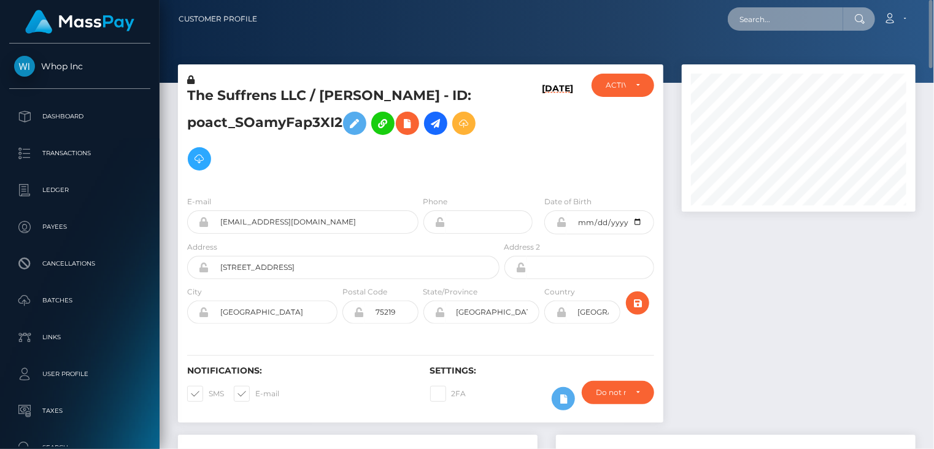
click at [806, 23] on input "text" at bounding box center [785, 18] width 115 height 23
paste input "poact_q2CyKzYxWb8i"
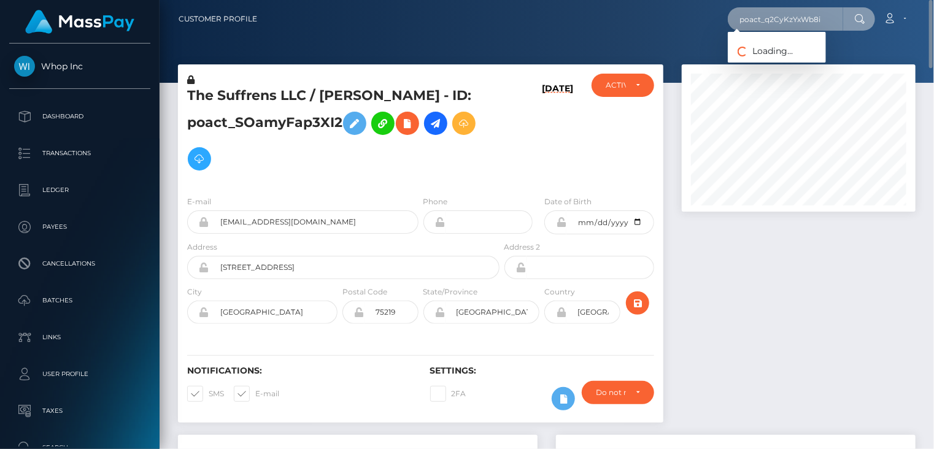
type input "poact_q2CyKzYxWb8i"
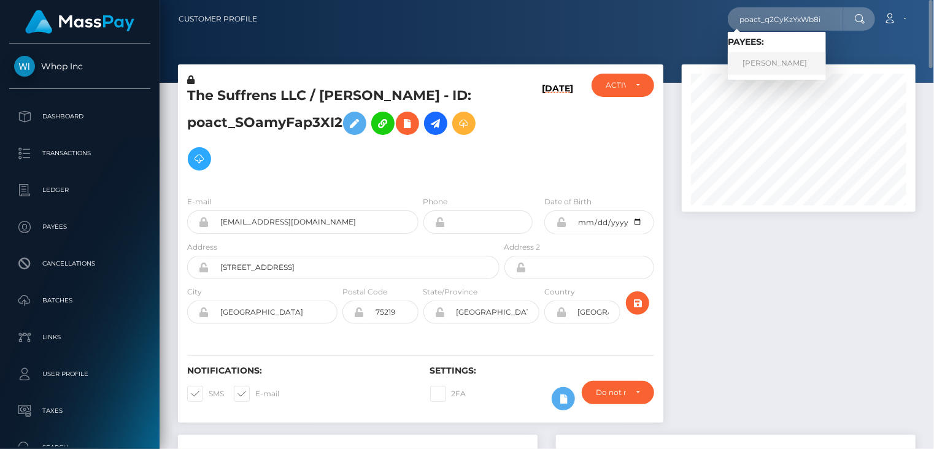
click at [767, 72] on link "UMAR BASHIR" at bounding box center [777, 63] width 98 height 23
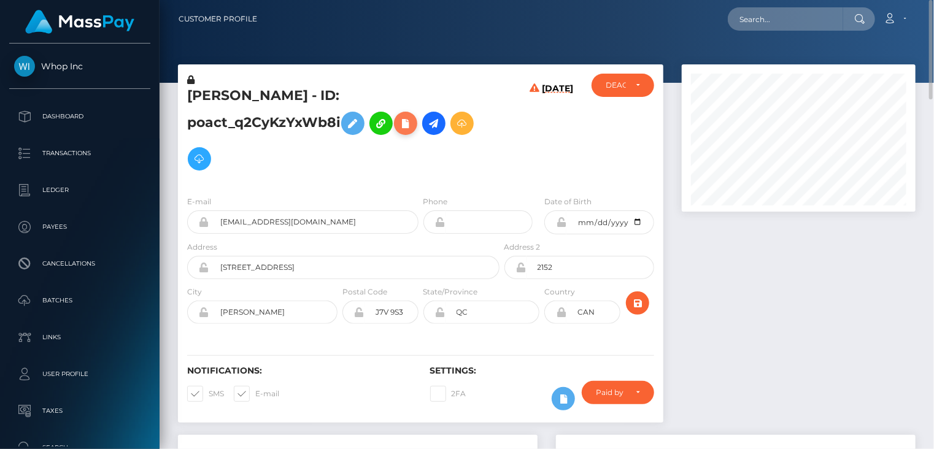
click at [398, 127] on icon at bounding box center [405, 123] width 15 height 15
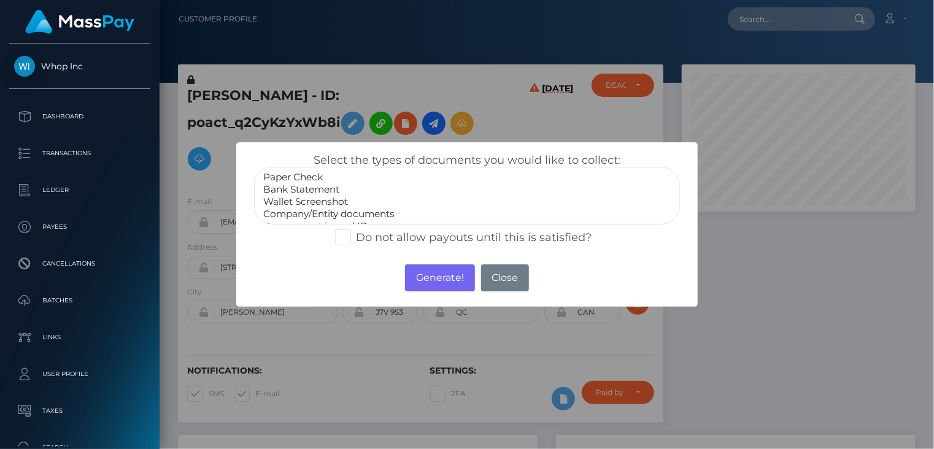
scroll to position [25, 0]
select select "Government issued ID"
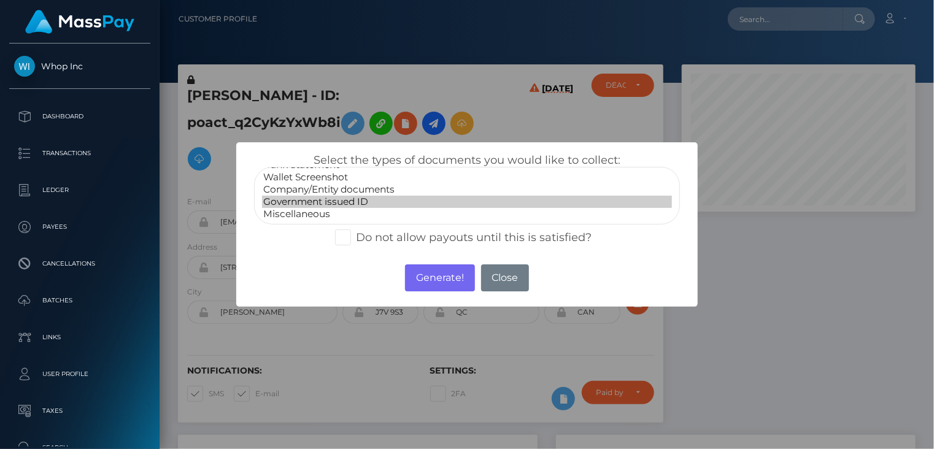
click at [343, 204] on option "Government issued ID" at bounding box center [467, 202] width 411 height 12
click at [453, 277] on button "Generate!" at bounding box center [439, 278] width 69 height 27
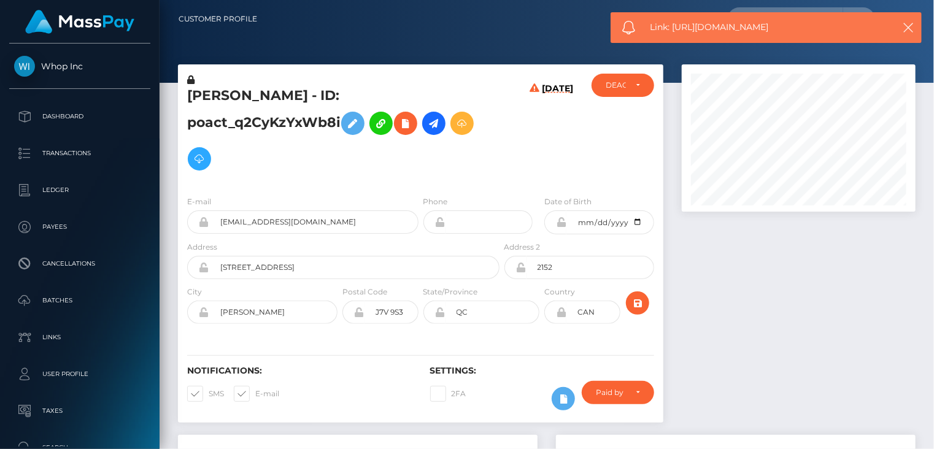
click at [733, 25] on span "Link: [URL][DOMAIN_NAME]" at bounding box center [766, 27] width 231 height 13
click at [733, 25] on span "Link: https://l.maspay.io/zgLrh" at bounding box center [766, 27] width 231 height 13
copy span "Link: https://l.maspay.io/zgLrh"
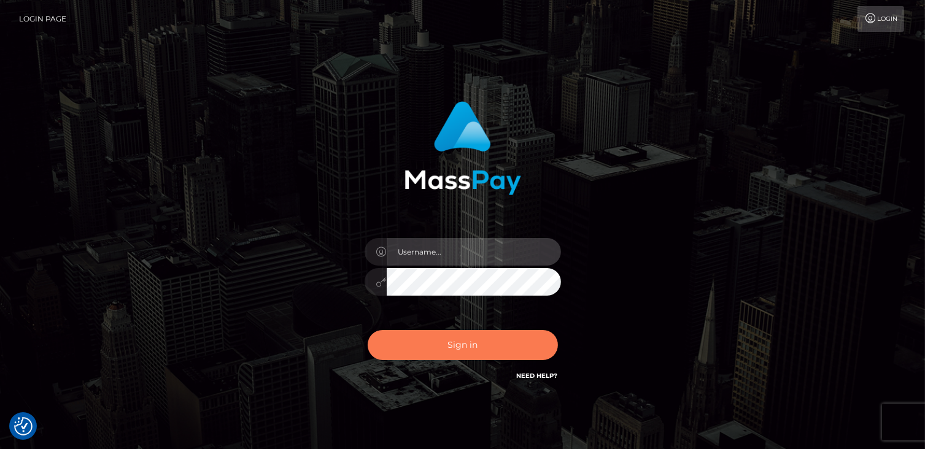
type input "catalinad"
click at [464, 351] on button "Sign in" at bounding box center [463, 345] width 190 height 30
type input "catalinad"
drag, startPoint x: 489, startPoint y: 354, endPoint x: 0, endPoint y: 416, distance: 493.2
click at [489, 354] on button "Sign in" at bounding box center [463, 345] width 190 height 30
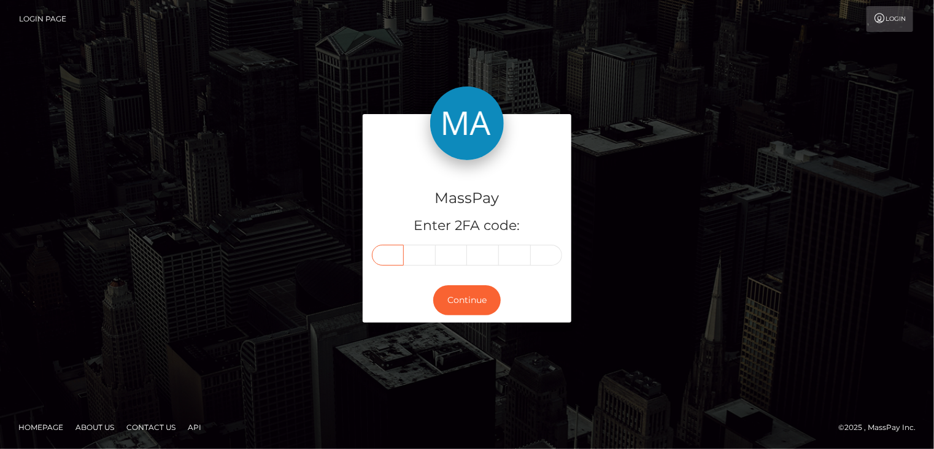
click at [381, 258] on input "text" at bounding box center [388, 255] width 32 height 21
type input "3"
type input "8"
type input "9"
type input "5"
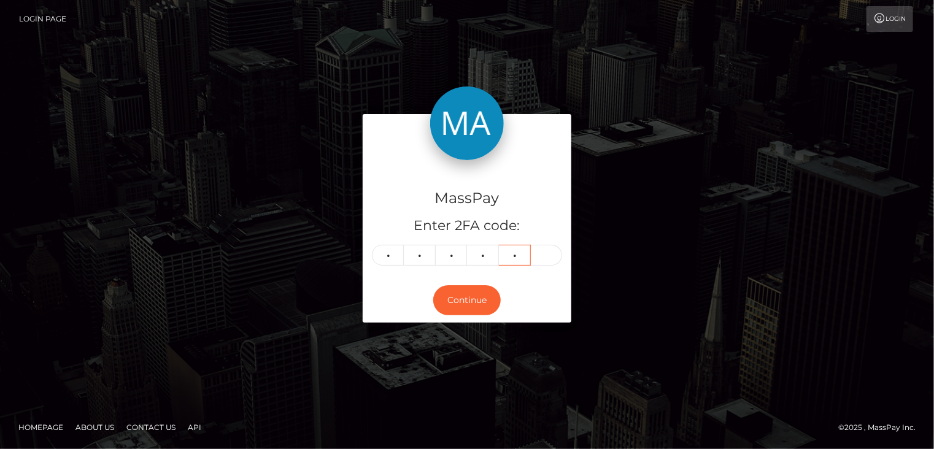
type input "7"
type input "4"
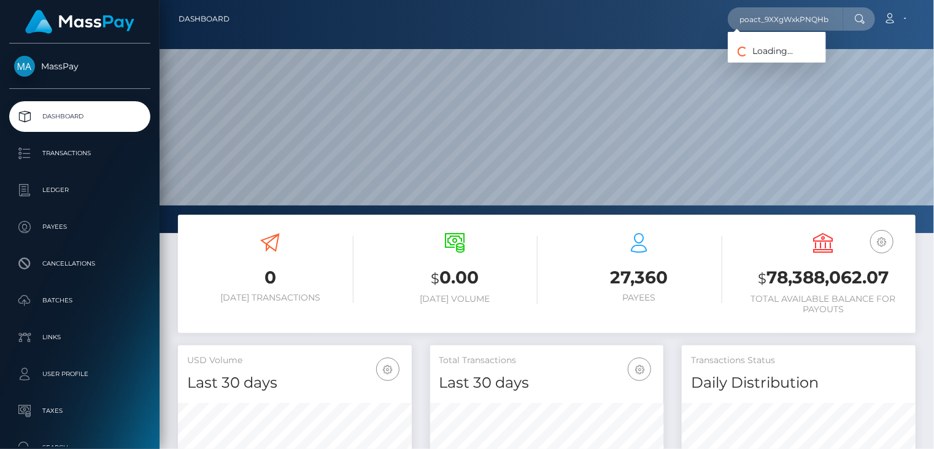
scroll to position [217, 233]
click at [763, 73] on link "hu Pieciul" at bounding box center [777, 63] width 98 height 23
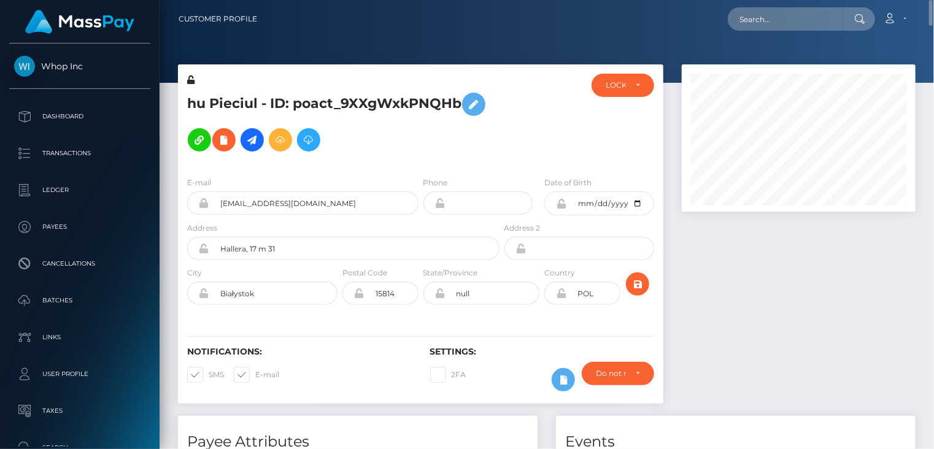
click at [311, 96] on h5 "hu Pieciul - ID: poact_9XXgWxkPNQHb" at bounding box center [340, 122] width 306 height 71
copy h5 "hu Pieciul - ID: poact_9XXgWxkPNQHb"
paste input "poact_IS0F8624OTKP"
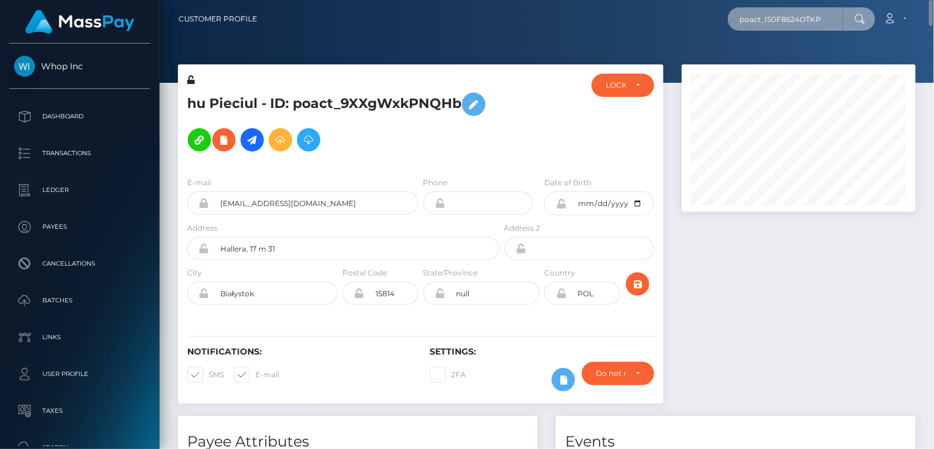
type input "poact_IS0F8624OTKP"
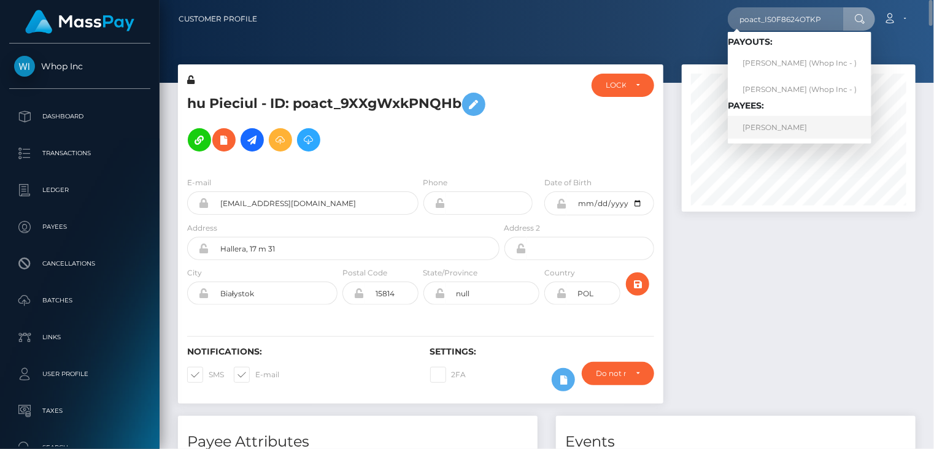
click at [777, 126] on link "VILMA ELIZABETH MEREJO" at bounding box center [800, 127] width 144 height 23
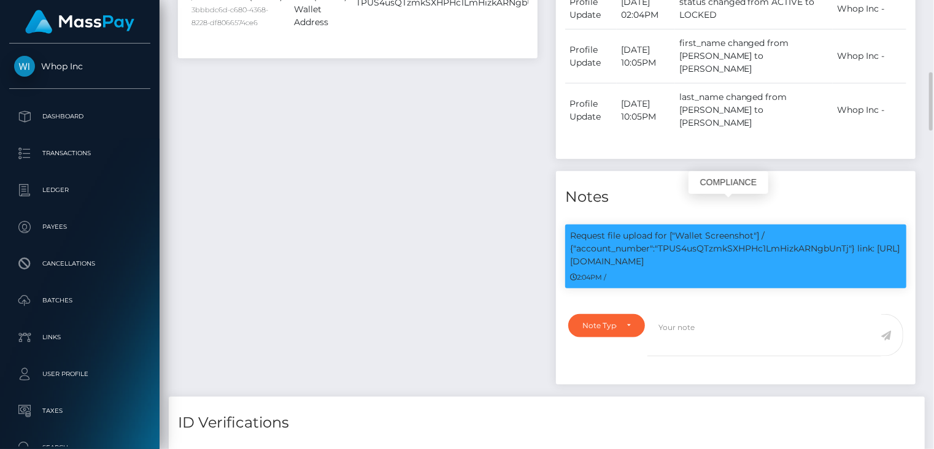
scroll to position [147, 233]
click at [755, 230] on p "Request file upload for ["Wallet Screenshot"] / {"account_number":"TPUS4usQTzmk…" at bounding box center [736, 249] width 332 height 39
copy p "TPUS4usQTzmkSXHPHc1LmHizkARNgbUnTj"
drag, startPoint x: 681, startPoint y: 234, endPoint x: 572, endPoint y: 235, distance: 109.3
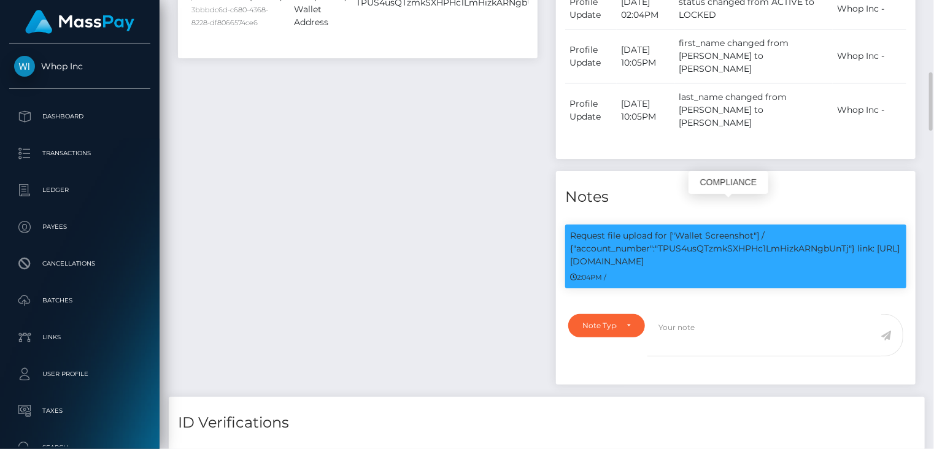
click at [572, 235] on p "Request file upload for ["Wallet Screenshot"] / {"account_number":"TPUS4usQTzmk…" at bounding box center [736, 249] width 332 height 39
copy p "https://l.maspay.io/UgKS1"
